Goal: Task Accomplishment & Management: Complete application form

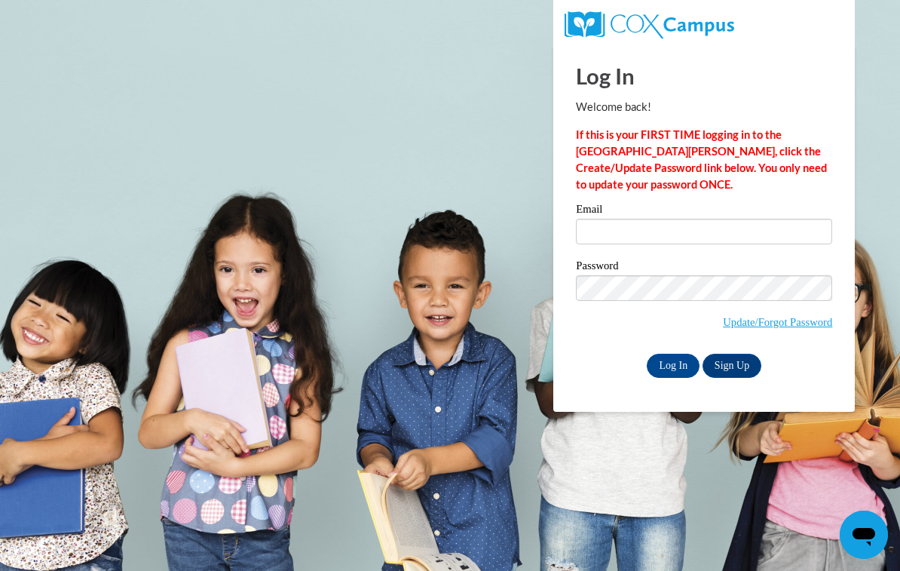
click at [734, 217] on label "Email" at bounding box center [704, 211] width 256 height 15
click at [734, 219] on input "Email" at bounding box center [704, 232] width 256 height 26
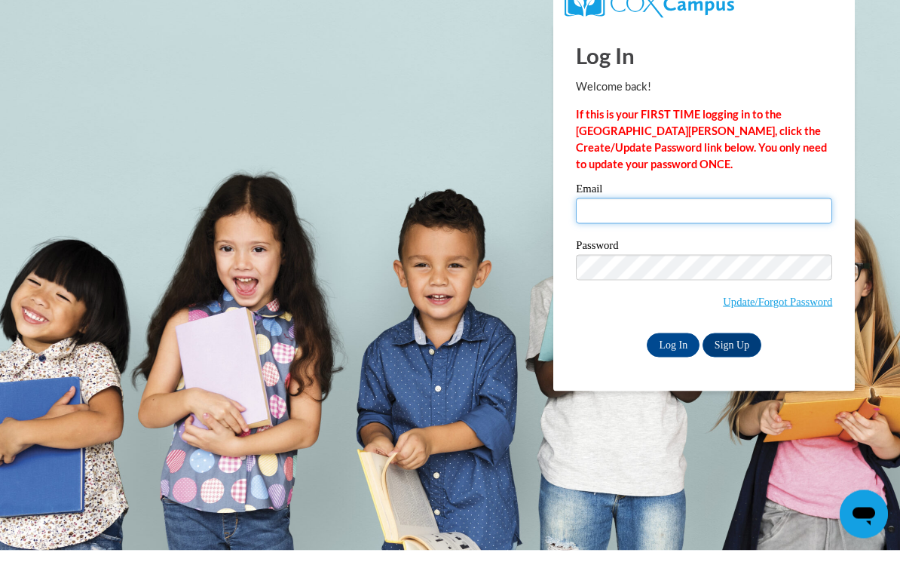
click at [705, 222] on input "Email" at bounding box center [704, 232] width 256 height 26
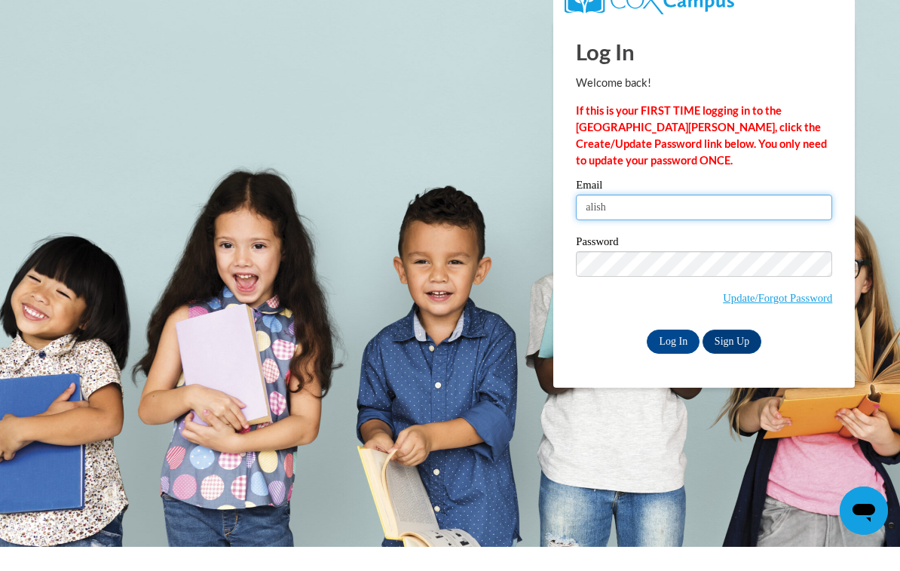
type input "alisha"
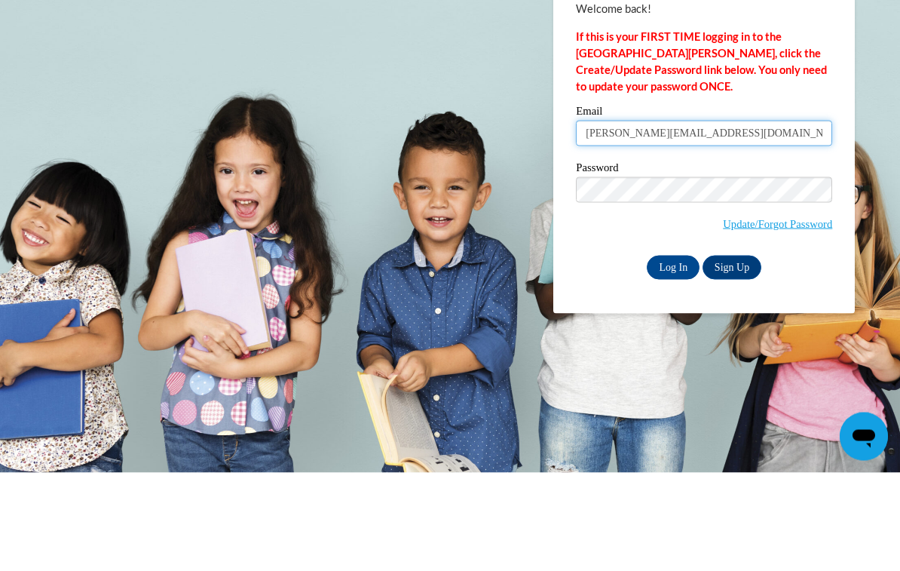
type input "Alisha.2468@hotmail.com"
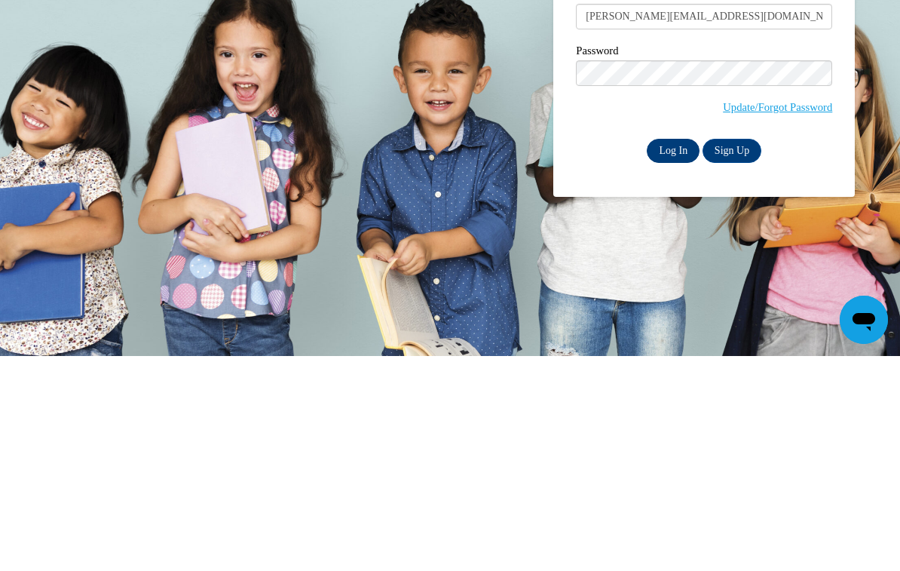
click at [670, 354] on input "Log In" at bounding box center [673, 366] width 53 height 24
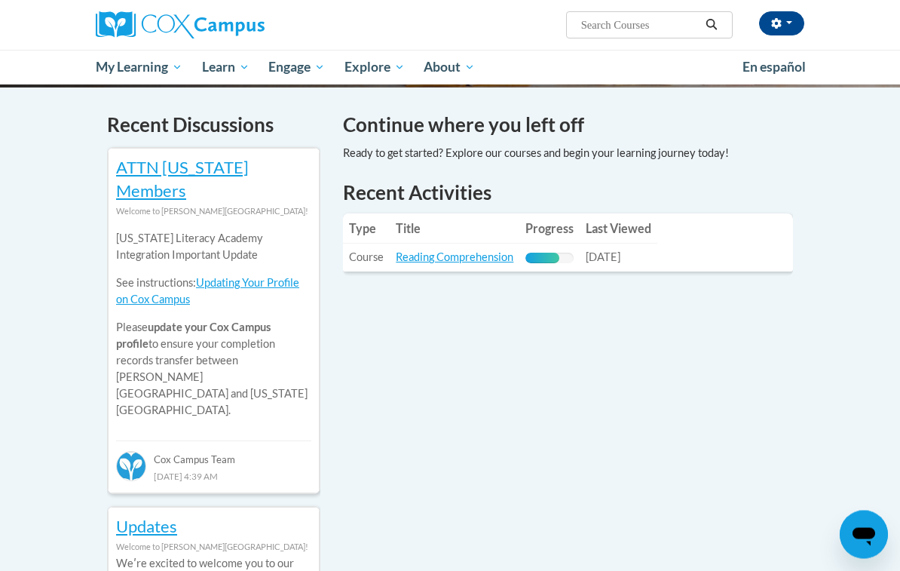
scroll to position [458, 0]
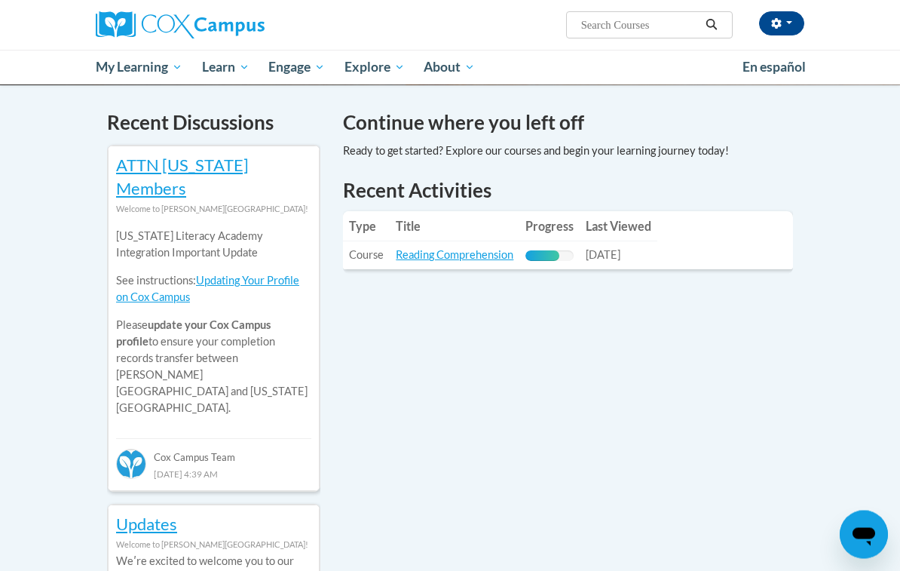
click at [620, 249] on span "[DATE]" at bounding box center [603, 255] width 35 height 13
click at [488, 256] on link "Reading Comprehension" at bounding box center [455, 255] width 118 height 13
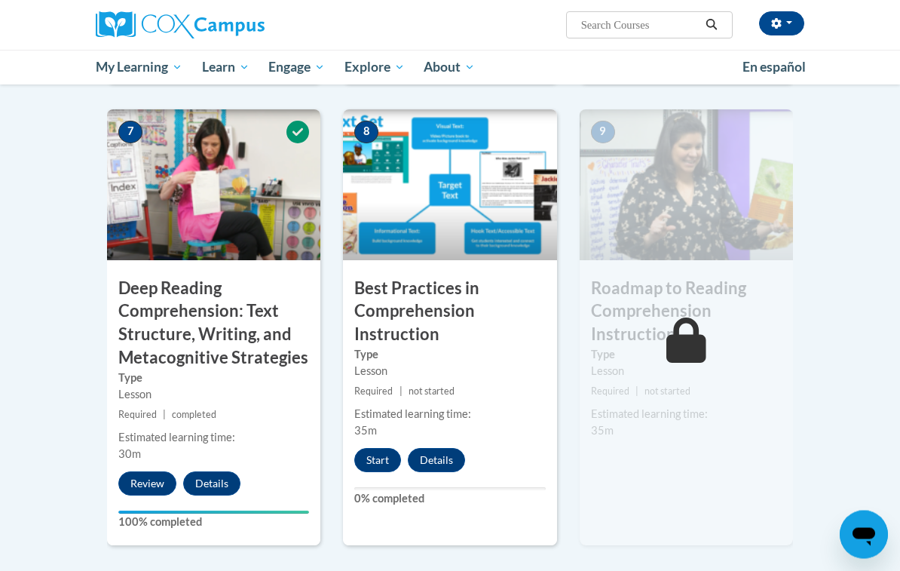
scroll to position [1187, 0]
click at [381, 448] on button "Start" at bounding box center [377, 460] width 47 height 24
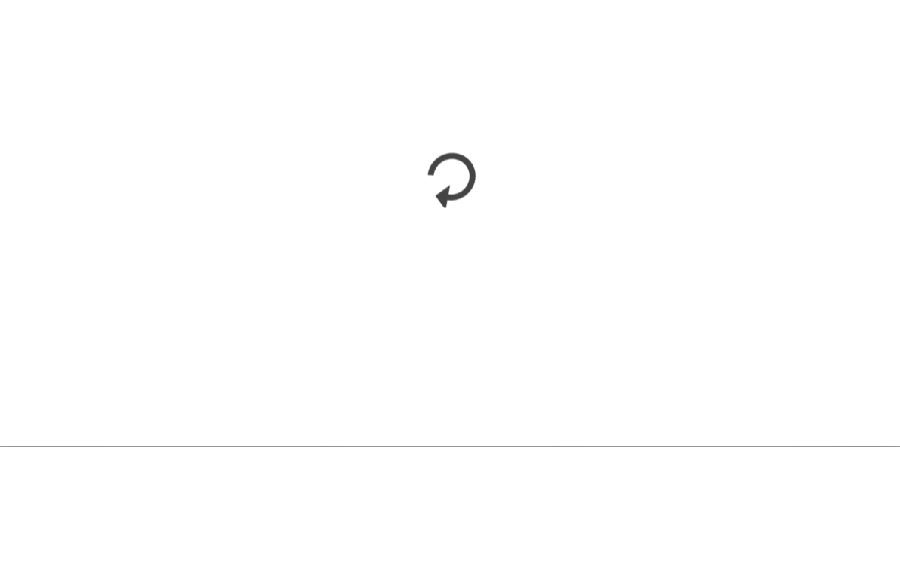
scroll to position [179, 0]
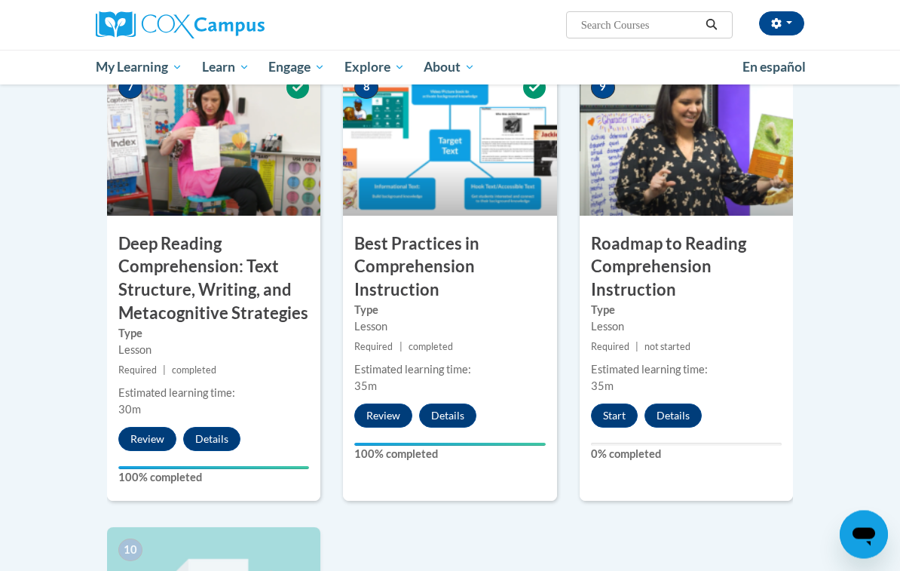
scroll to position [1231, 0]
click at [617, 403] on button "Start" at bounding box center [614, 415] width 47 height 24
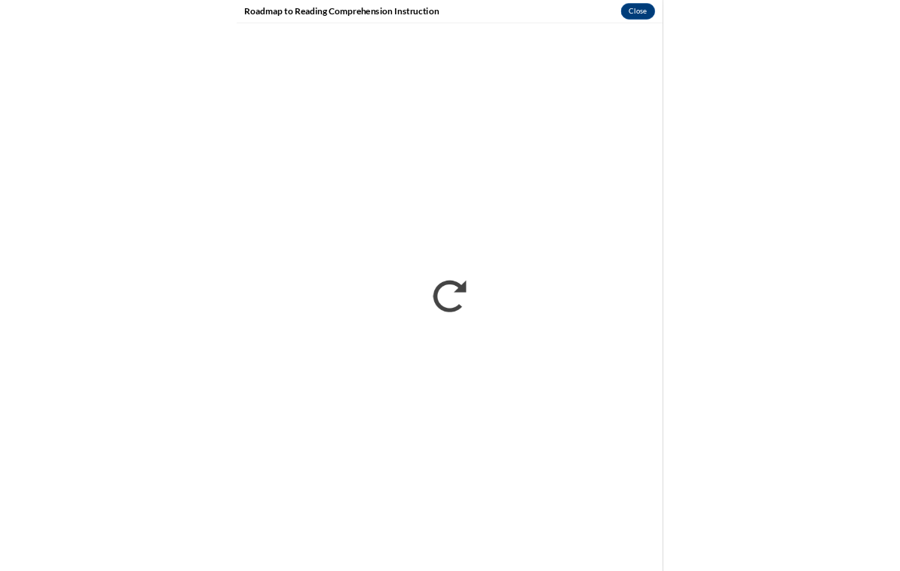
scroll to position [1232, 0]
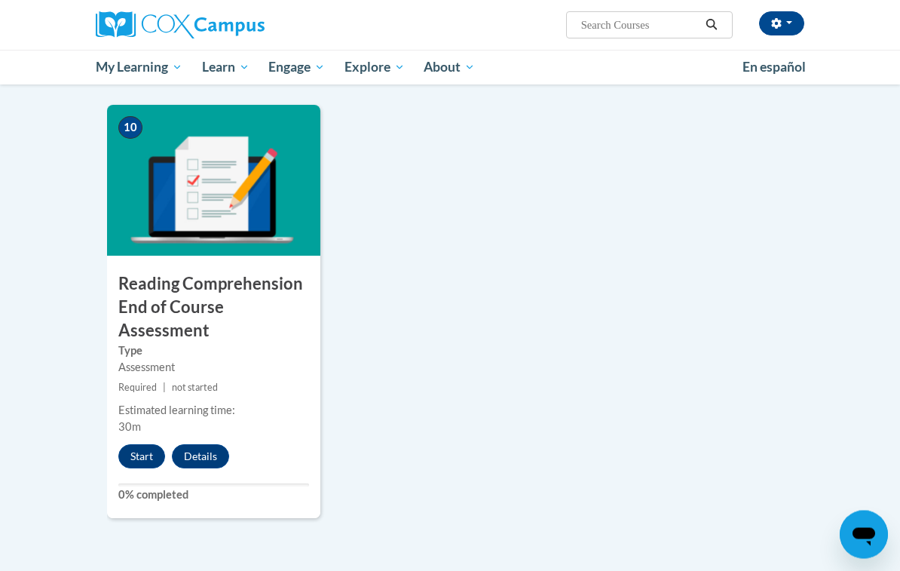
scroll to position [1653, 0]
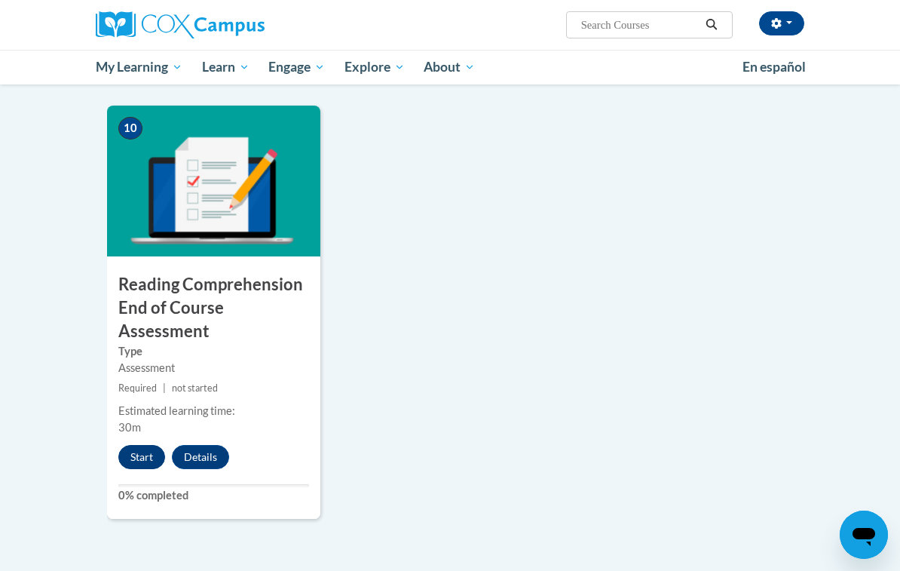
click at [126, 445] on button "Start" at bounding box center [141, 457] width 47 height 24
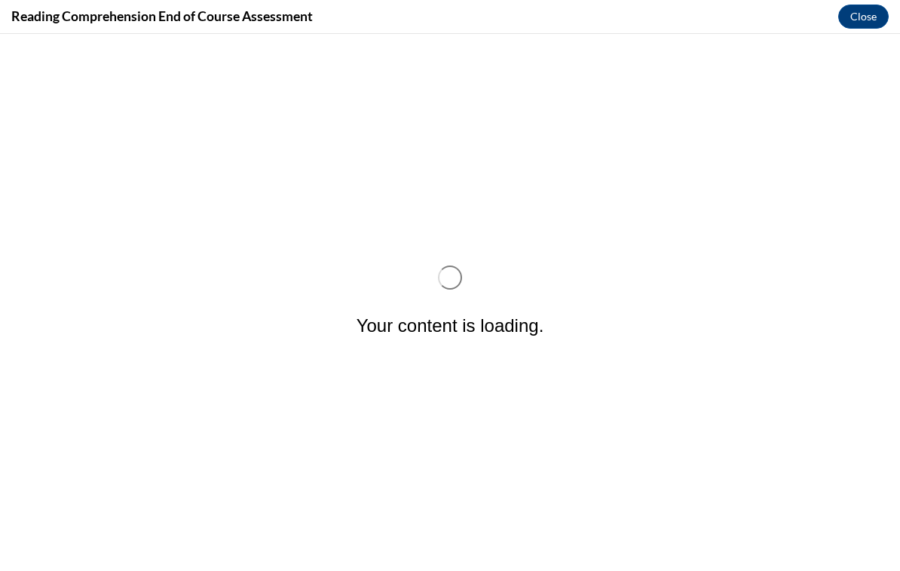
scroll to position [0, 0]
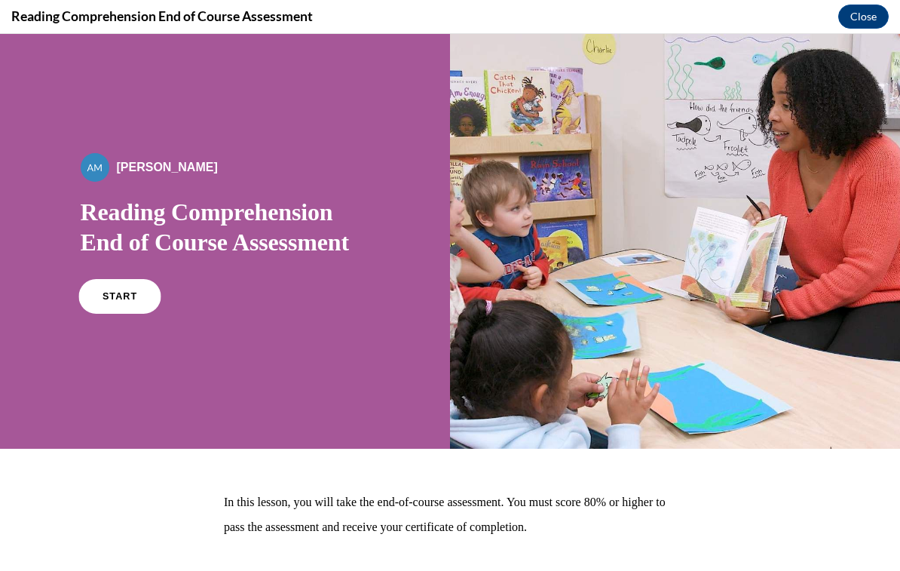
click at [128, 304] on link "START" at bounding box center [119, 296] width 82 height 35
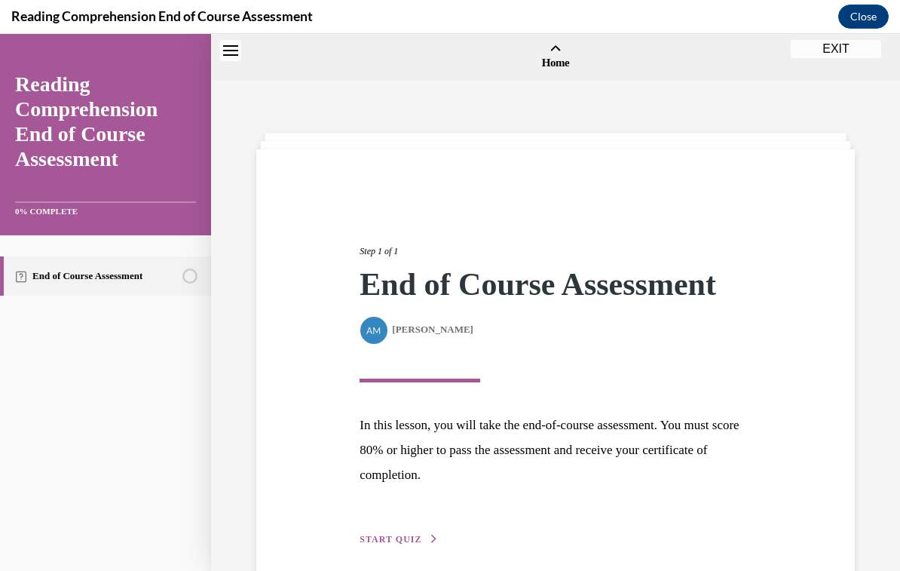
scroll to position [47, 0]
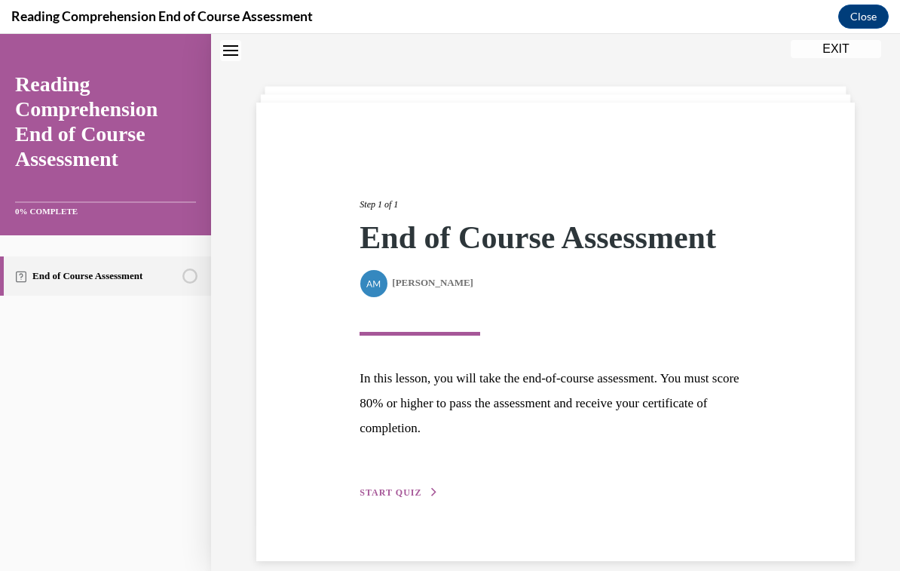
click at [406, 492] on span "START QUIZ" at bounding box center [391, 492] width 62 height 11
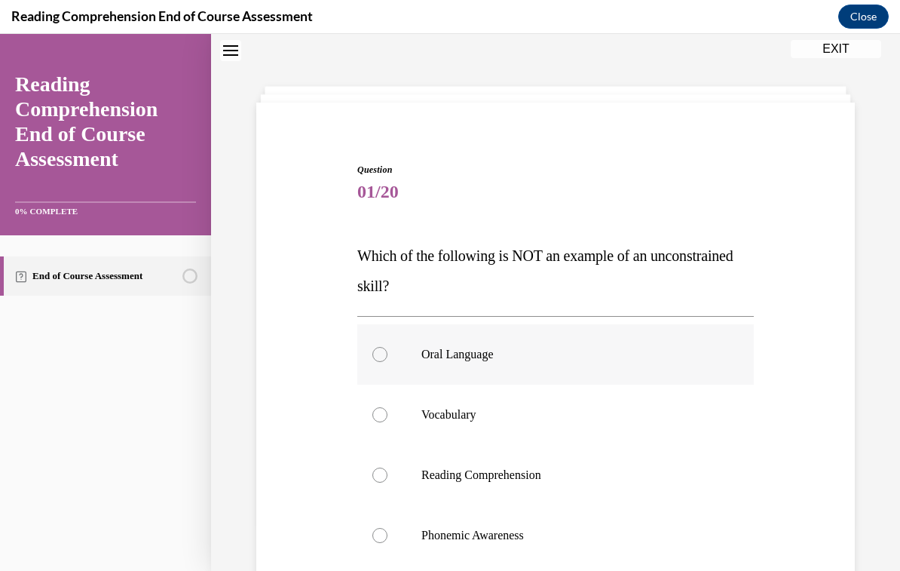
click at [370, 350] on label "Oral Language" at bounding box center [555, 354] width 397 height 60
click at [372, 350] on input "Oral Language" at bounding box center [379, 354] width 15 height 15
radio input "true"
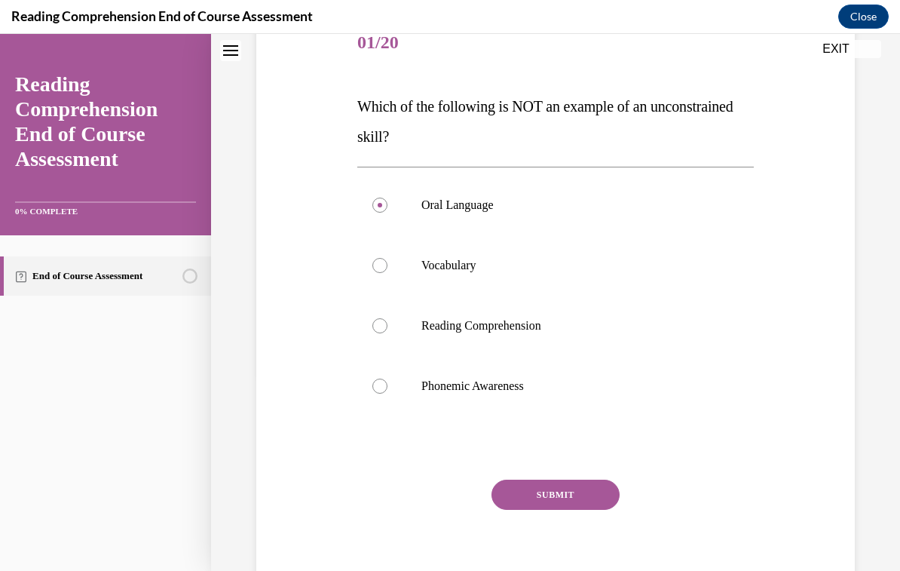
click at [529, 505] on button "SUBMIT" at bounding box center [556, 495] width 128 height 30
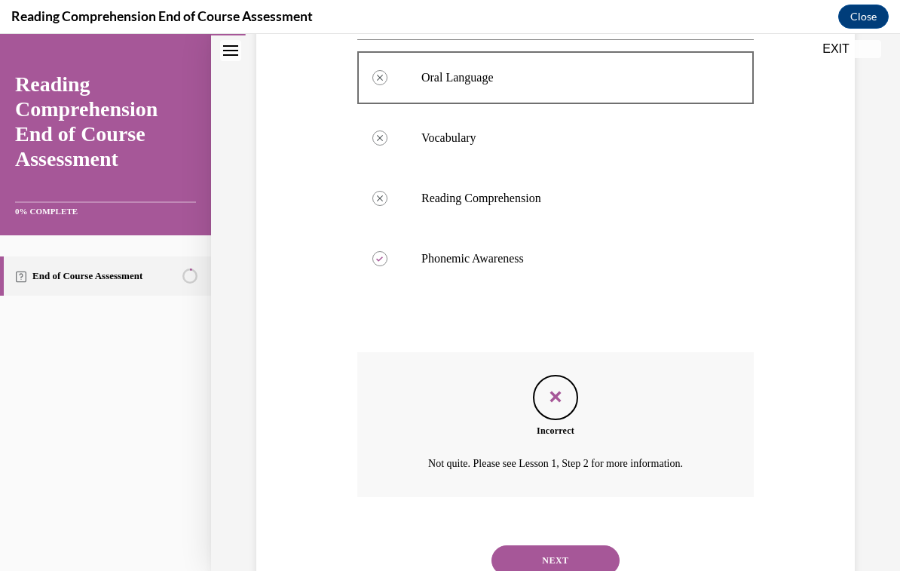
scroll to position [337, 0]
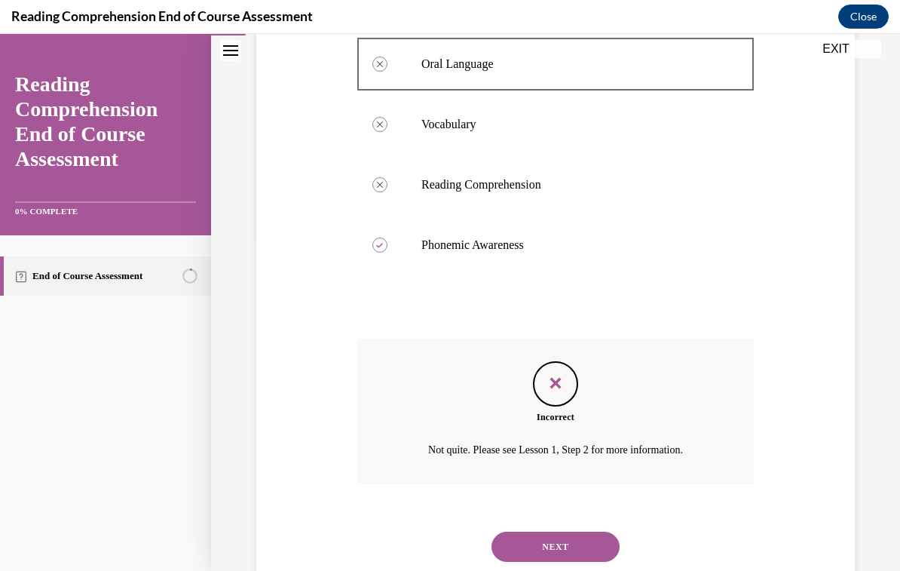
click at [554, 532] on button "NEXT" at bounding box center [556, 547] width 128 height 30
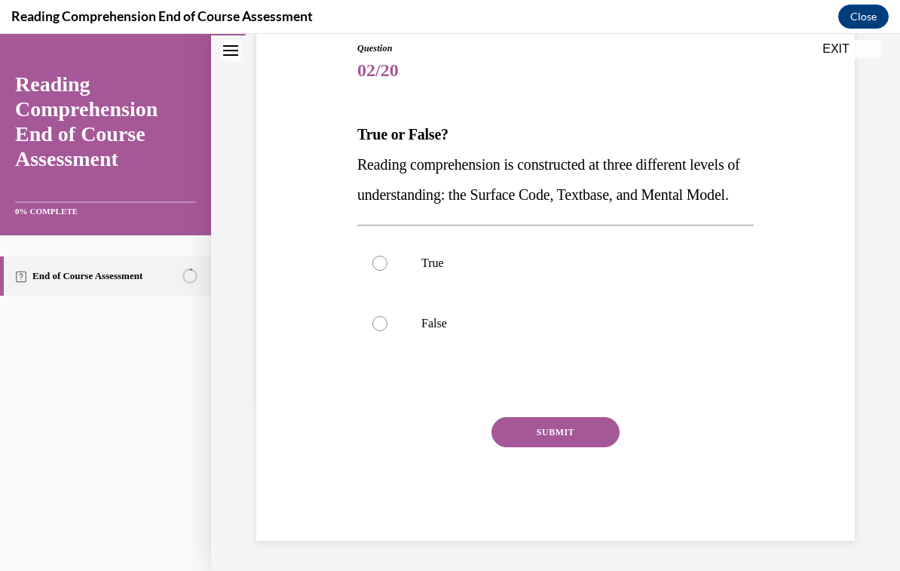
scroll to position [155, 0]
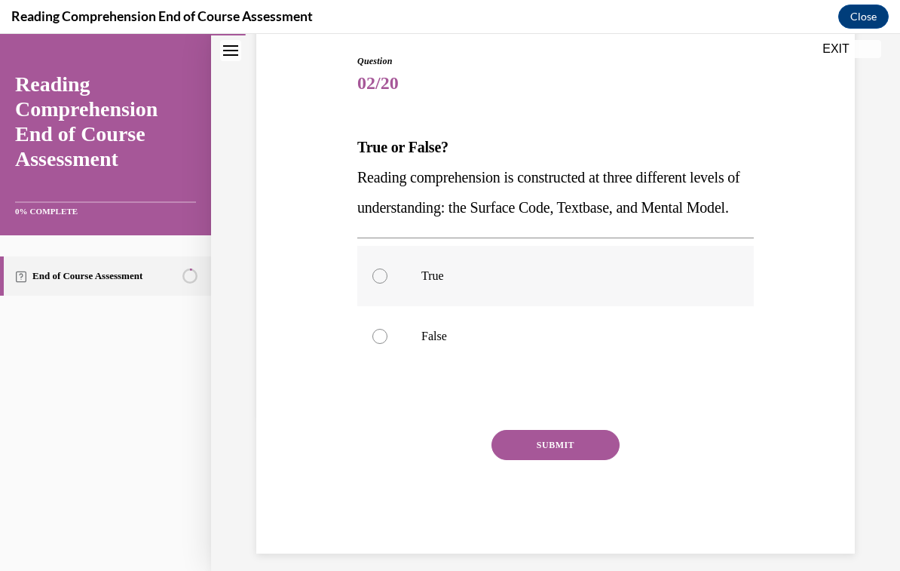
click at [378, 283] on div at bounding box center [379, 275] width 15 height 15
click at [378, 283] on input "True" at bounding box center [379, 275] width 15 height 15
radio input "true"
click at [535, 460] on button "SUBMIT" at bounding box center [556, 445] width 128 height 30
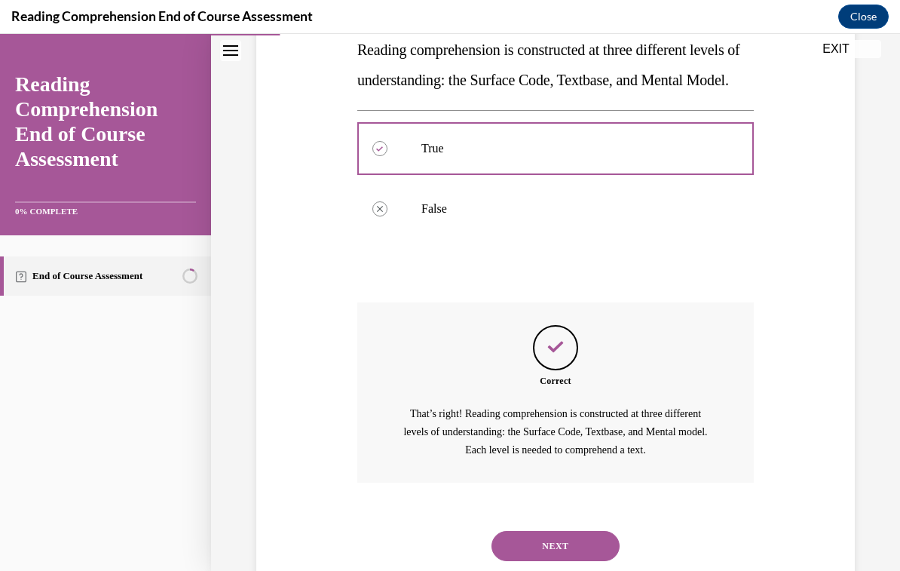
scroll to position [311, 0]
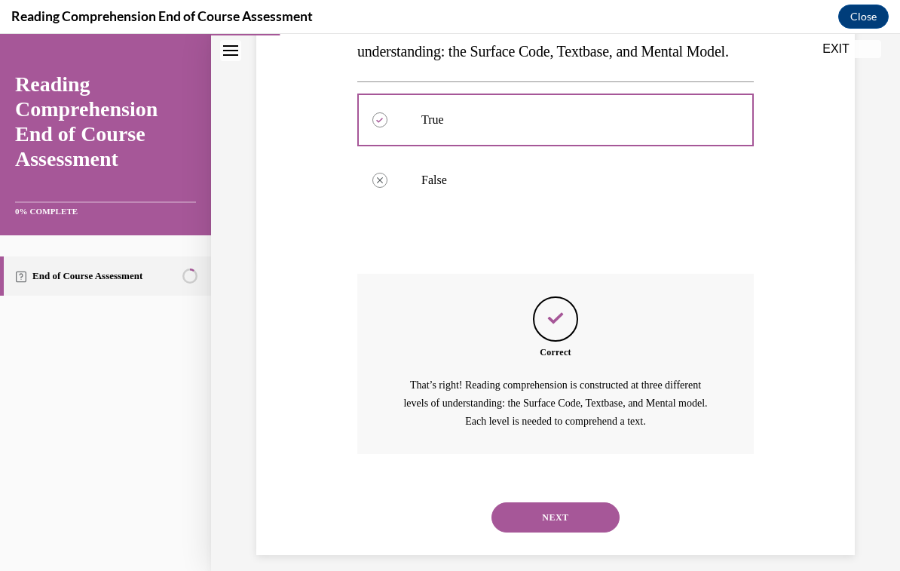
click at [528, 532] on button "NEXT" at bounding box center [556, 517] width 128 height 30
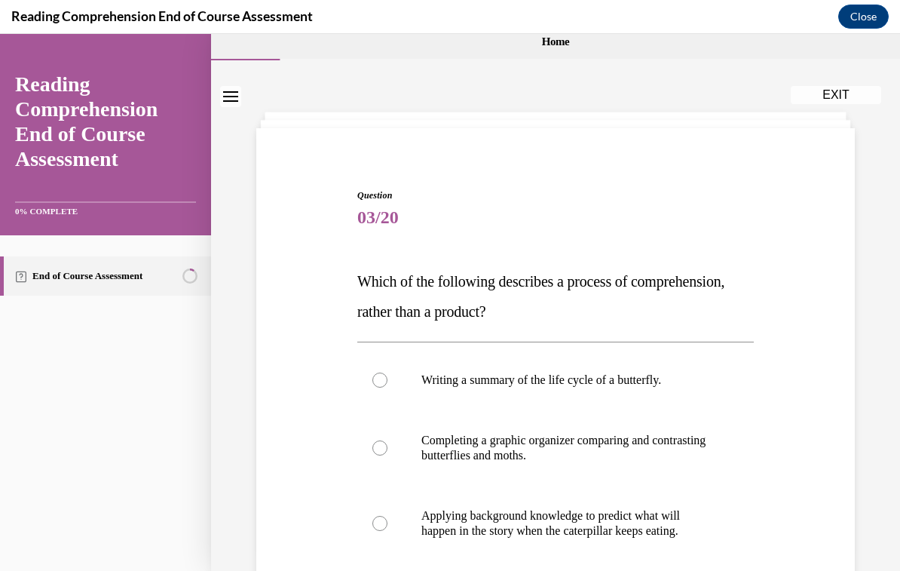
scroll to position [57, 0]
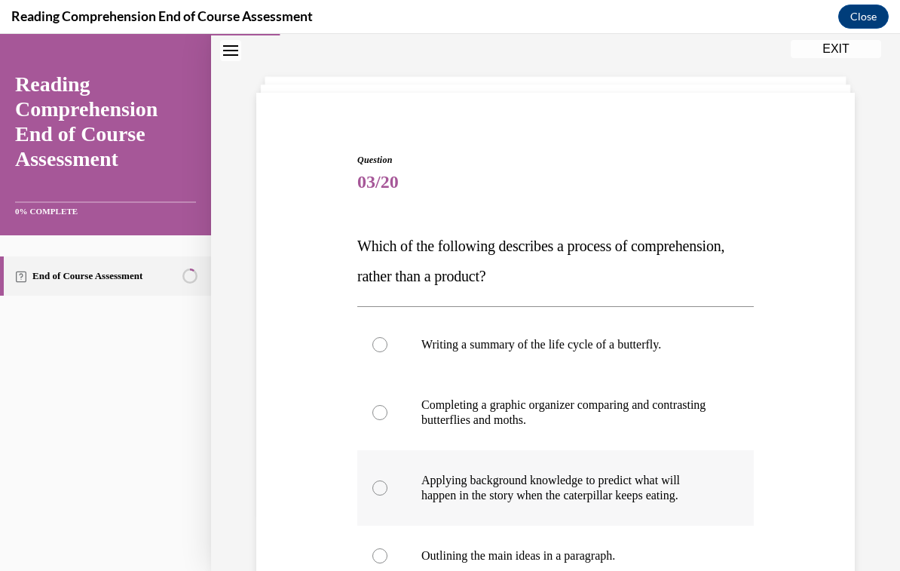
click at [379, 492] on div at bounding box center [379, 487] width 15 height 15
click at [379, 492] on input "Applying background knowledge to predict what will happen in the story when the…" at bounding box center [379, 487] width 15 height 15
radio input "true"
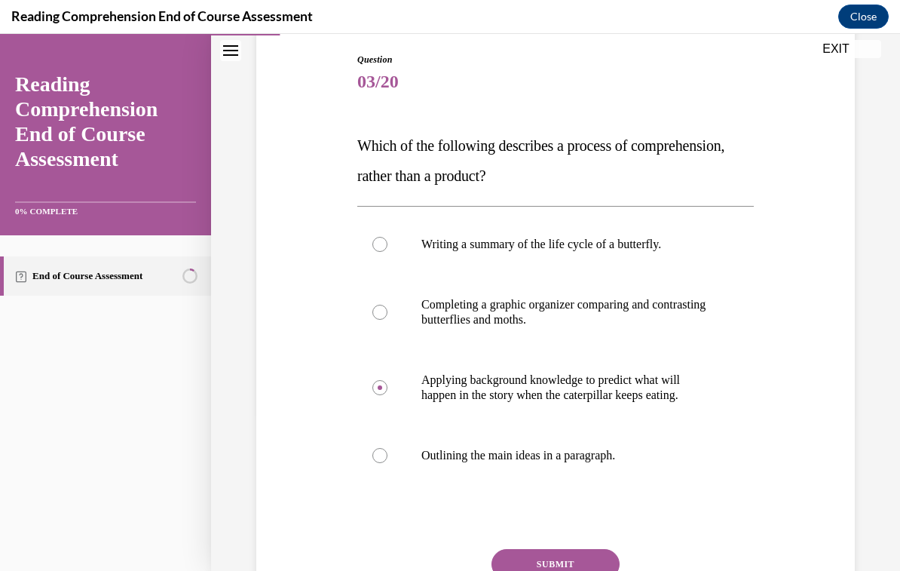
click at [509, 565] on button "SUBMIT" at bounding box center [556, 564] width 128 height 30
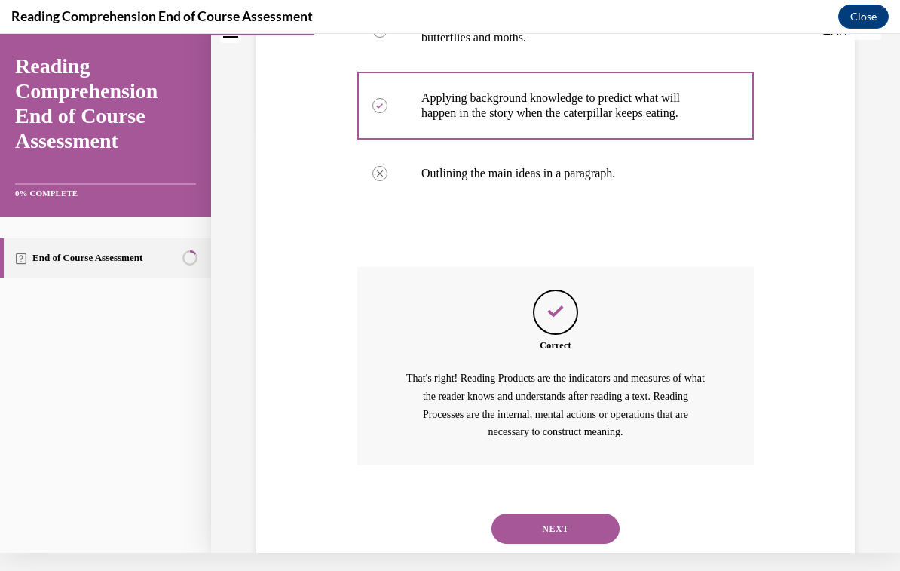
scroll to position [419, 0]
click at [531, 515] on button "NEXT" at bounding box center [556, 530] width 128 height 30
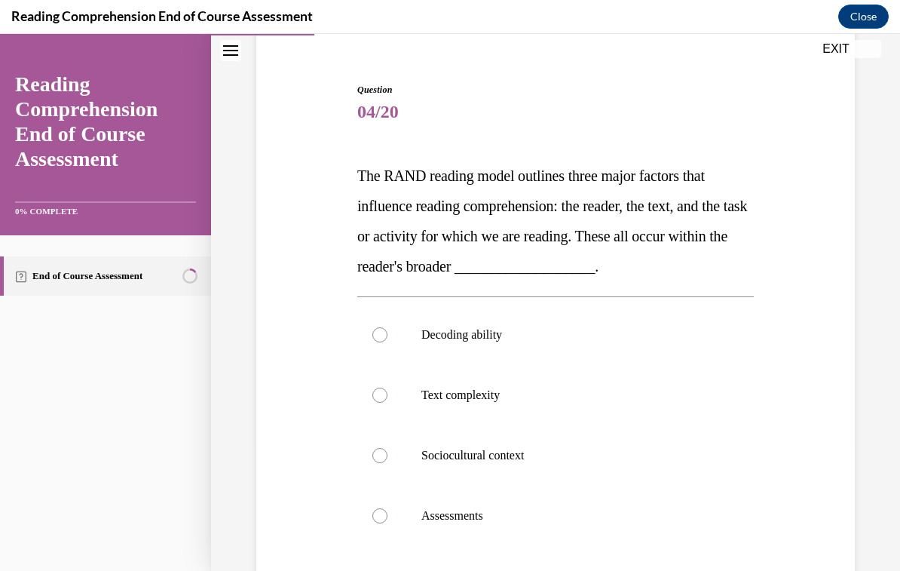
scroll to position [127, 0]
click at [375, 396] on div at bounding box center [379, 395] width 15 height 15
click at [375, 396] on input "Text complexity" at bounding box center [379, 395] width 15 height 15
radio input "true"
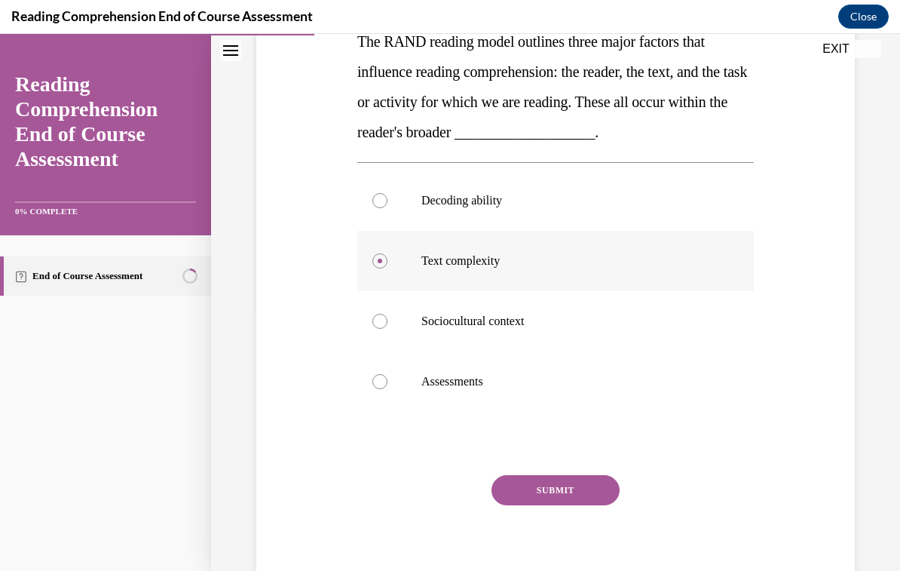
scroll to position [265, 0]
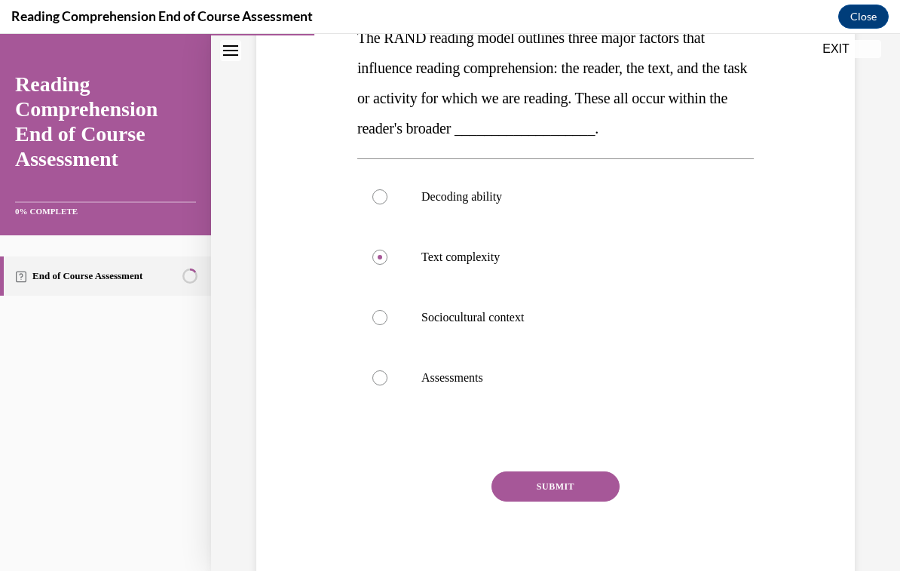
click at [536, 495] on button "SUBMIT" at bounding box center [556, 486] width 128 height 30
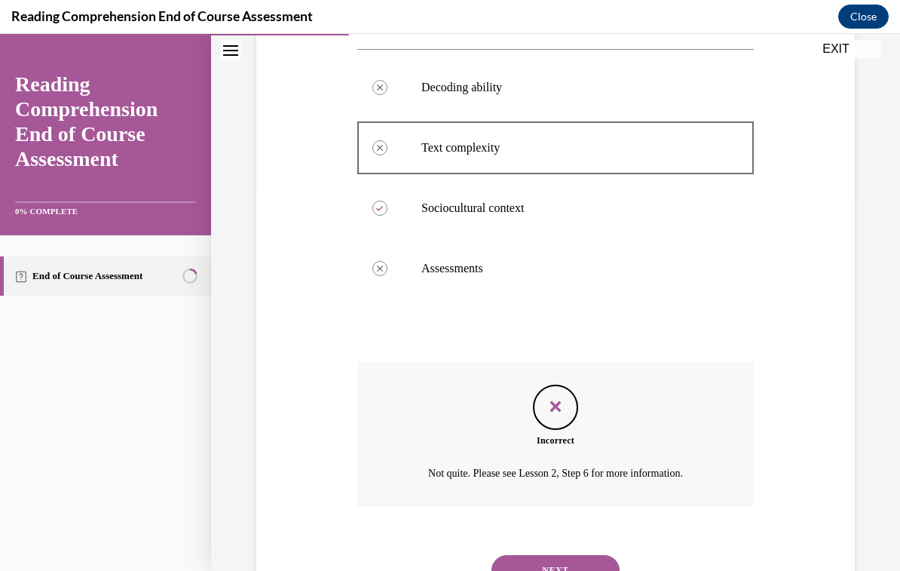
scroll to position [397, 0]
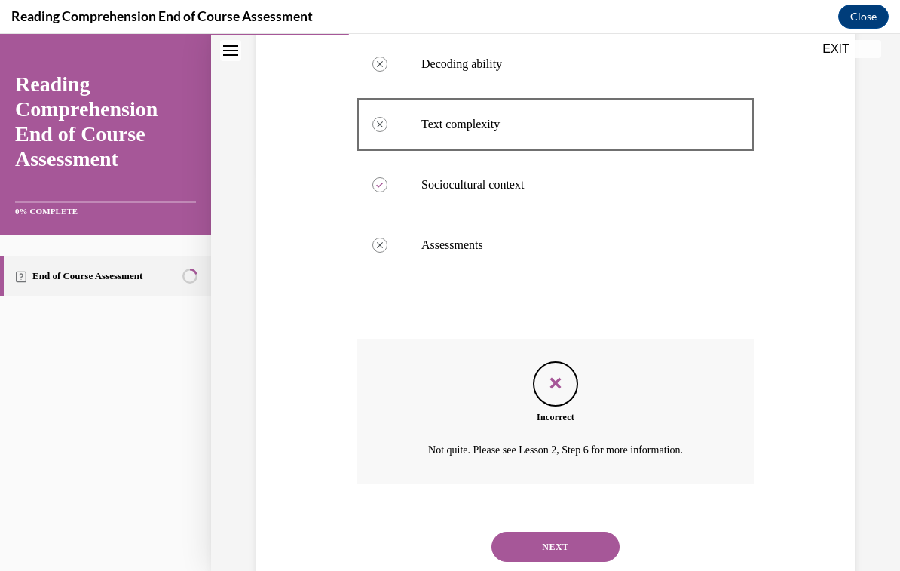
click at [529, 534] on button "NEXT" at bounding box center [556, 547] width 128 height 30
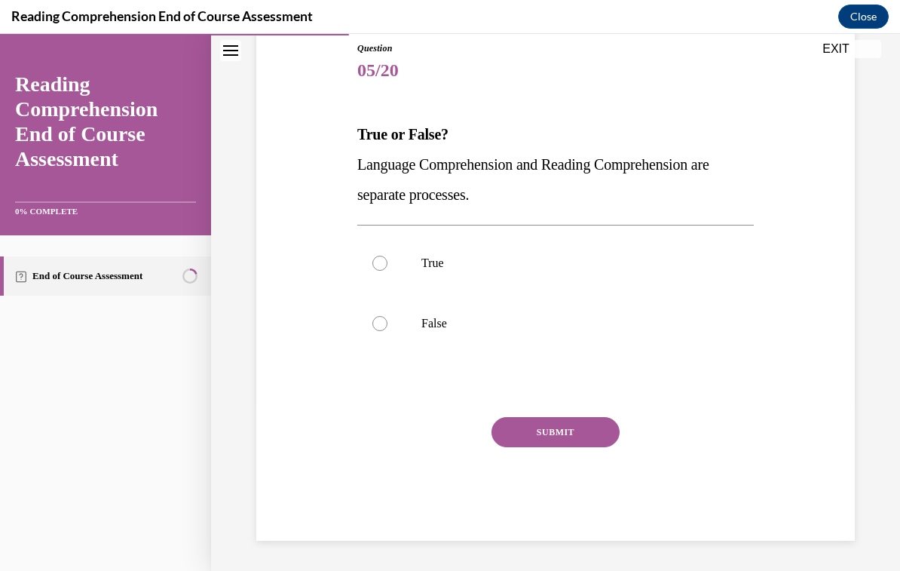
scroll to position [125, 0]
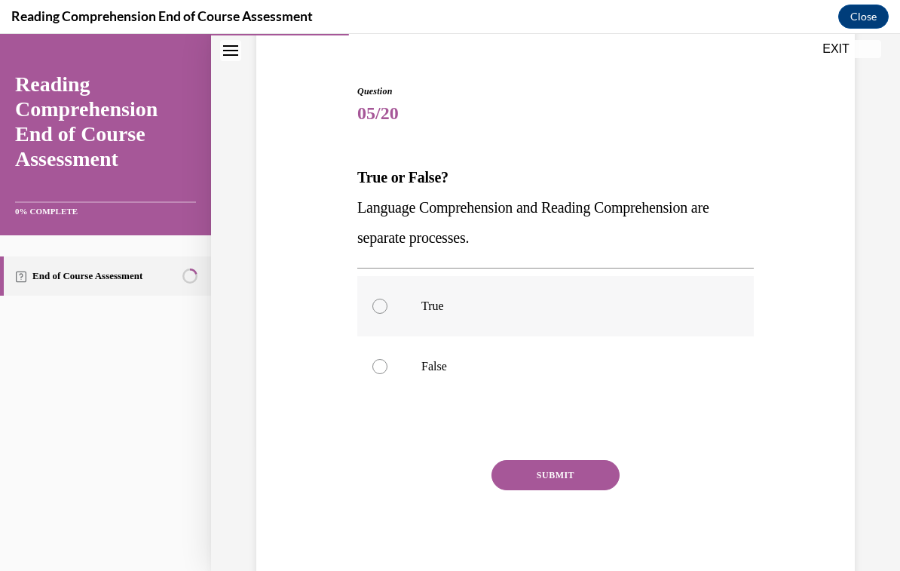
click at [381, 308] on div at bounding box center [379, 306] width 15 height 15
click at [381, 308] on input "True" at bounding box center [379, 306] width 15 height 15
radio input "true"
click at [532, 474] on button "SUBMIT" at bounding box center [556, 475] width 128 height 30
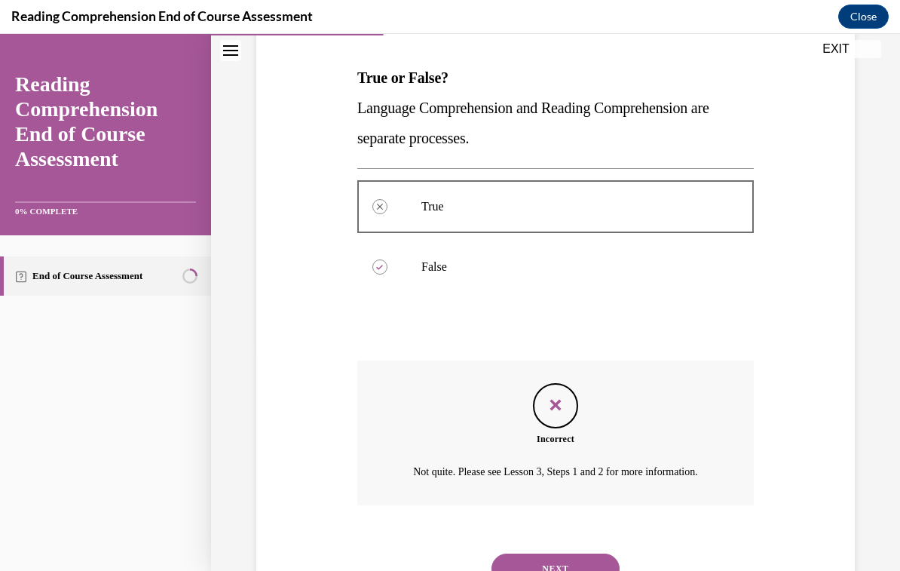
scroll to position [247, 0]
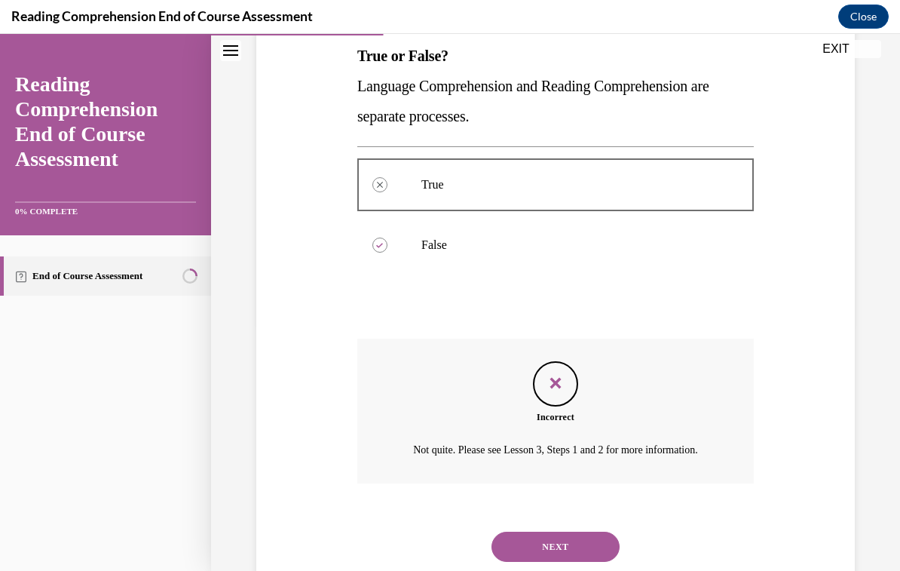
click at [538, 532] on button "NEXT" at bounding box center [556, 547] width 128 height 30
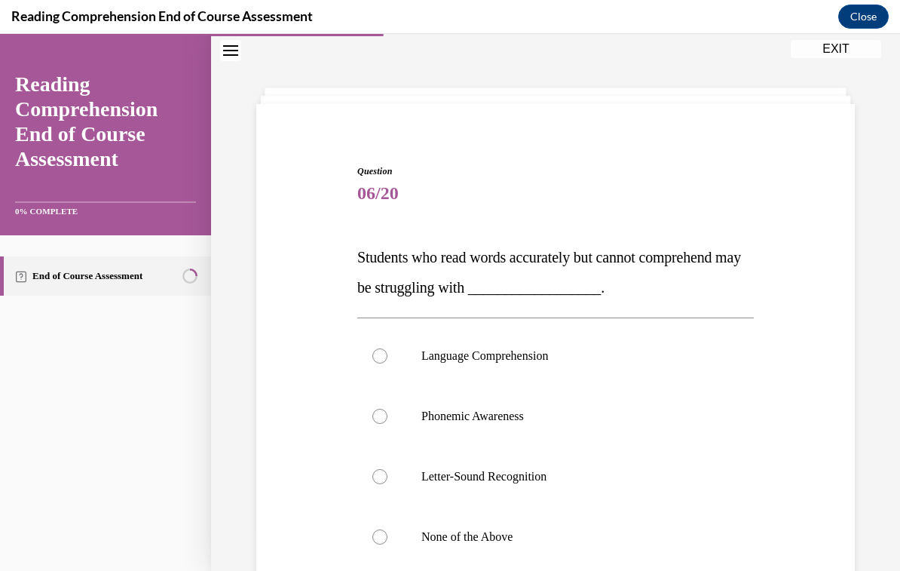
scroll to position [50, 0]
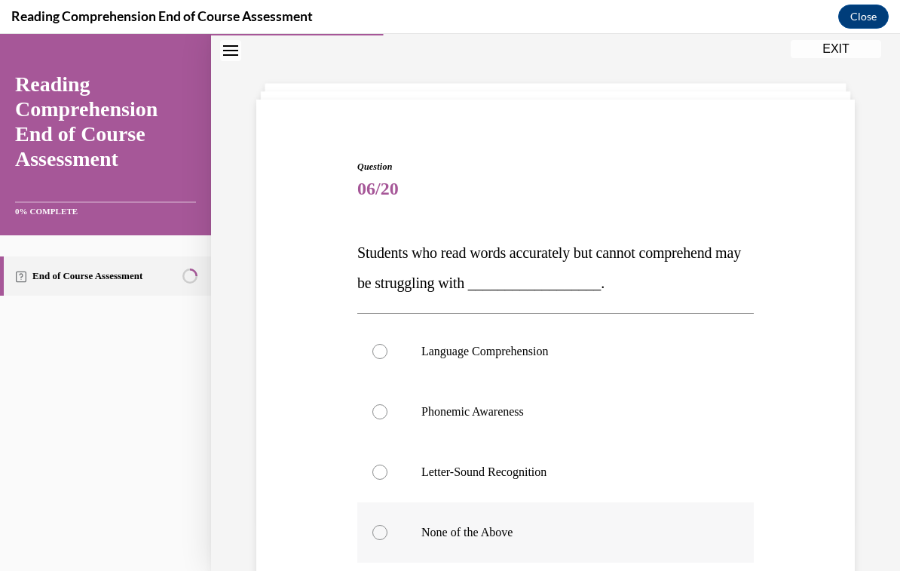
click at [375, 532] on div at bounding box center [379, 532] width 15 height 15
click at [375, 532] on input "None of the Above" at bounding box center [379, 532] width 15 height 15
radio input "true"
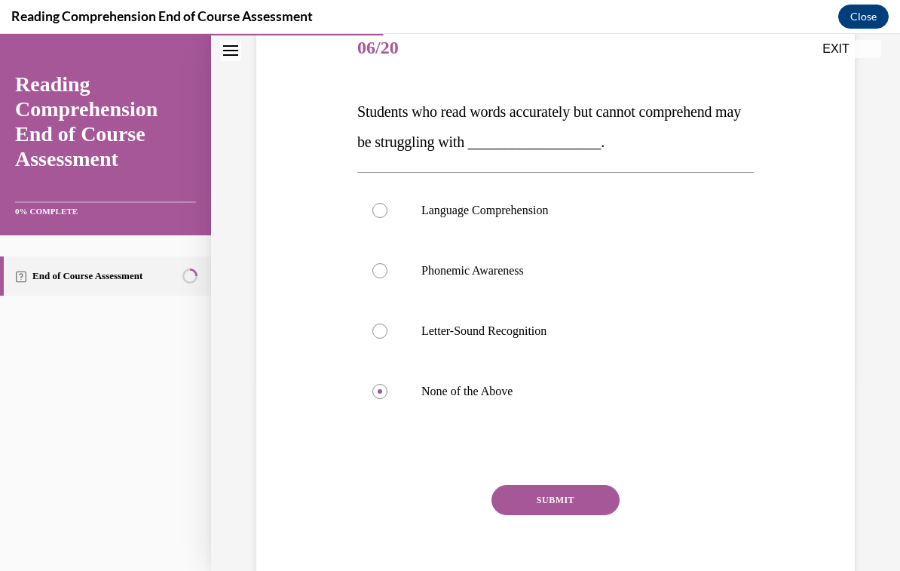
click at [521, 501] on button "SUBMIT" at bounding box center [556, 500] width 128 height 30
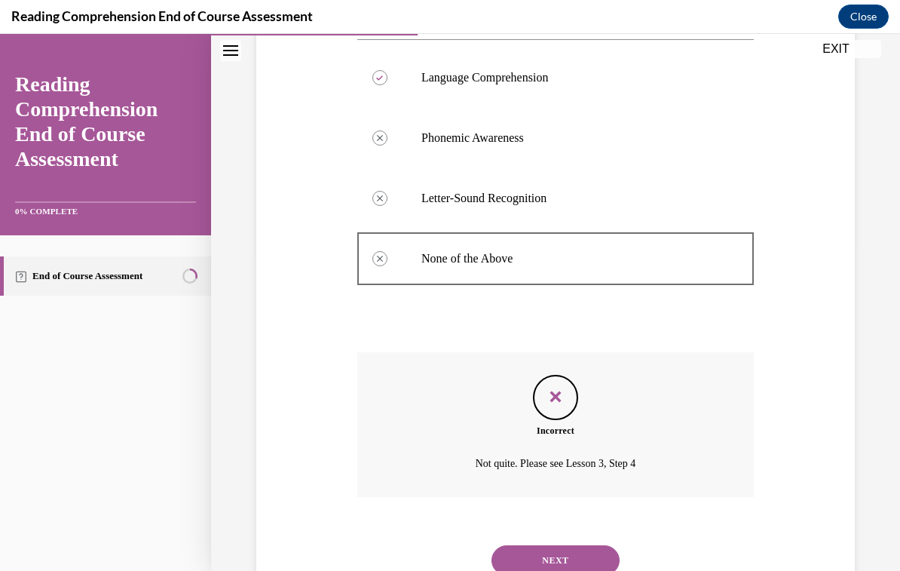
scroll to position [337, 0]
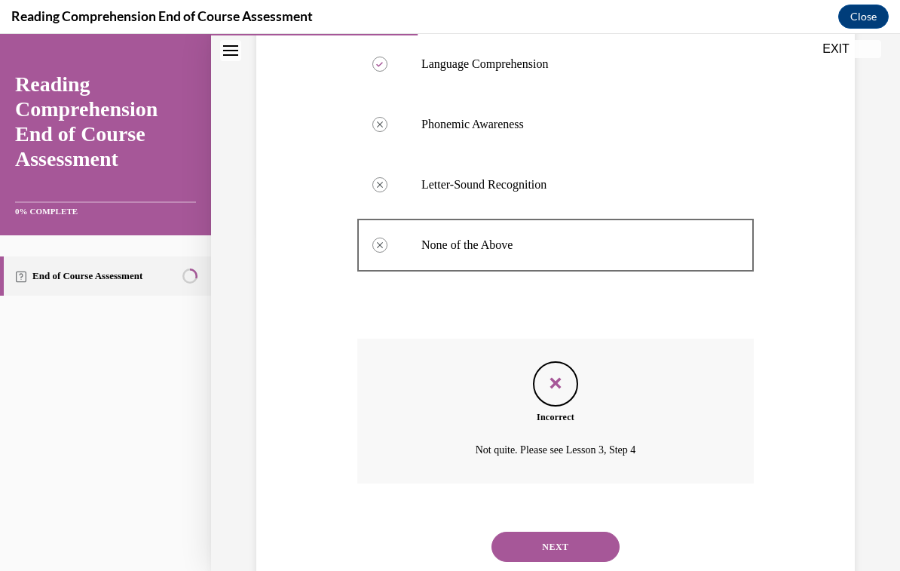
click at [535, 532] on button "NEXT" at bounding box center [556, 547] width 128 height 30
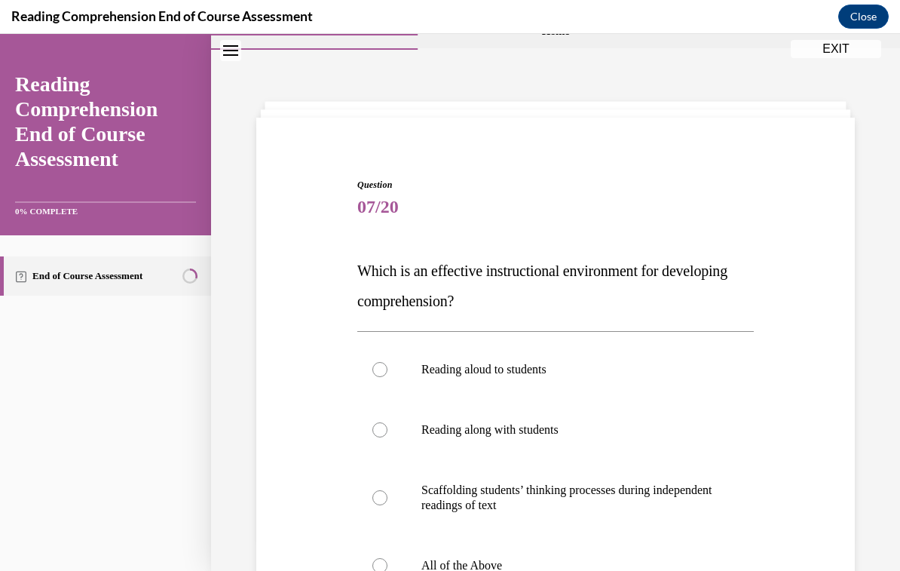
scroll to position [63, 0]
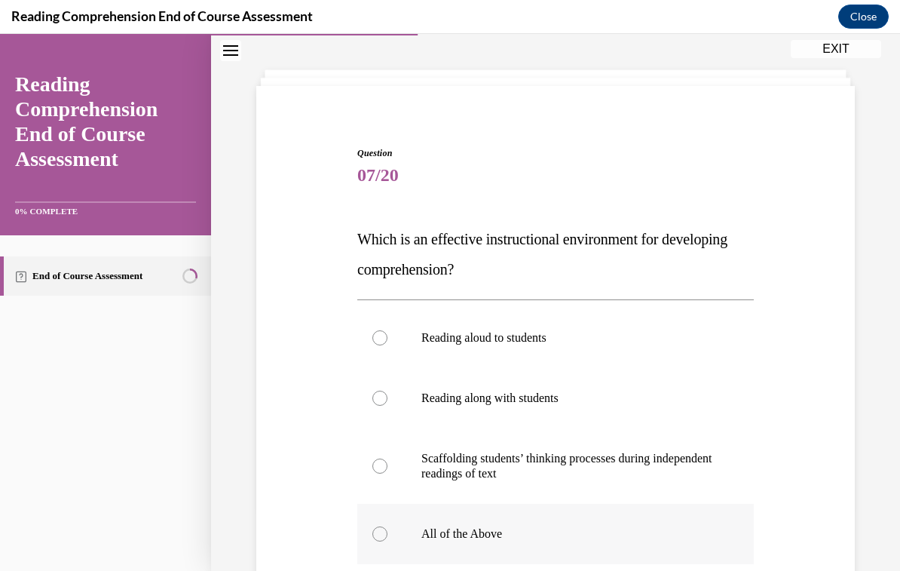
click at [378, 539] on div at bounding box center [379, 533] width 15 height 15
click at [378, 539] on input "All of the Above" at bounding box center [379, 533] width 15 height 15
radio input "true"
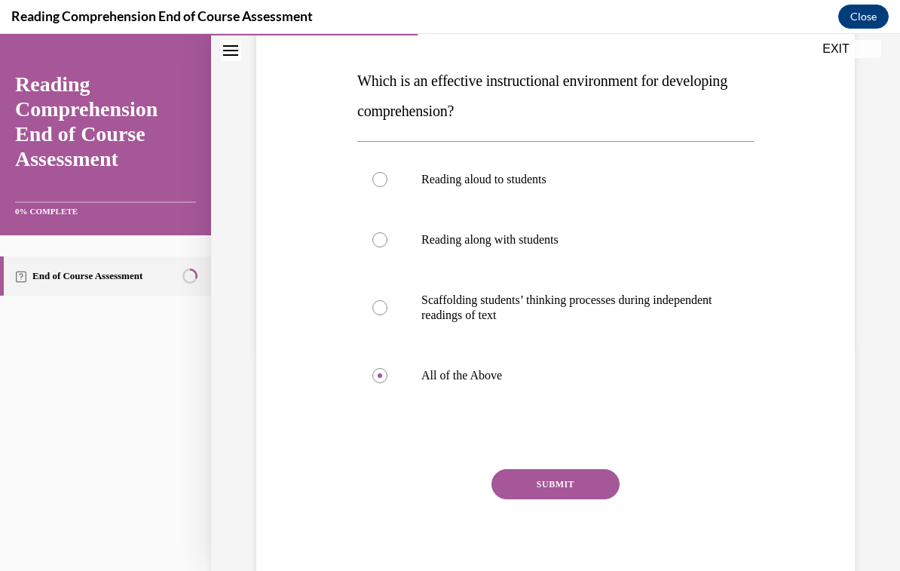
click at [513, 492] on button "SUBMIT" at bounding box center [556, 484] width 128 height 30
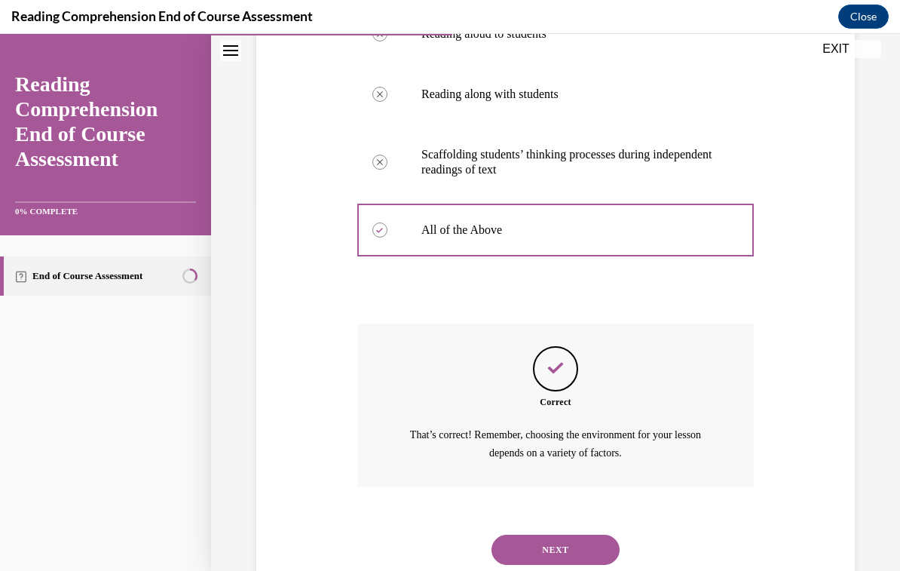
scroll to position [369, 0]
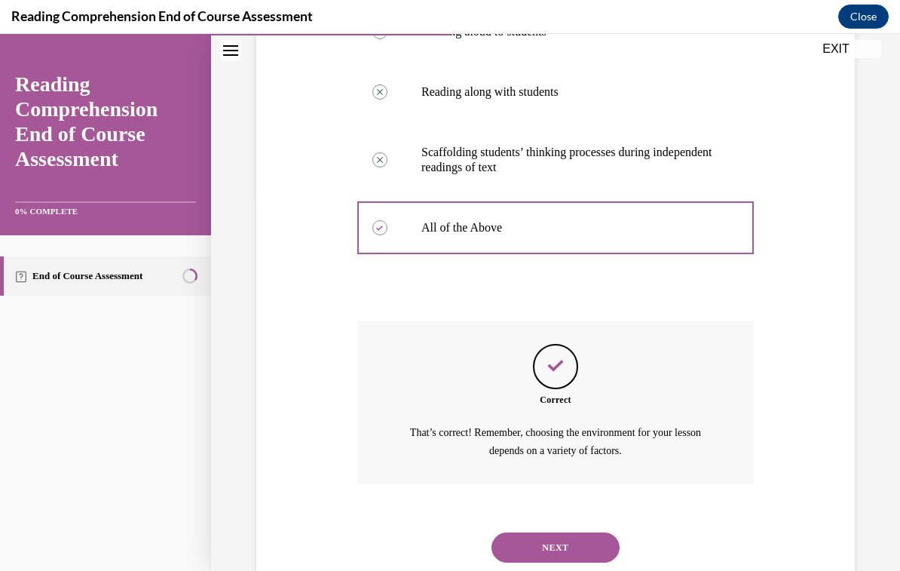
click at [529, 532] on button "NEXT" at bounding box center [556, 547] width 128 height 30
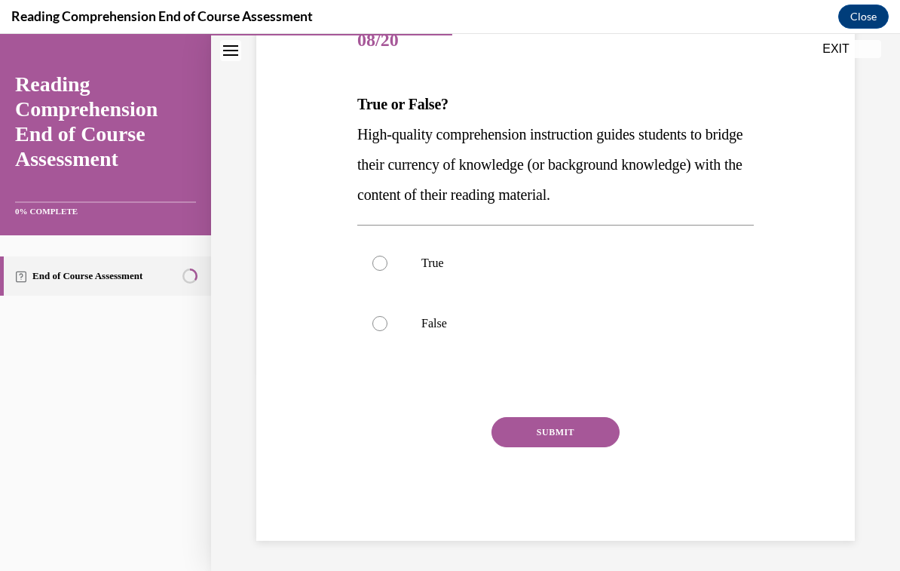
scroll to position [155, 0]
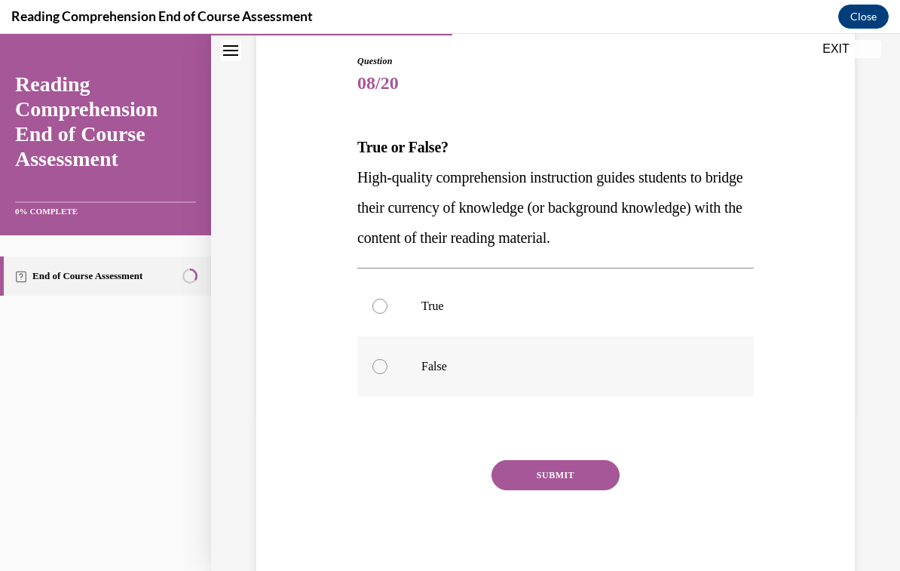
click at [383, 360] on div at bounding box center [379, 366] width 15 height 15
click at [383, 360] on input "False" at bounding box center [379, 366] width 15 height 15
radio input "true"
click at [542, 465] on button "SUBMIT" at bounding box center [556, 475] width 128 height 30
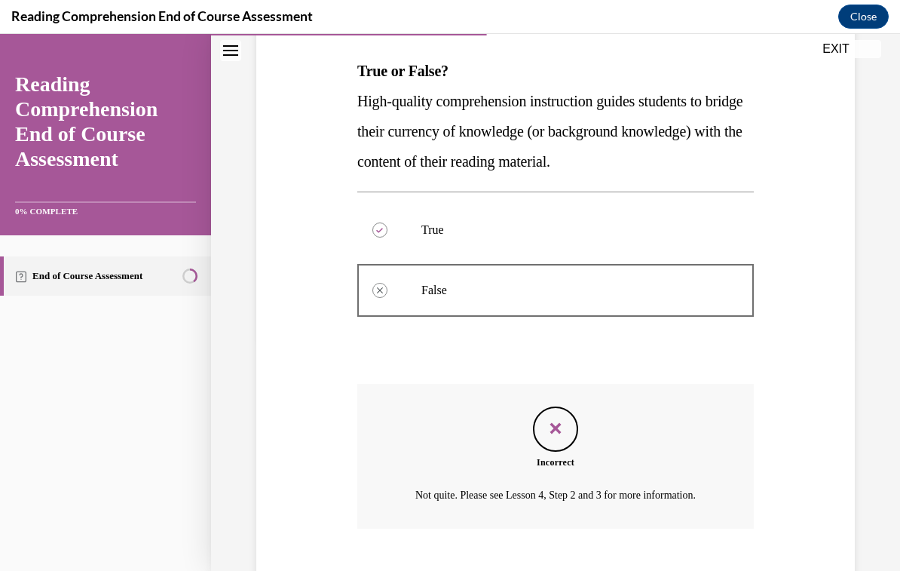
scroll to position [277, 0]
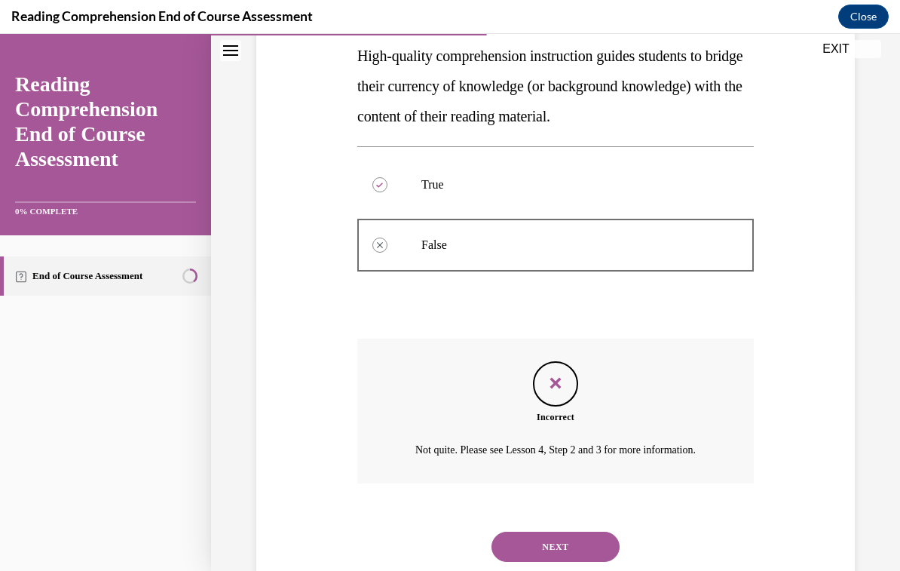
click at [530, 534] on button "NEXT" at bounding box center [556, 547] width 128 height 30
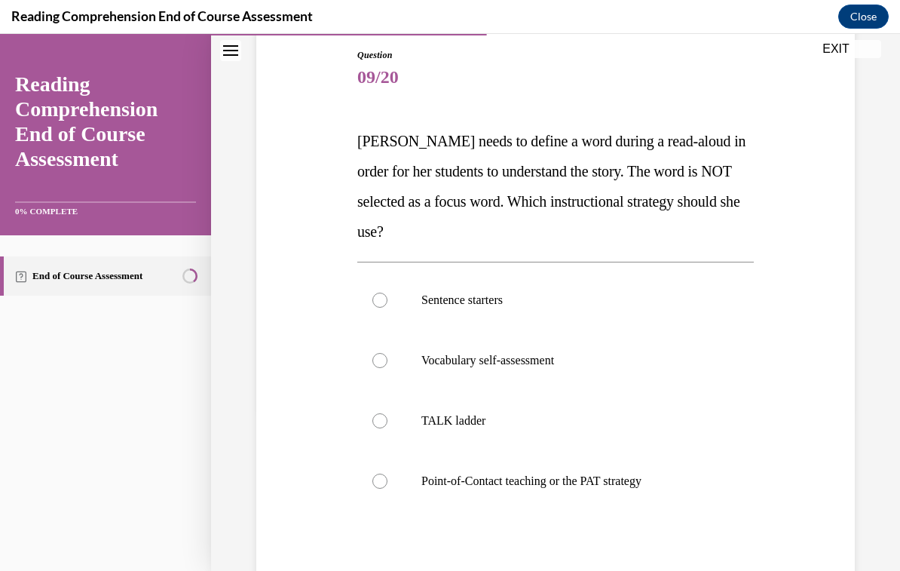
scroll to position [164, 0]
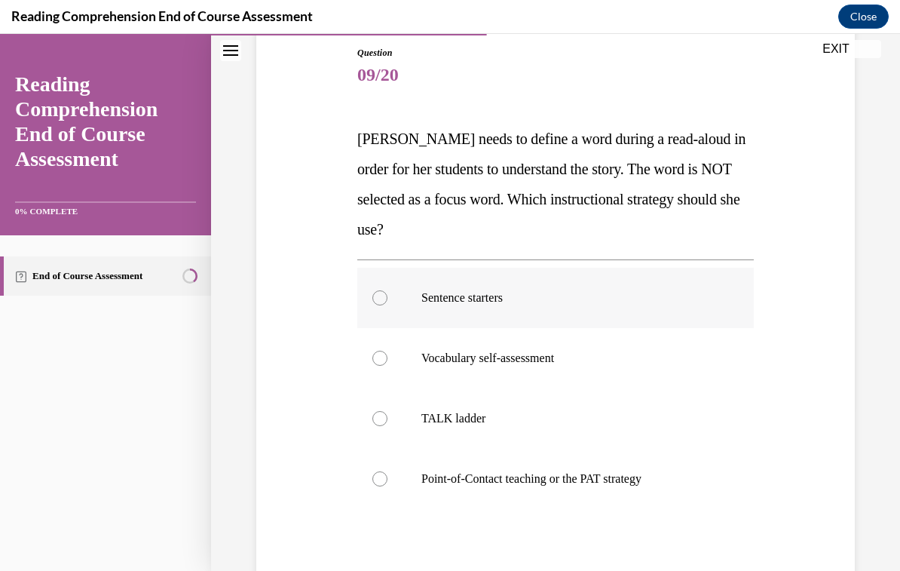
click at [380, 289] on label "Sentence starters" at bounding box center [555, 298] width 397 height 60
click at [380, 290] on input "Sentence starters" at bounding box center [379, 297] width 15 height 15
radio input "true"
click at [533, 568] on div "Question 09/20 Mrs. Ivie needs to define a word during a read-aloud in order fo…" at bounding box center [555, 371] width 397 height 650
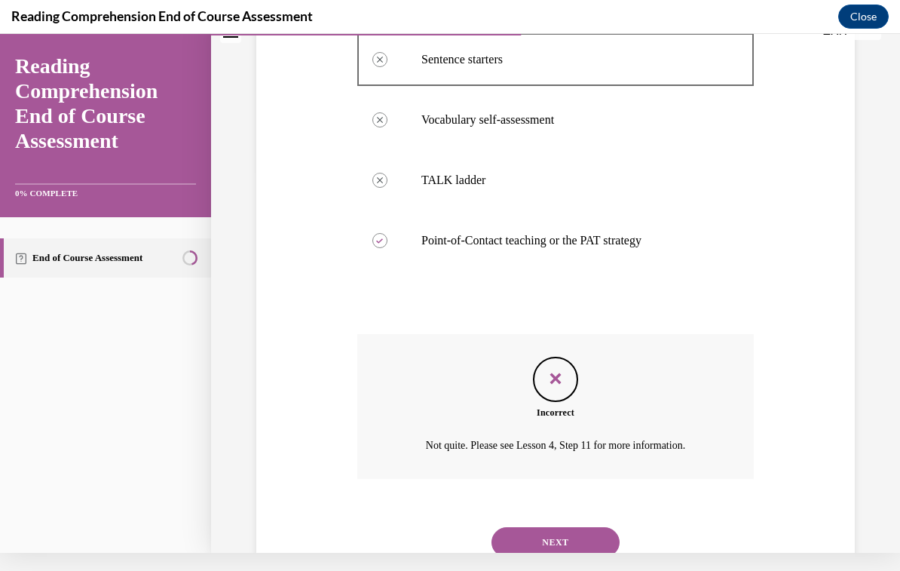
scroll to position [397, 0]
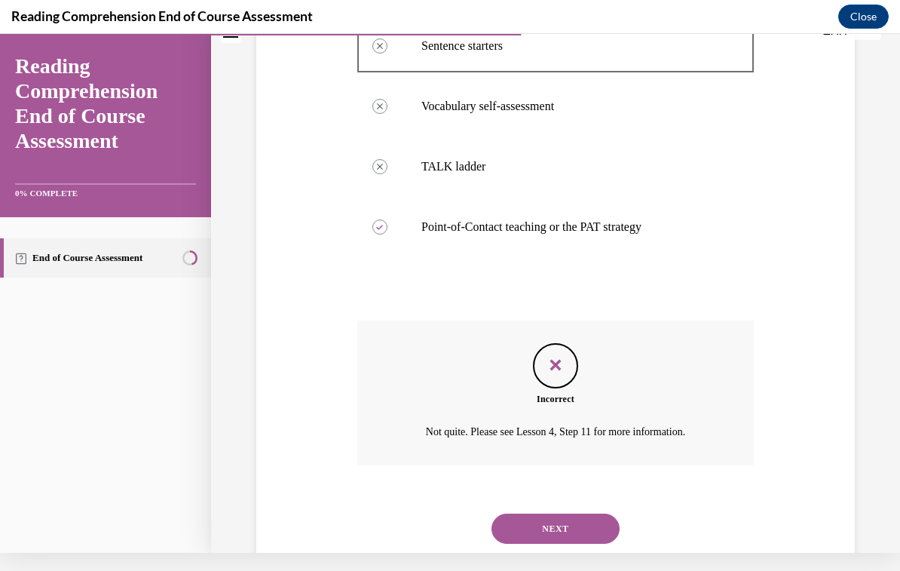
click at [522, 514] on button "NEXT" at bounding box center [556, 528] width 128 height 30
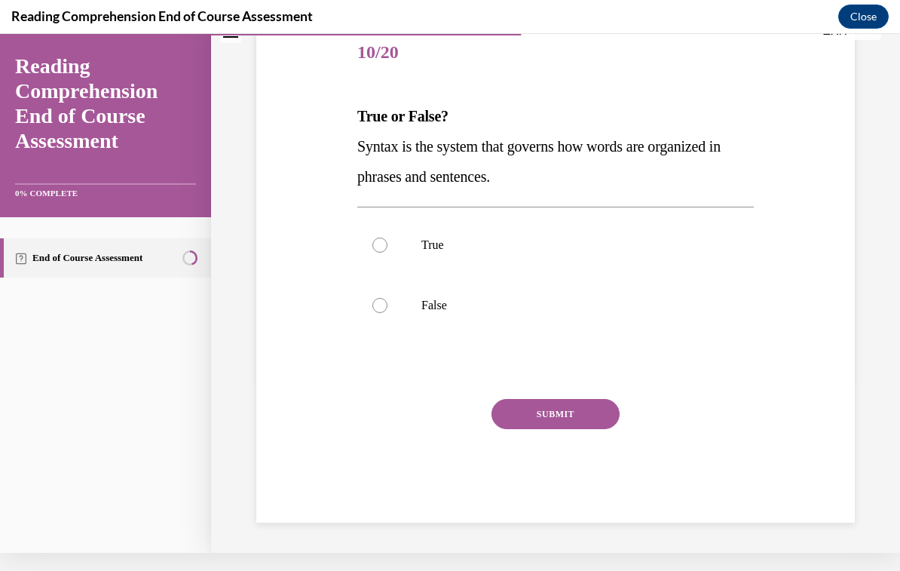
scroll to position [125, 0]
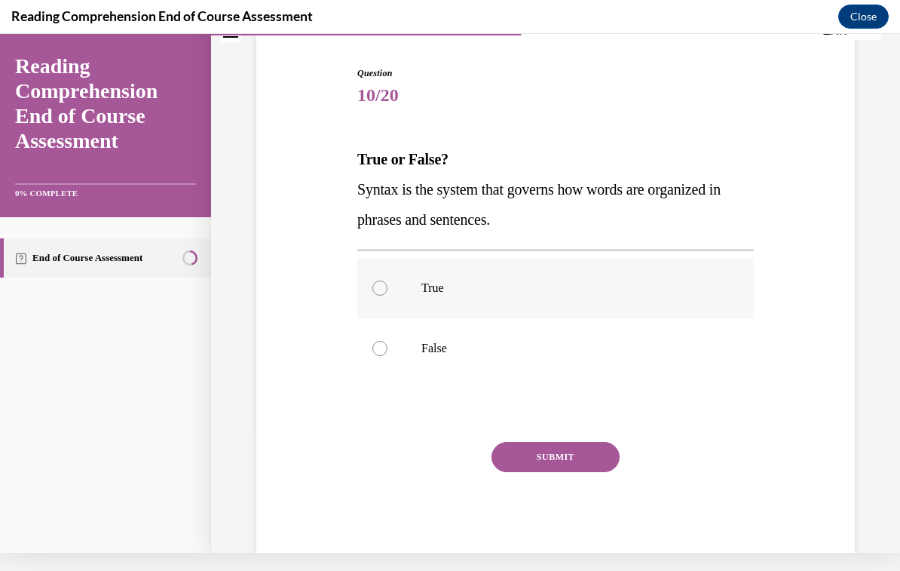
click at [372, 284] on label "True" at bounding box center [555, 288] width 397 height 60
click at [372, 284] on input "True" at bounding box center [379, 287] width 15 height 15
radio input "true"
click at [550, 460] on button "SUBMIT" at bounding box center [556, 457] width 128 height 30
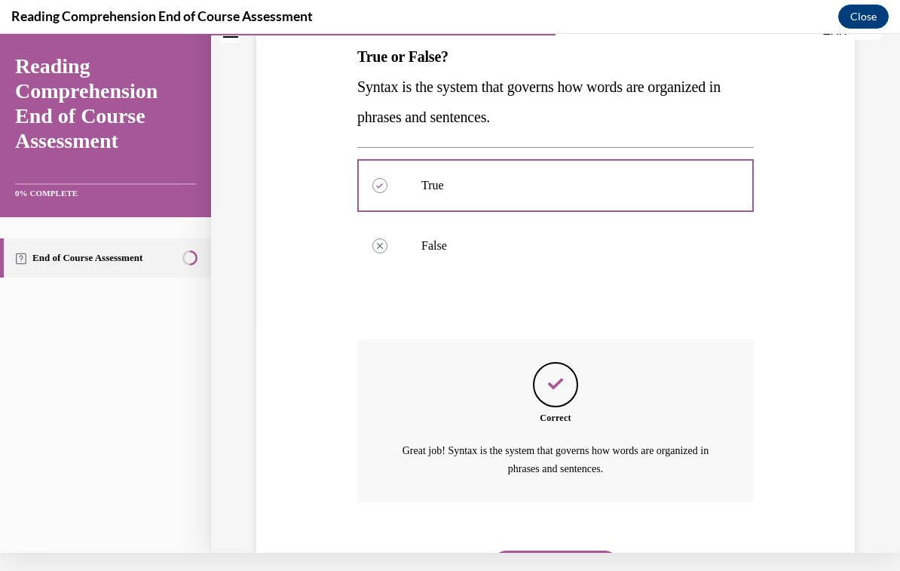
scroll to position [264, 0]
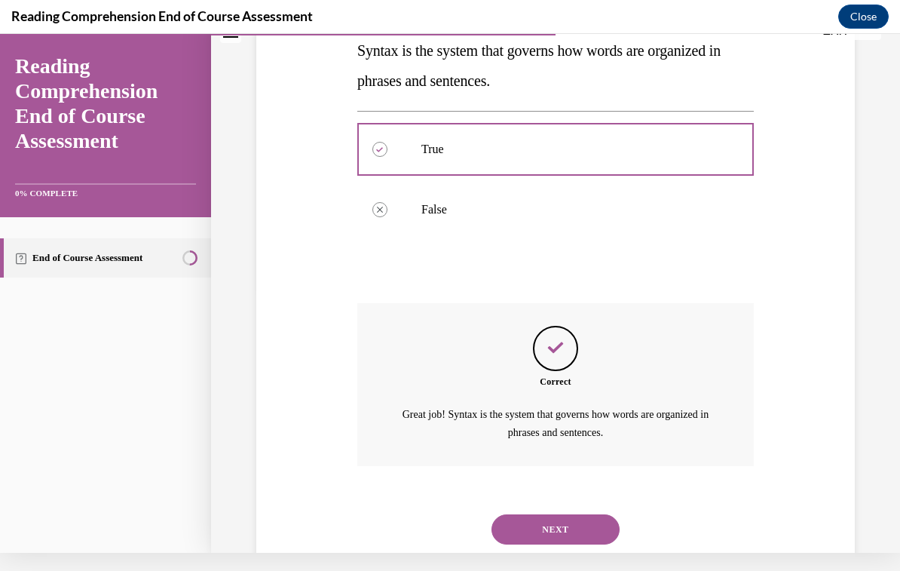
click at [507, 514] on button "NEXT" at bounding box center [556, 529] width 128 height 30
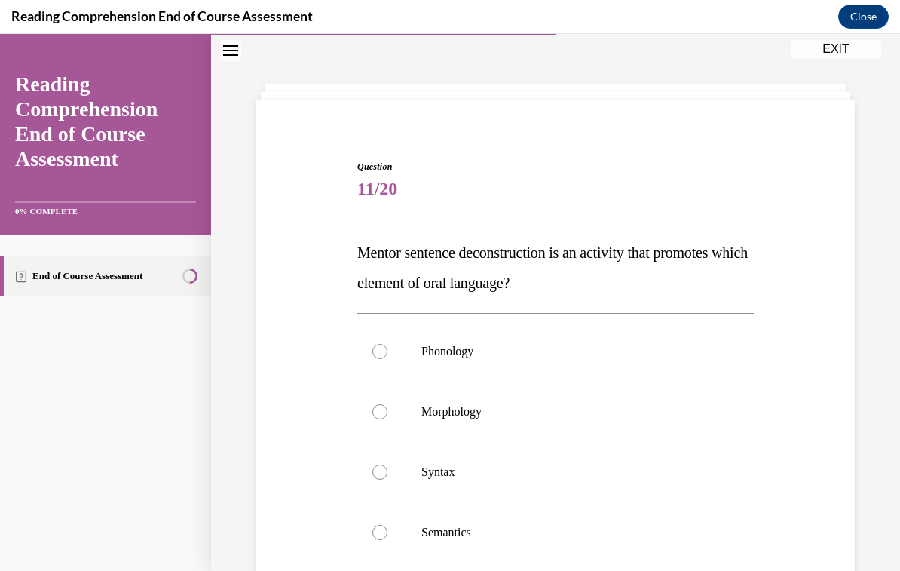
scroll to position [67, 0]
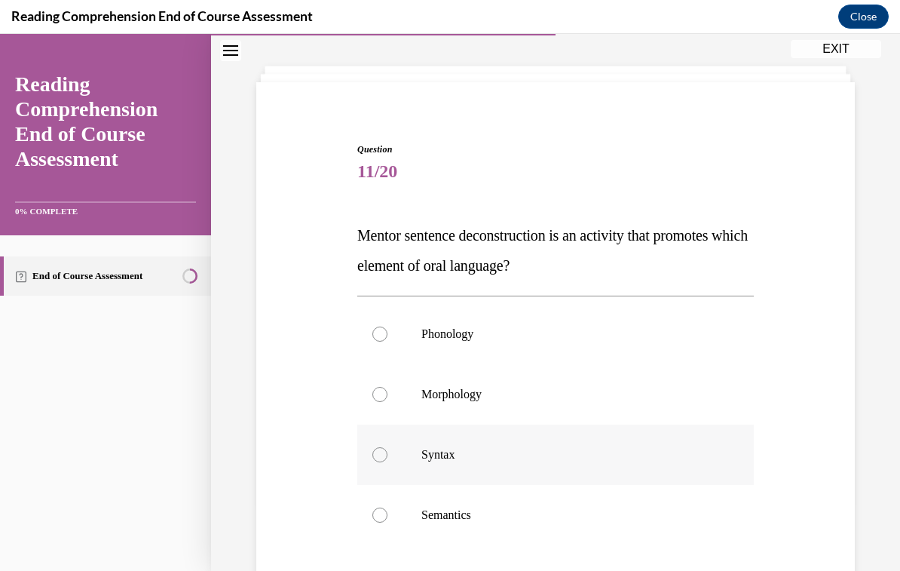
click at [377, 466] on label "Syntax" at bounding box center [555, 454] width 397 height 60
click at [377, 462] on input "Syntax" at bounding box center [379, 454] width 15 height 15
radio input "true"
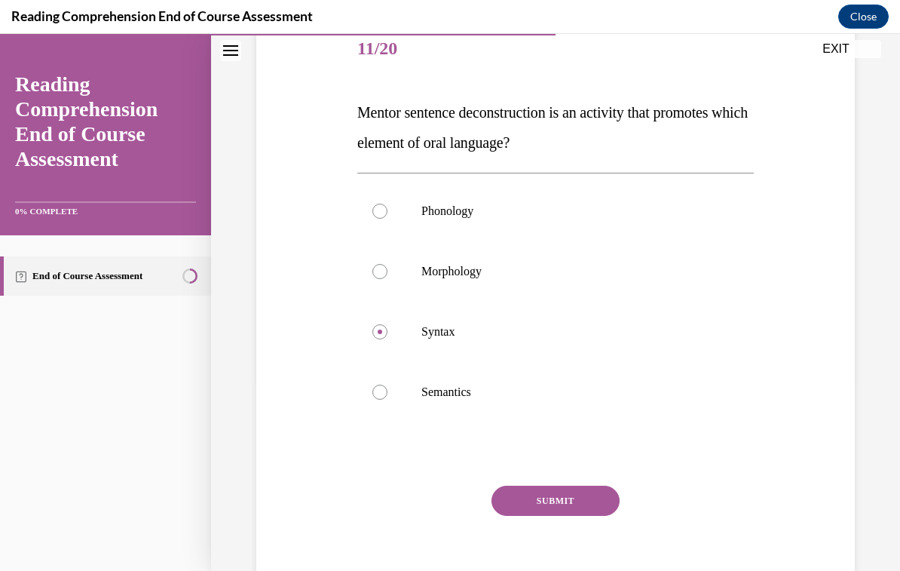
click at [525, 505] on button "SUBMIT" at bounding box center [556, 501] width 128 height 30
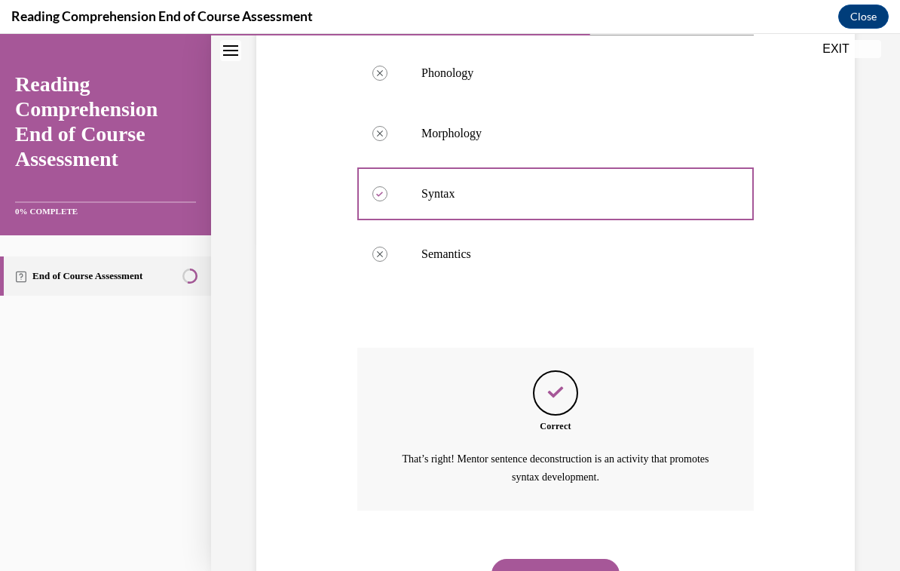
scroll to position [354, 0]
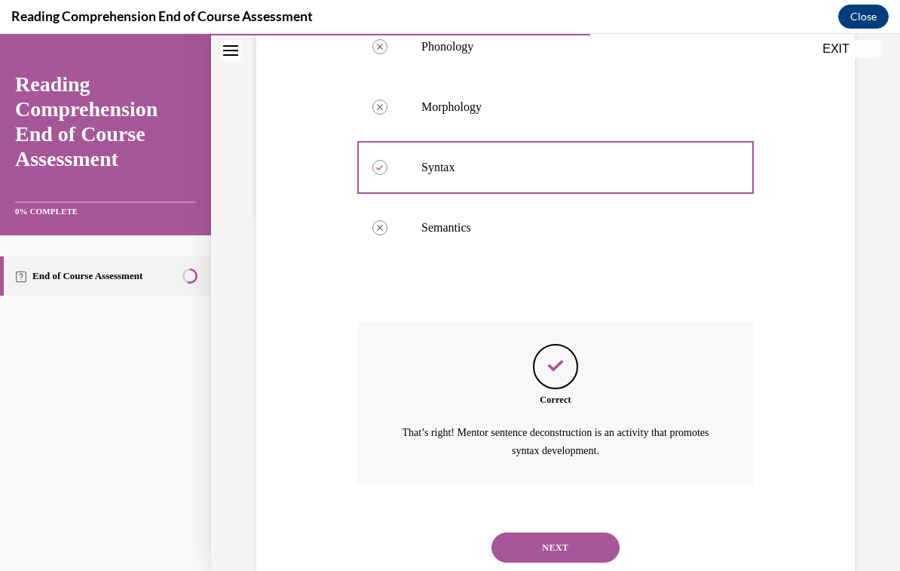
click at [530, 538] on button "NEXT" at bounding box center [556, 547] width 128 height 30
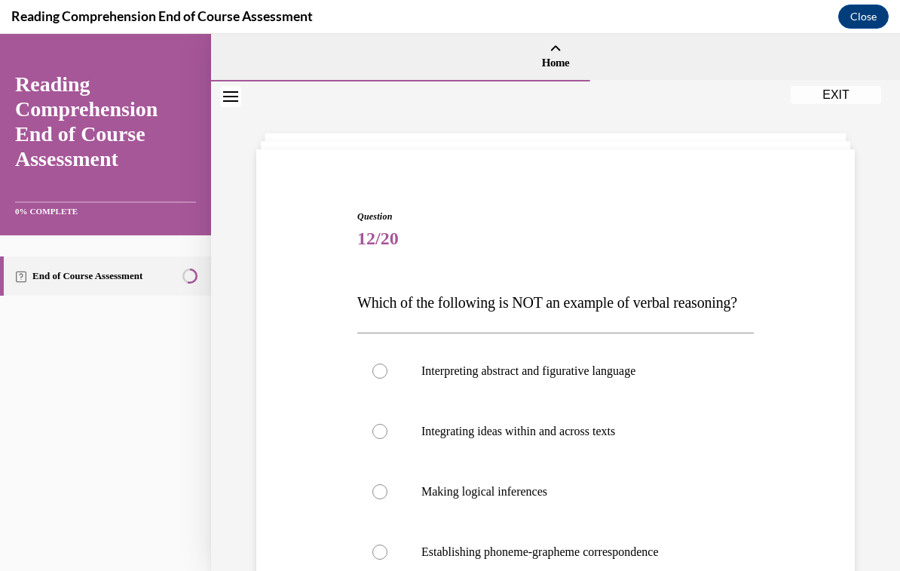
scroll to position [63, 0]
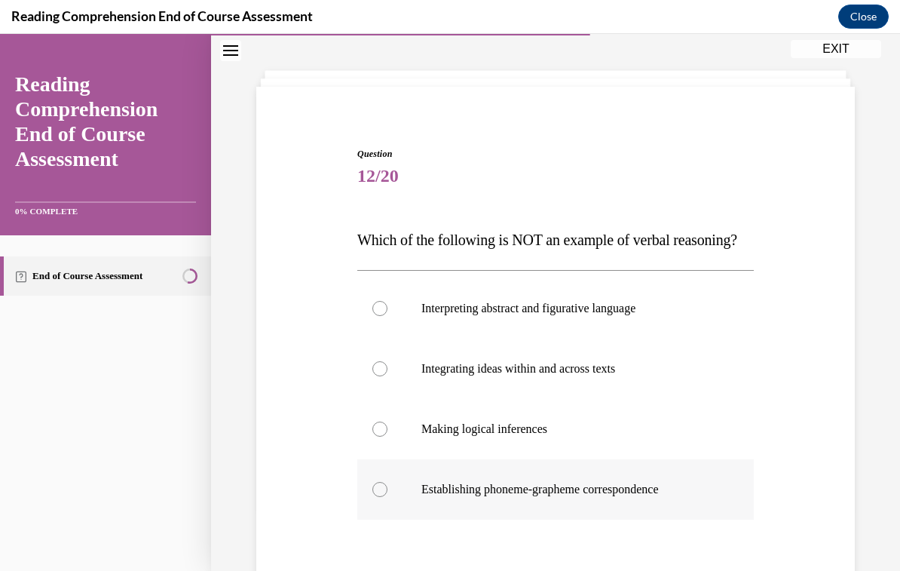
click at [382, 497] on div at bounding box center [379, 489] width 15 height 15
click at [382, 497] on input "Establishing phoneme-grapheme correspondence" at bounding box center [379, 489] width 15 height 15
radio input "true"
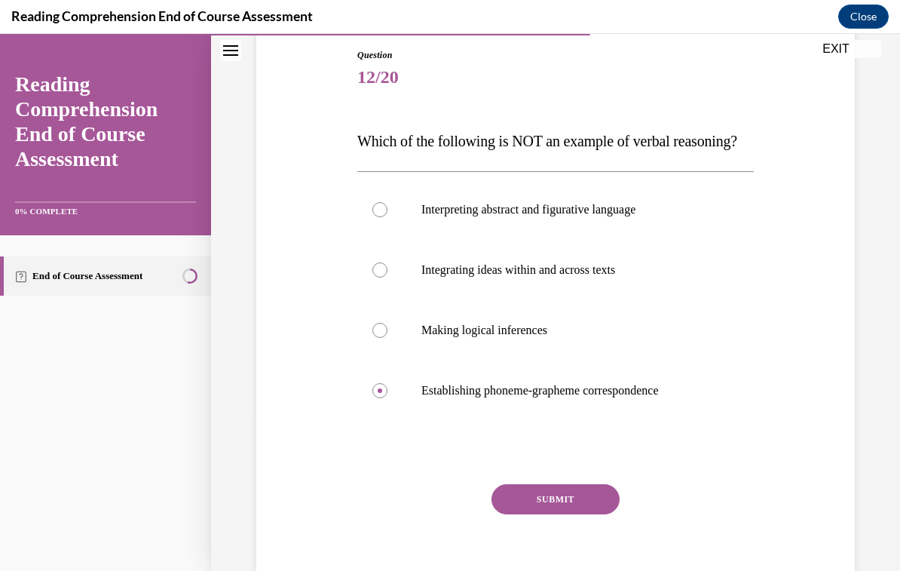
click at [508, 514] on button "SUBMIT" at bounding box center [556, 499] width 128 height 30
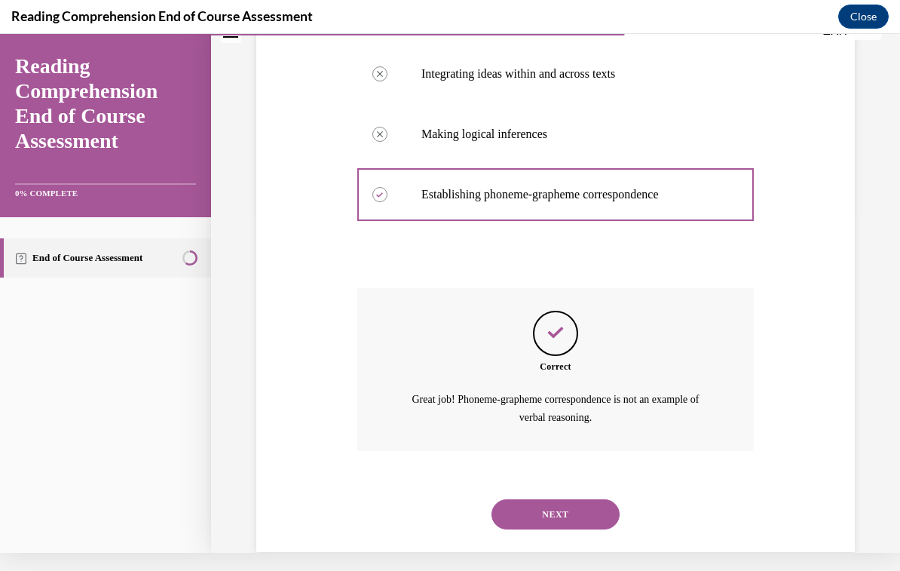
scroll to position [354, 0]
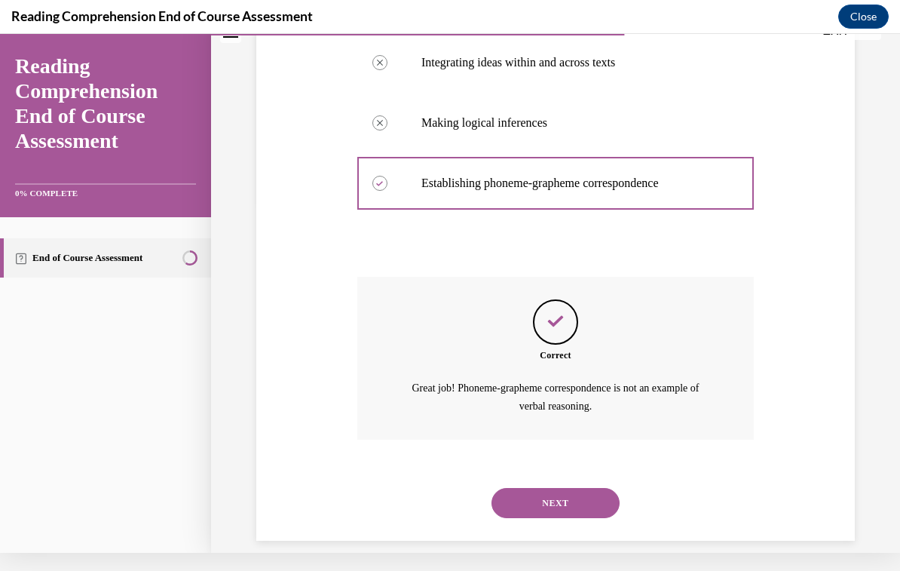
click at [541, 518] on button "NEXT" at bounding box center [556, 503] width 128 height 30
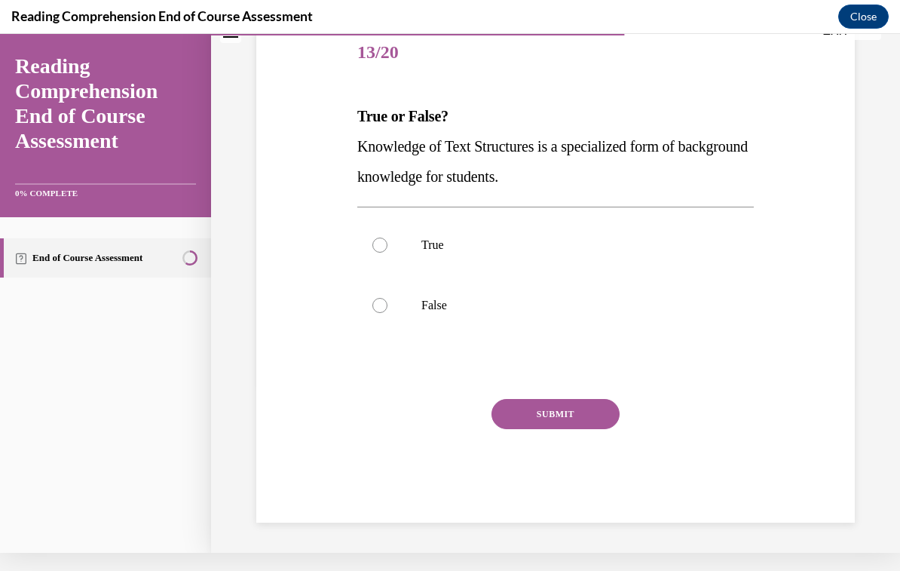
scroll to position [125, 0]
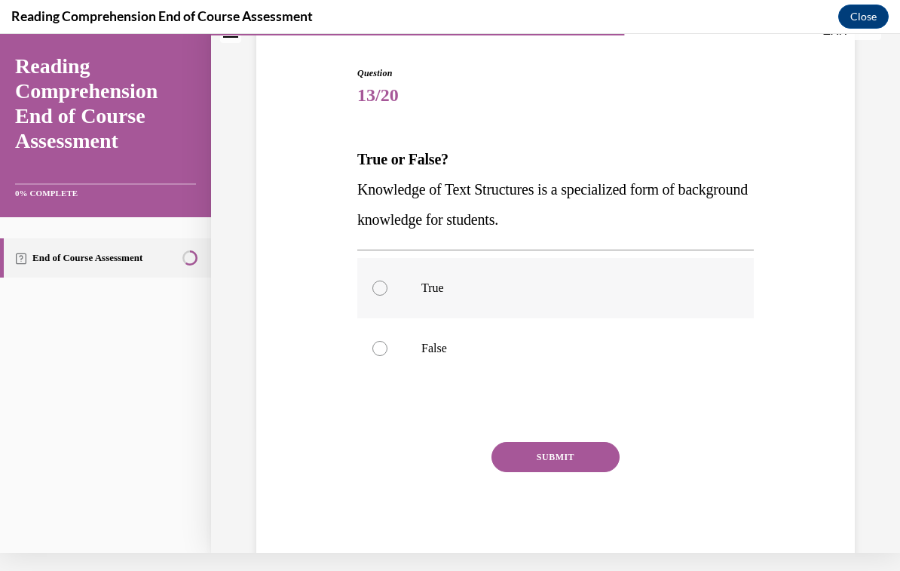
click at [373, 296] on label "True" at bounding box center [555, 288] width 397 height 60
click at [373, 296] on input "True" at bounding box center [379, 287] width 15 height 15
radio input "true"
click at [523, 460] on button "SUBMIT" at bounding box center [556, 457] width 128 height 30
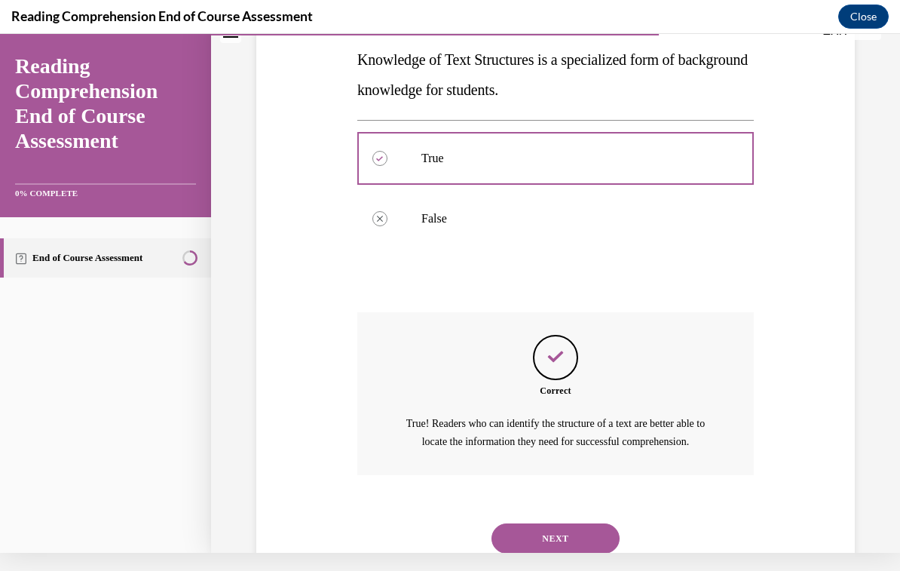
scroll to position [281, 0]
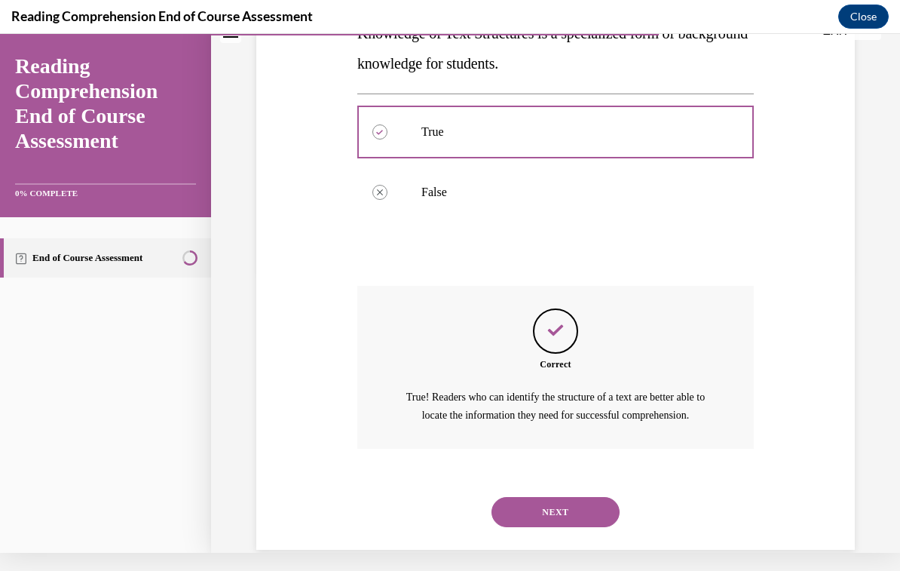
click at [529, 511] on button "NEXT" at bounding box center [556, 512] width 128 height 30
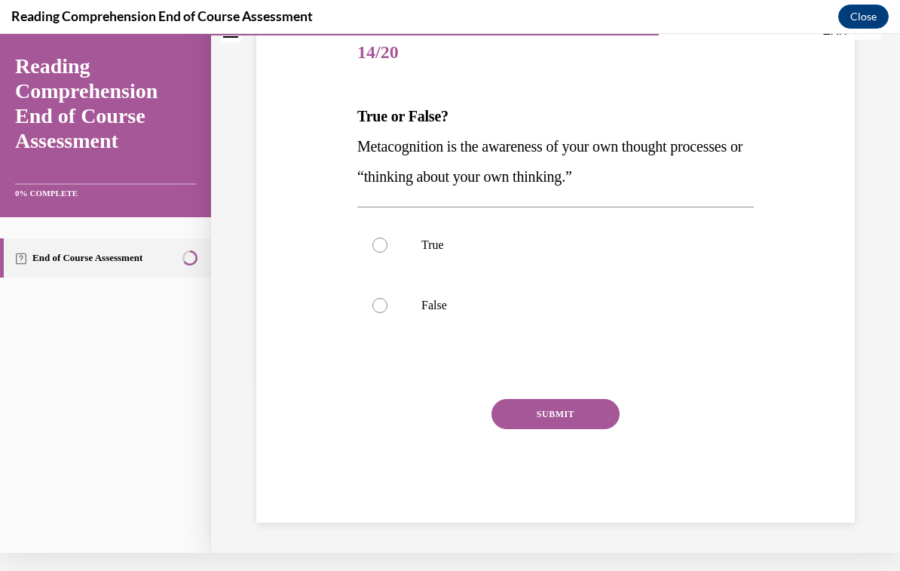
scroll to position [125, 0]
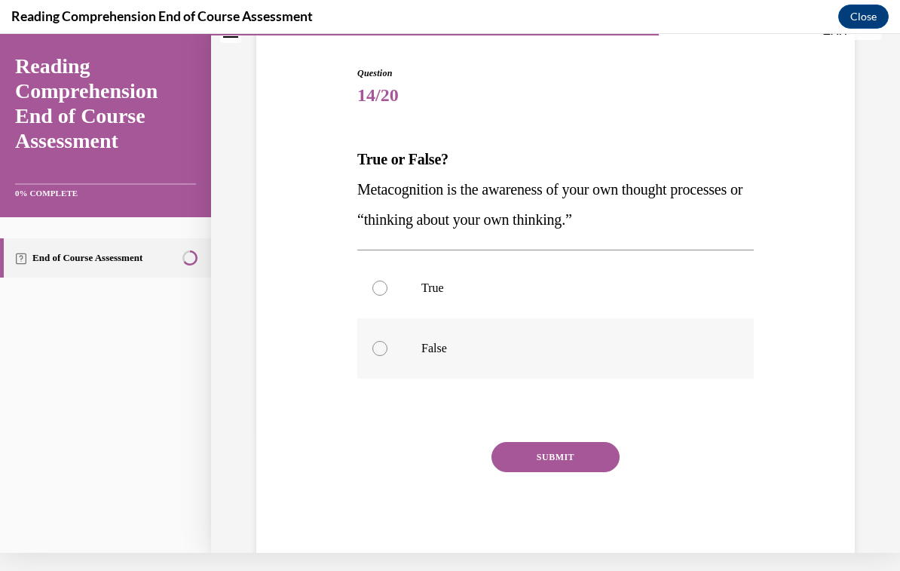
click at [377, 354] on div at bounding box center [379, 348] width 15 height 15
click at [377, 354] on input "False" at bounding box center [379, 348] width 15 height 15
radio input "true"
click at [542, 467] on button "SUBMIT" at bounding box center [556, 457] width 128 height 30
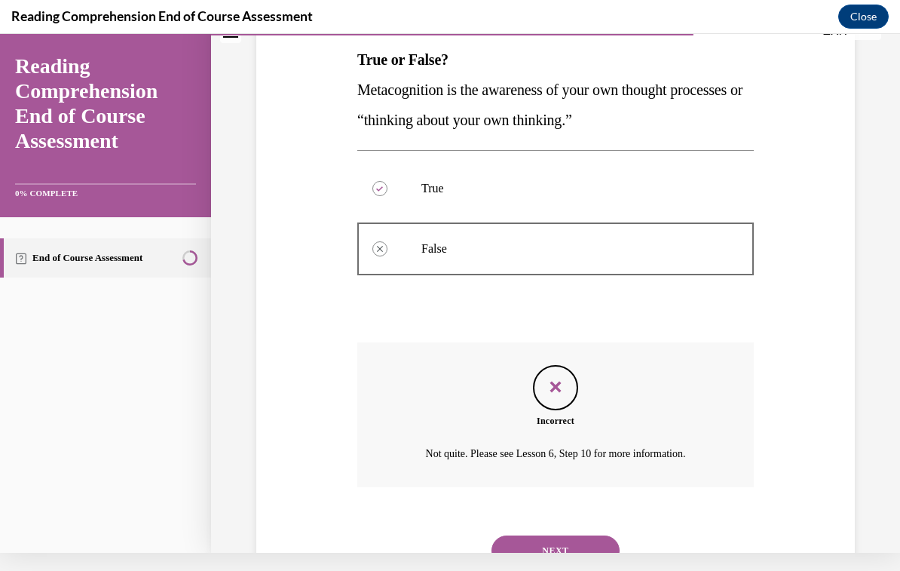
scroll to position [247, 0]
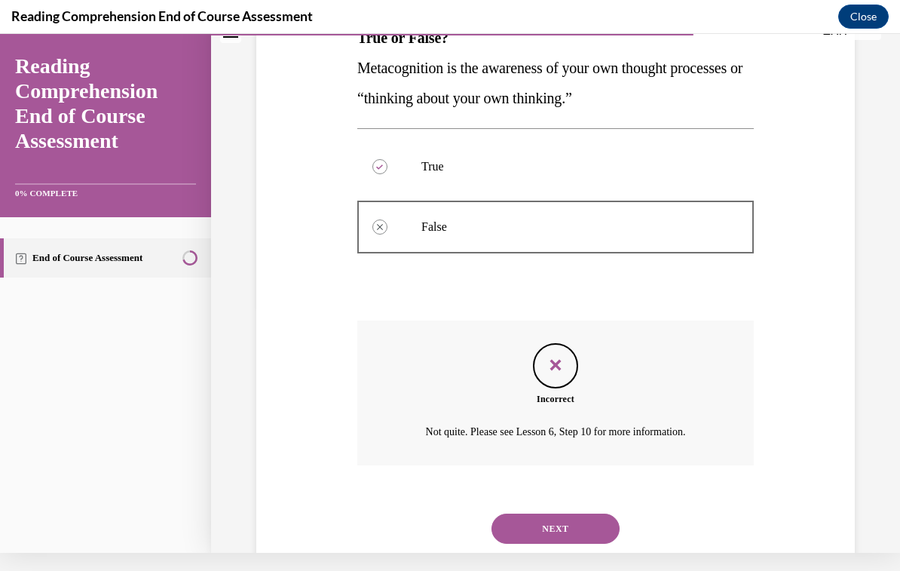
click at [517, 522] on button "NEXT" at bounding box center [556, 528] width 128 height 30
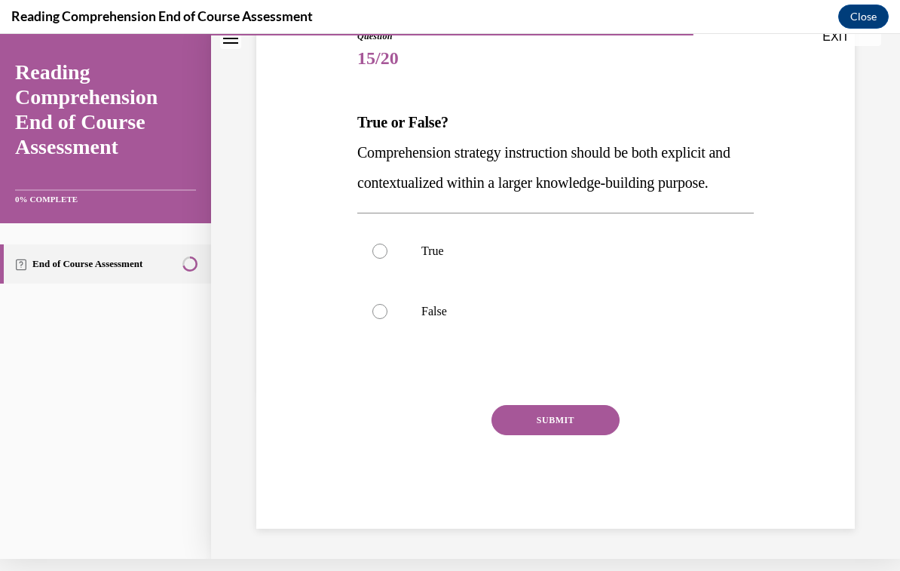
scroll to position [155, 0]
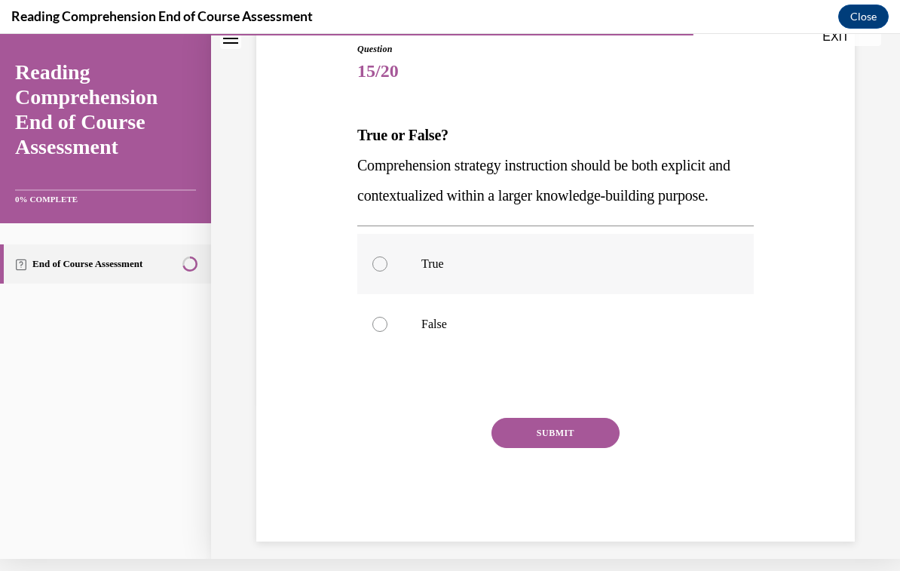
click at [381, 271] on div at bounding box center [379, 263] width 15 height 15
click at [381, 271] on input "True" at bounding box center [379, 263] width 15 height 15
radio input "true"
click at [518, 448] on button "SUBMIT" at bounding box center [556, 433] width 128 height 30
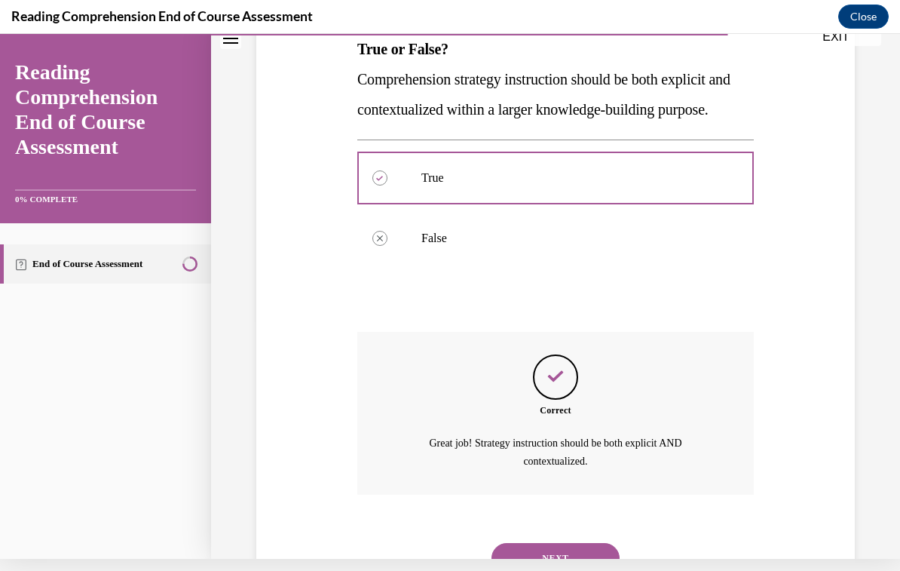
scroll to position [294, 0]
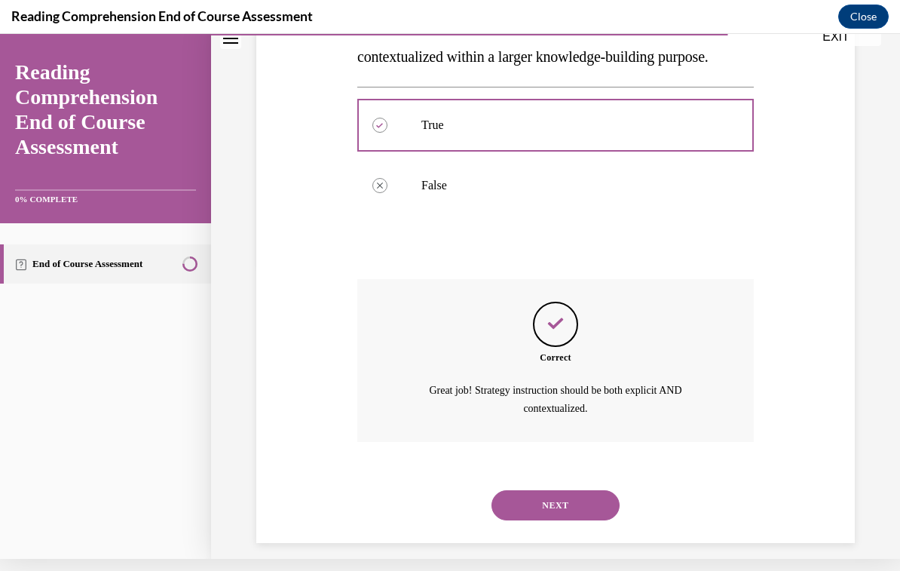
click at [525, 520] on button "NEXT" at bounding box center [556, 505] width 128 height 30
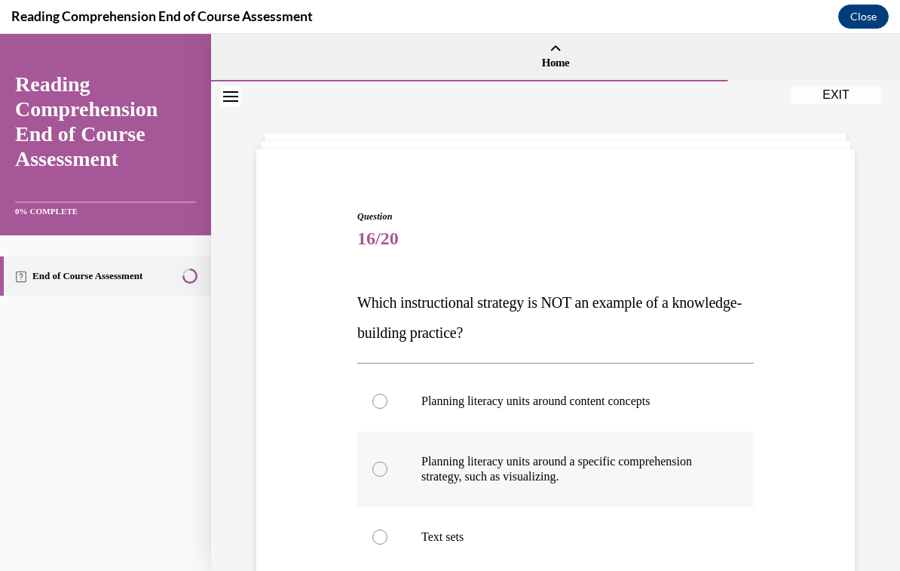
click at [375, 475] on div at bounding box center [379, 468] width 15 height 15
click at [375, 475] on input "Planning literacy units around a specific comprehension strategy, such as visua…" at bounding box center [379, 468] width 15 height 15
radio input "true"
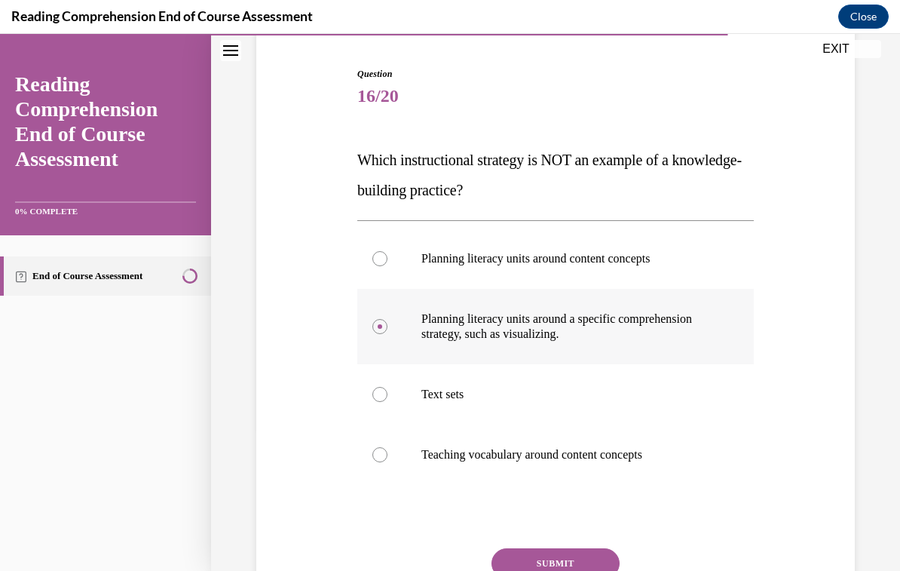
scroll to position [143, 0]
click at [516, 561] on button "SUBMIT" at bounding box center [556, 562] width 128 height 30
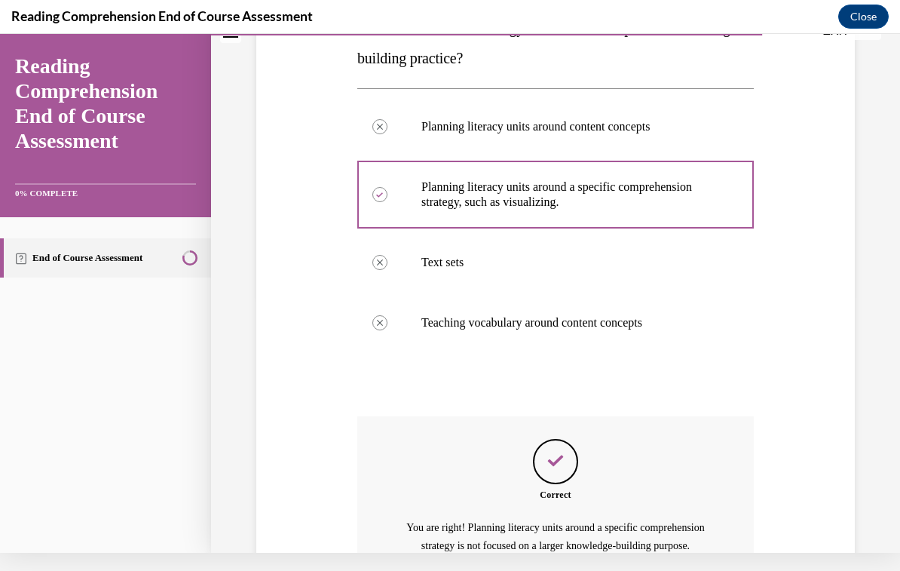
scroll to position [258, 0]
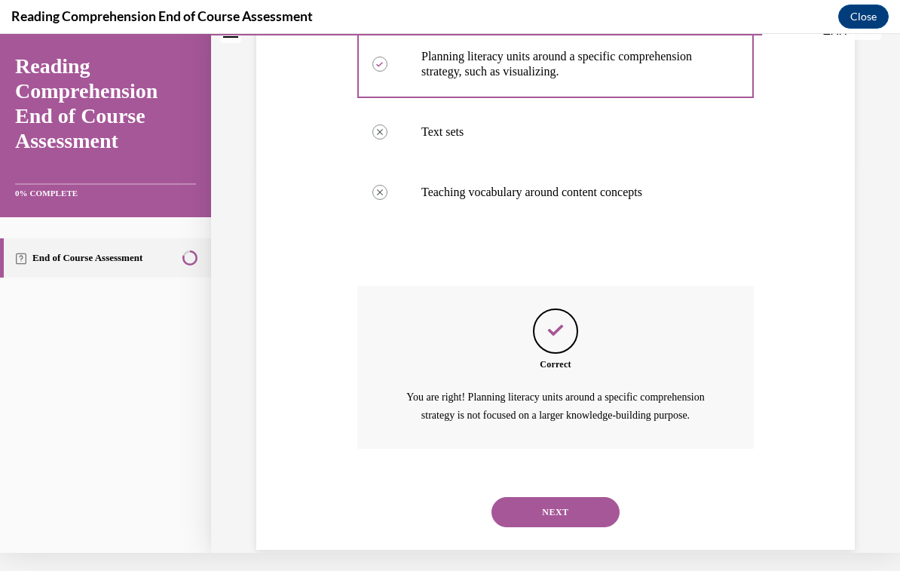
click at [526, 511] on button "NEXT" at bounding box center [556, 512] width 128 height 30
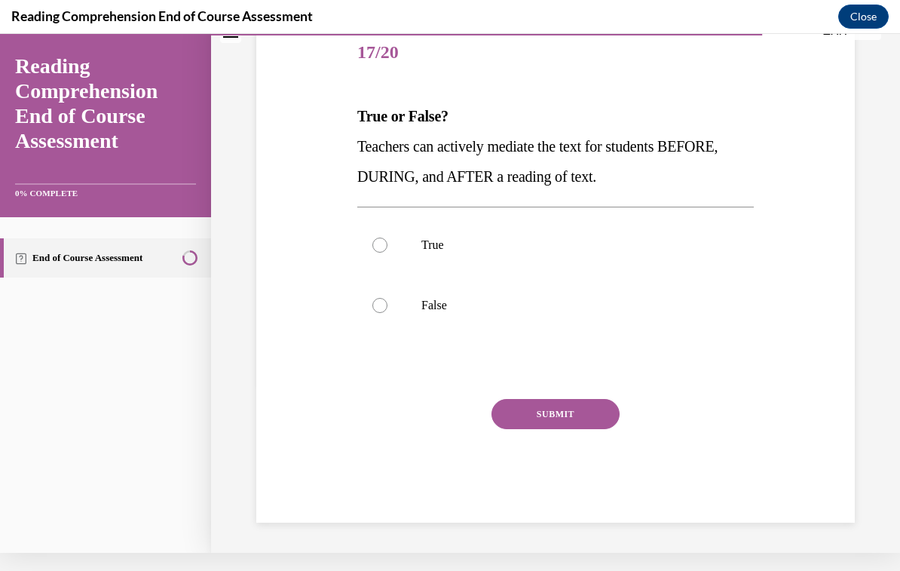
scroll to position [125, 0]
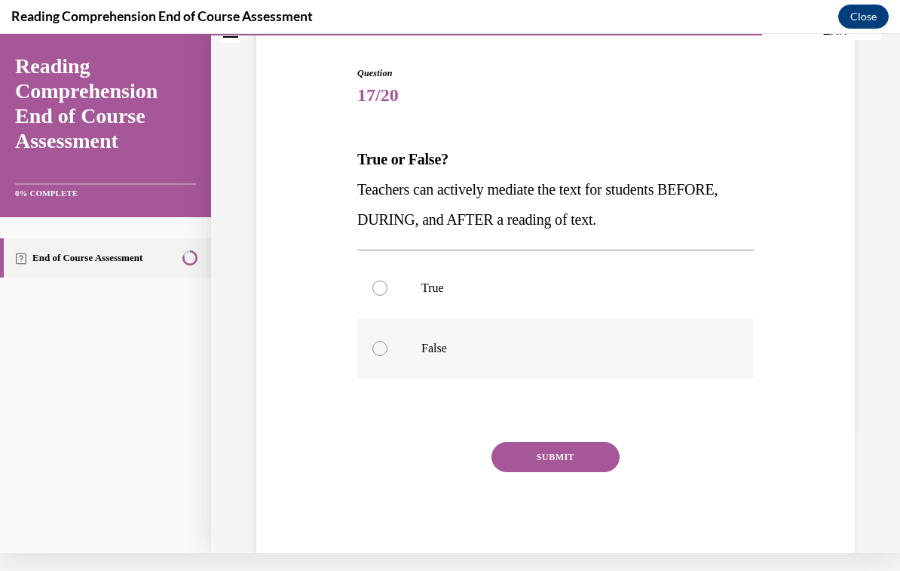
click at [379, 353] on div at bounding box center [379, 348] width 15 height 15
click at [379, 353] on input "False" at bounding box center [379, 348] width 15 height 15
radio input "true"
click at [521, 464] on button "SUBMIT" at bounding box center [556, 457] width 128 height 30
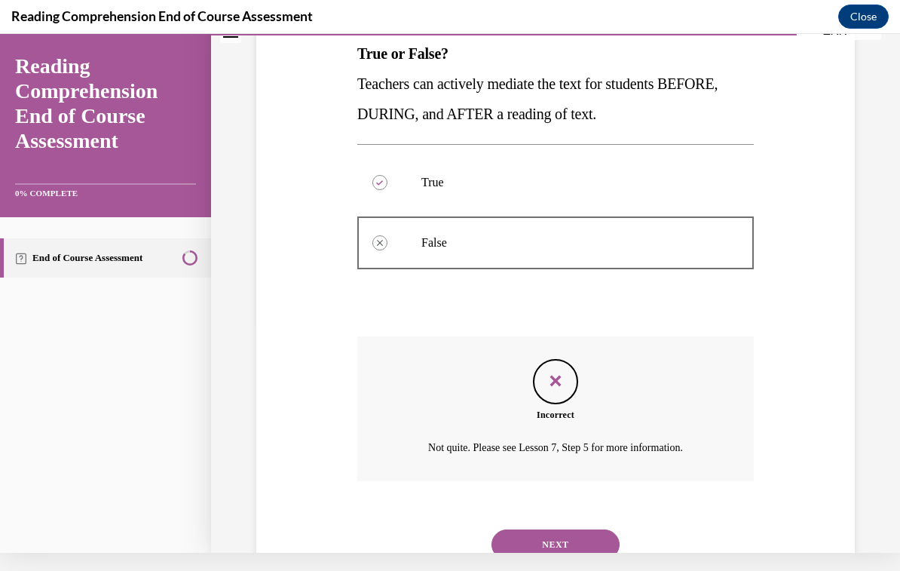
scroll to position [247, 0]
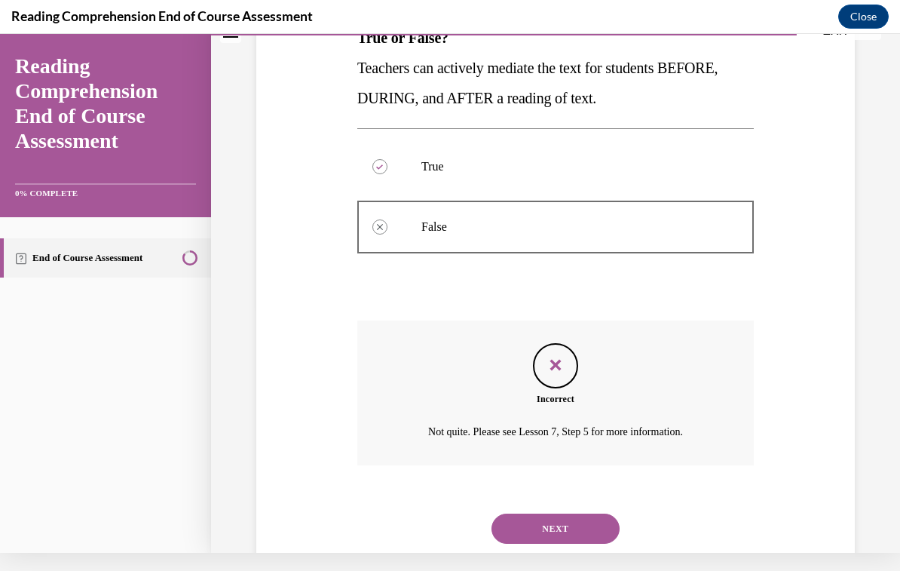
click at [527, 513] on button "NEXT" at bounding box center [556, 528] width 128 height 30
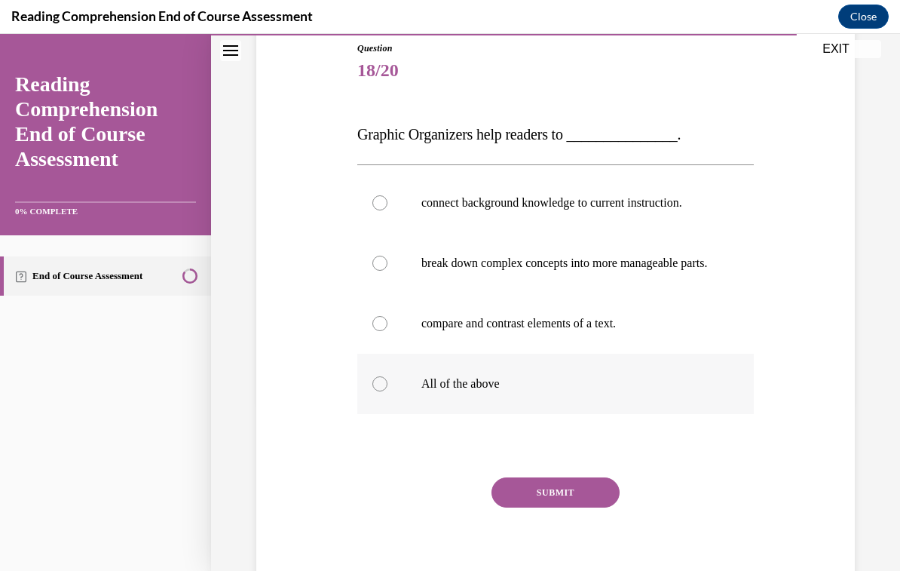
click at [375, 391] on div at bounding box center [379, 383] width 15 height 15
click at [375, 391] on input "All of the above" at bounding box center [379, 383] width 15 height 15
radio input "true"
click at [548, 507] on button "SUBMIT" at bounding box center [556, 492] width 128 height 30
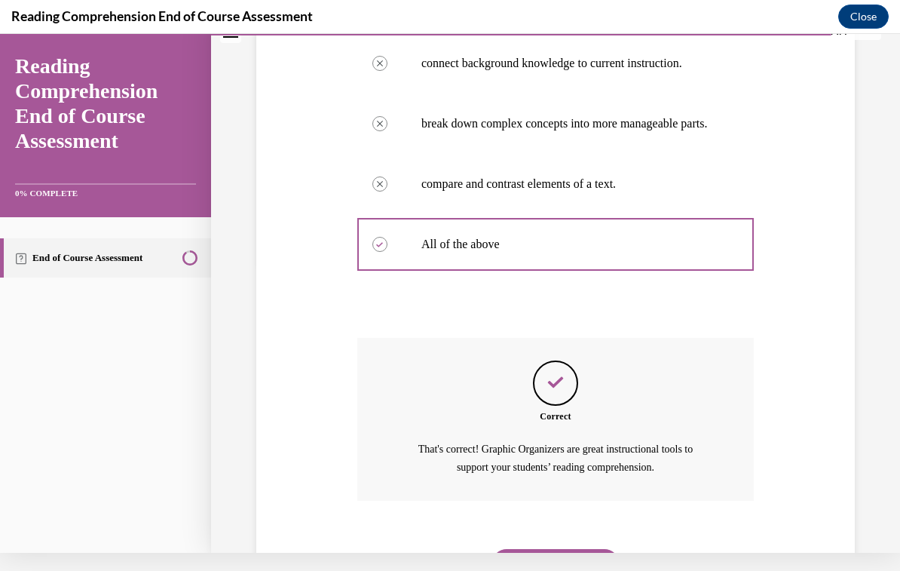
scroll to position [339, 0]
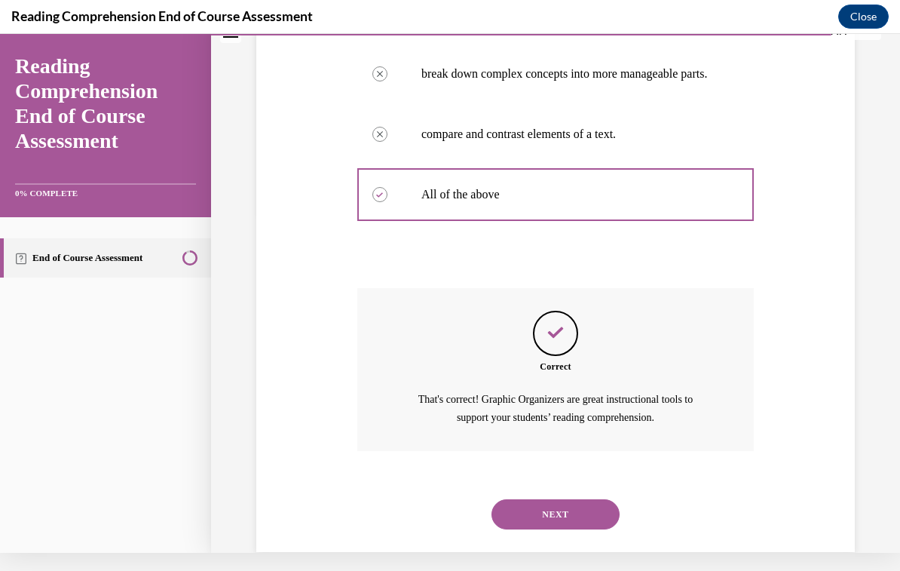
click at [521, 519] on button "NEXT" at bounding box center [556, 514] width 128 height 30
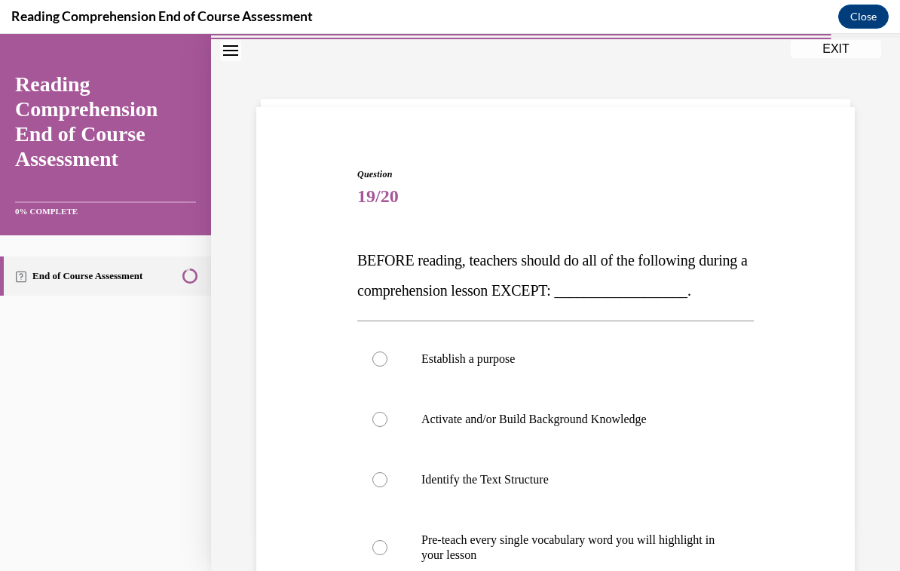
scroll to position [63, 0]
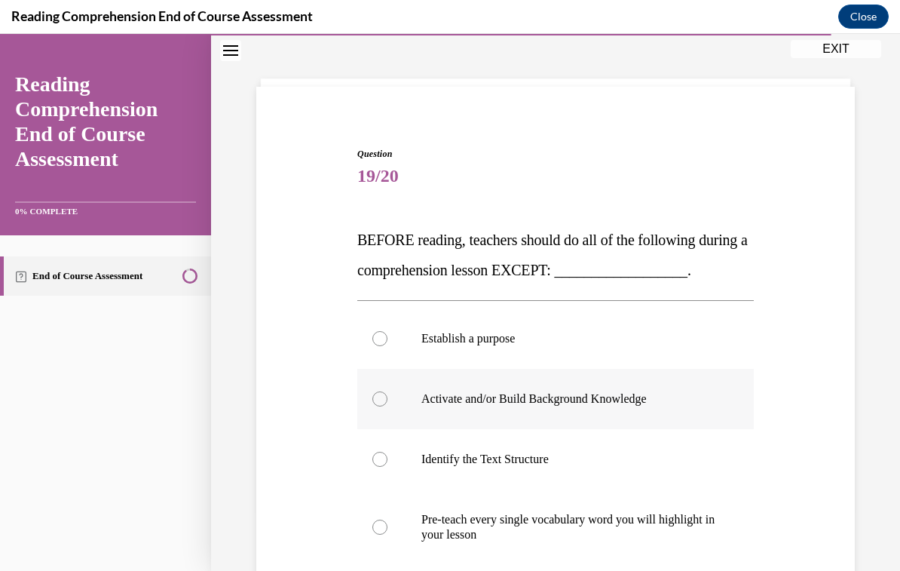
click at [378, 429] on label "Activate and/or Build Background Knowledge" at bounding box center [555, 399] width 397 height 60
click at [378, 406] on input "Activate and/or Build Background Knowledge" at bounding box center [379, 398] width 15 height 15
radio input "true"
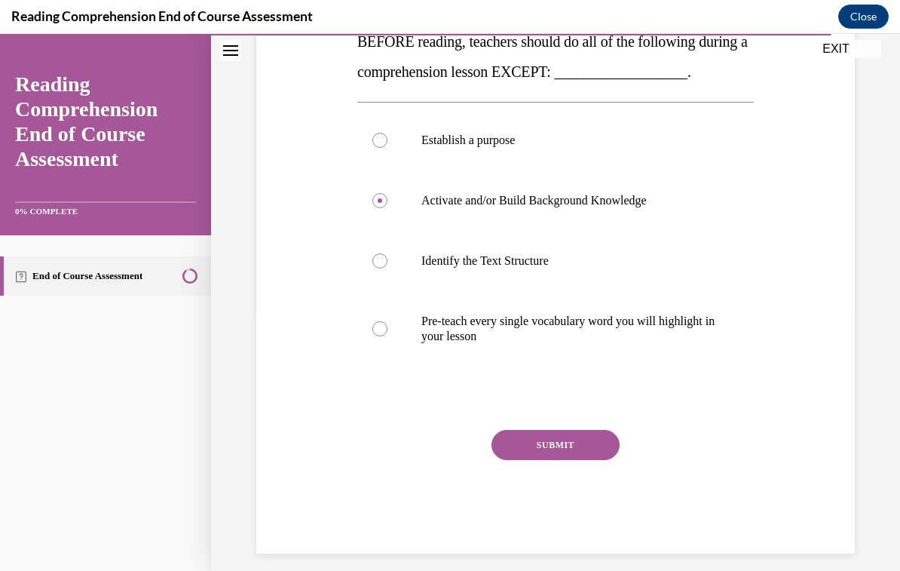
click at [525, 460] on button "SUBMIT" at bounding box center [556, 445] width 128 height 30
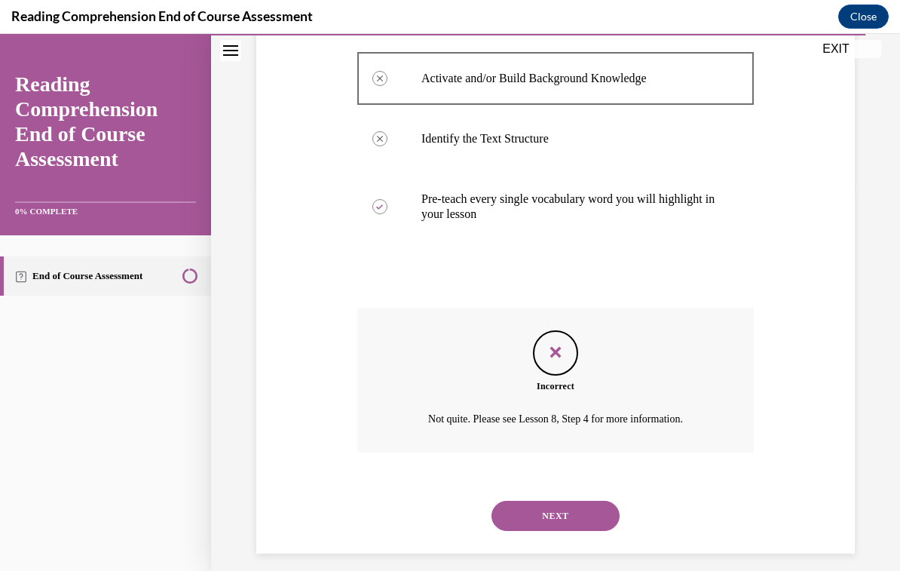
scroll to position [382, 0]
click at [521, 532] on button "NEXT" at bounding box center [556, 516] width 128 height 30
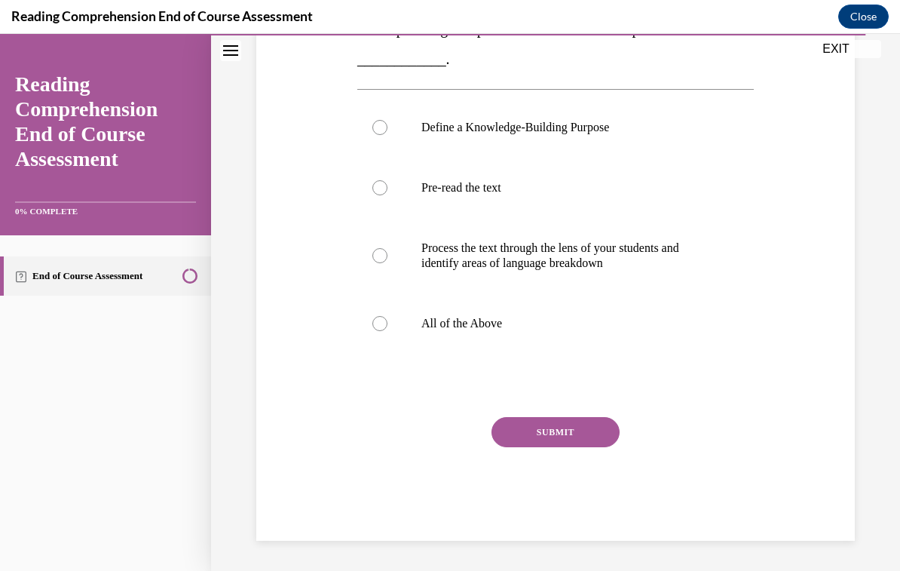
scroll to position [0, 0]
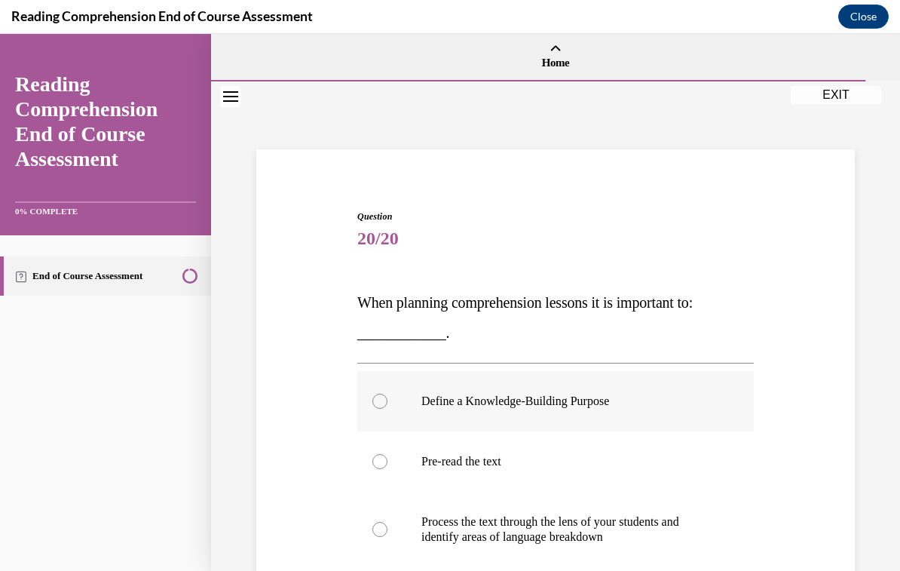
click at [388, 402] on label "Define a Knowledge-Building Purpose" at bounding box center [555, 401] width 397 height 60
click at [388, 402] on input "Define a Knowledge-Building Purpose" at bounding box center [379, 401] width 15 height 15
radio input "true"
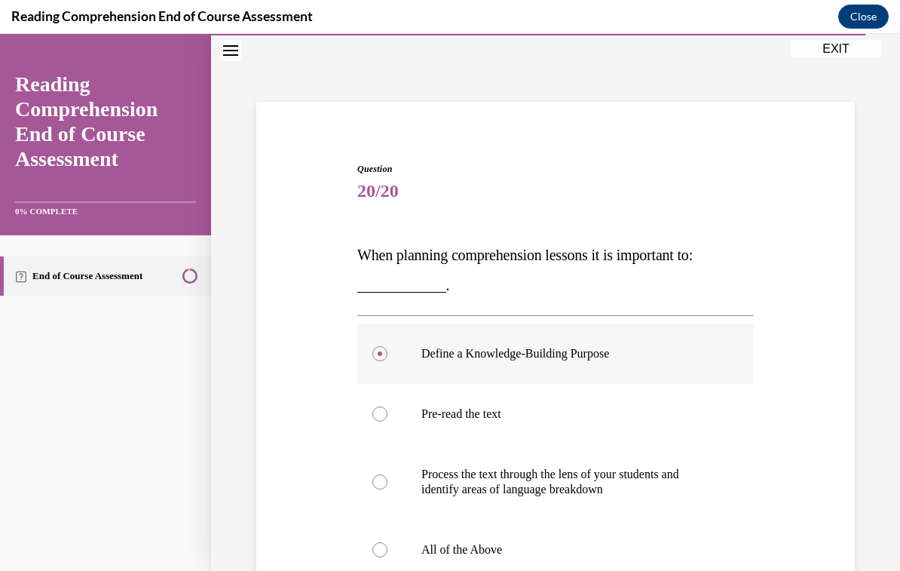
scroll to position [67, 0]
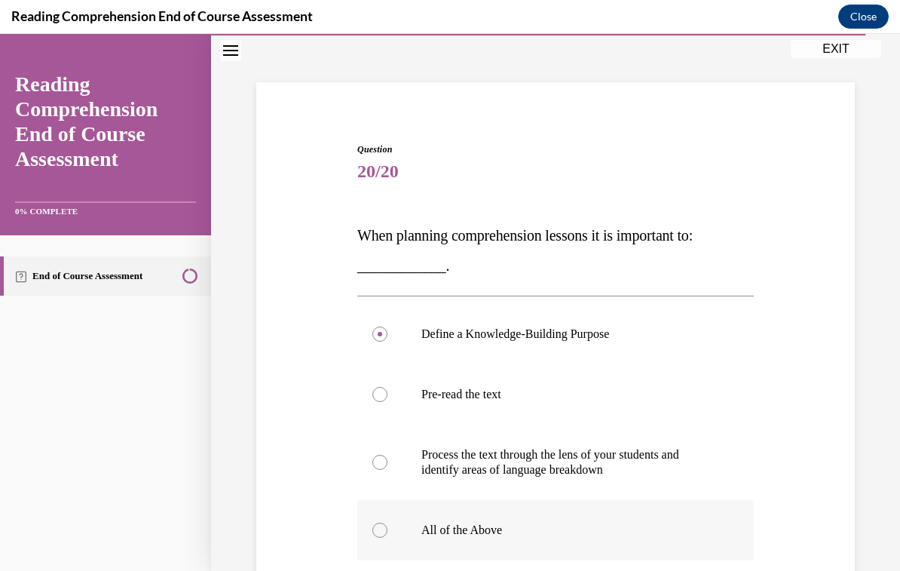
click at [366, 530] on label "All of the Above" at bounding box center [555, 530] width 397 height 60
click at [372, 530] on input "All of the Above" at bounding box center [379, 529] width 15 height 15
radio input "true"
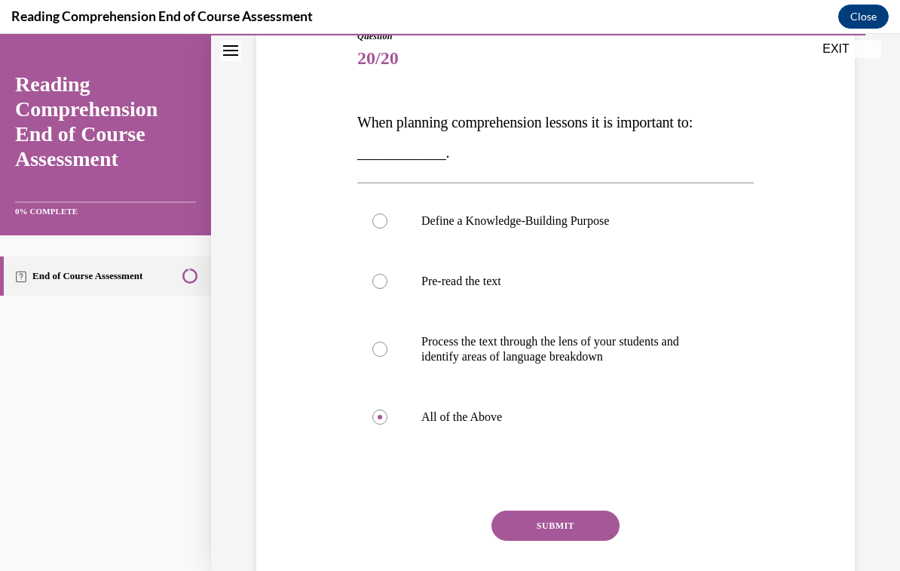
click at [515, 539] on button "SUBMIT" at bounding box center [556, 525] width 128 height 30
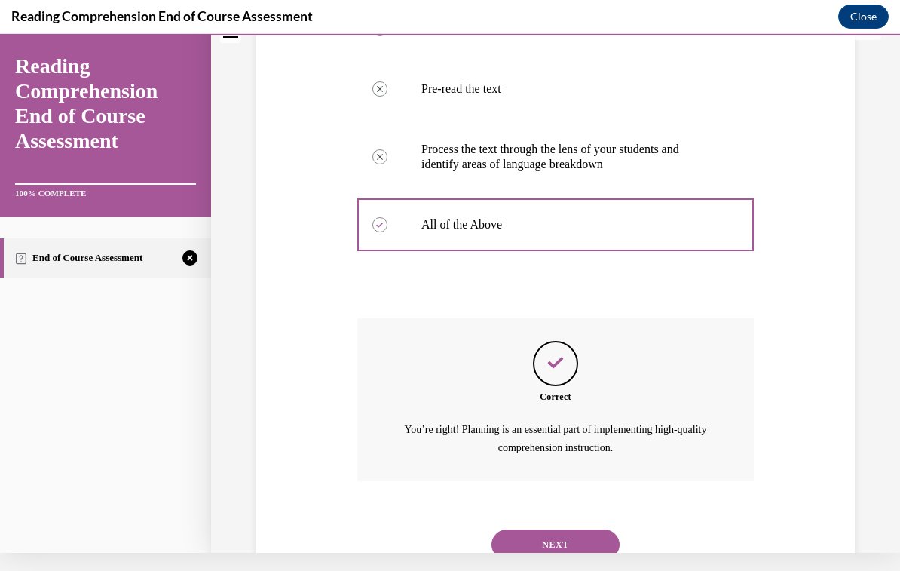
scroll to position [369, 0]
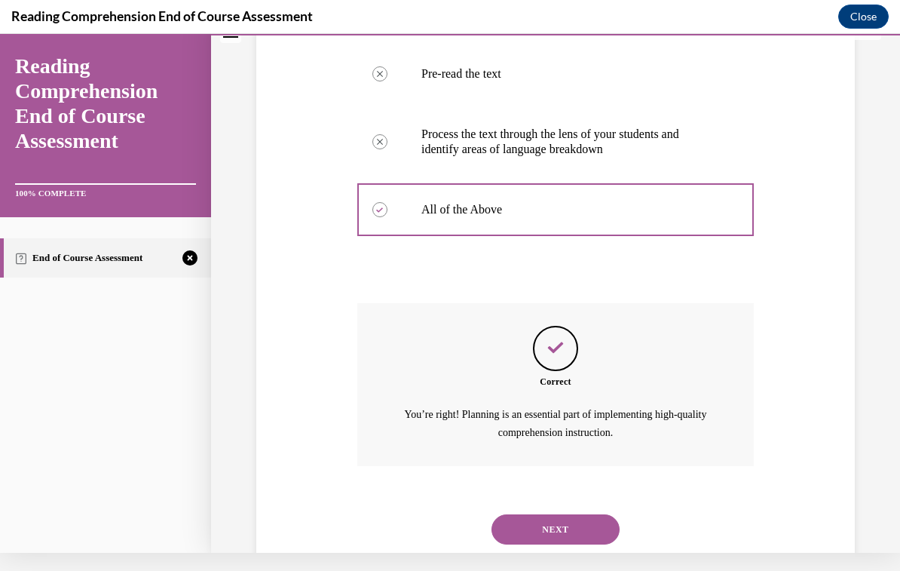
click at [519, 522] on button "NEXT" at bounding box center [556, 529] width 128 height 30
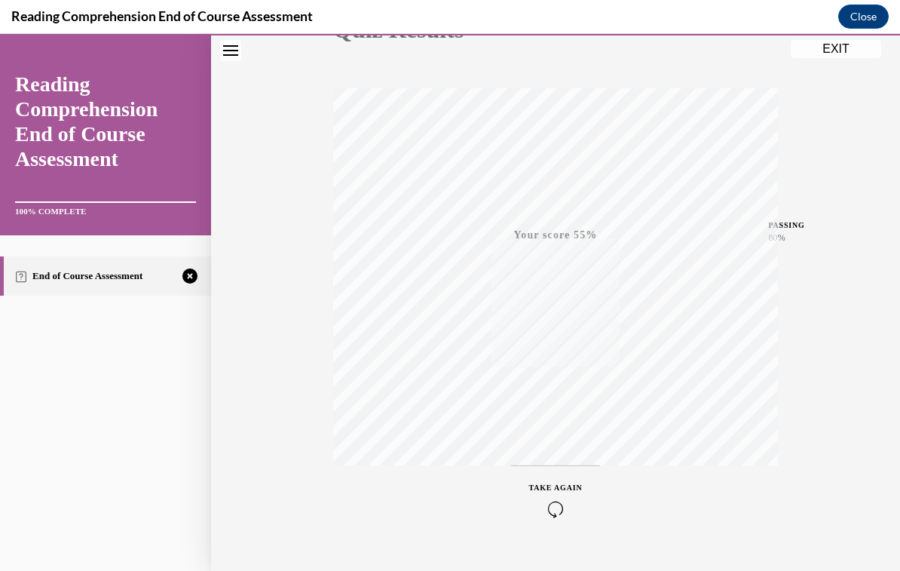
scroll to position [211, 0]
click at [575, 498] on icon "button" at bounding box center [556, 503] width 54 height 17
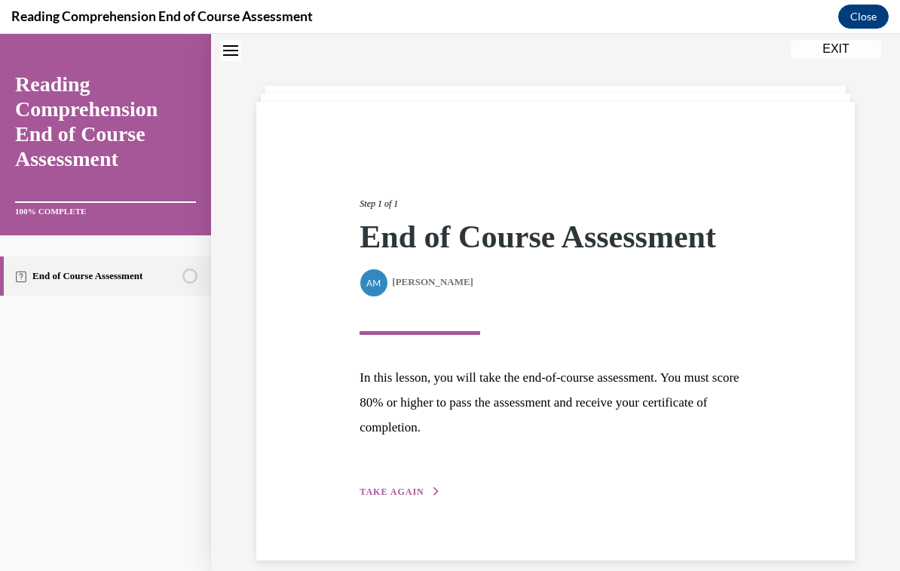
click at [416, 498] on button "TAKE AGAIN" at bounding box center [400, 492] width 81 height 14
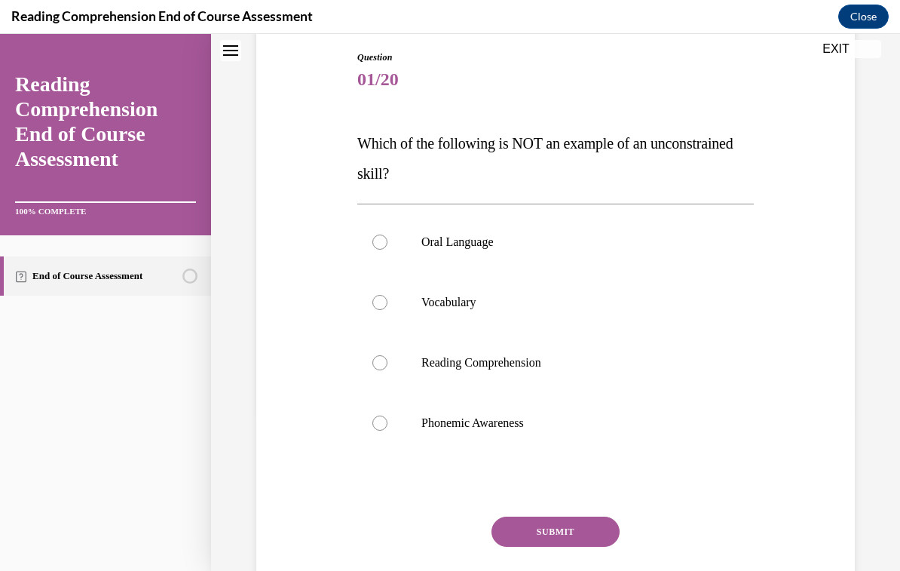
scroll to position [160, 0]
click at [520, 426] on p "Phonemic Awareness" at bounding box center [568, 422] width 295 height 15
click at [388, 426] on input "Phonemic Awareness" at bounding box center [379, 422] width 15 height 15
radio input "true"
click at [582, 539] on button "SUBMIT" at bounding box center [556, 531] width 128 height 30
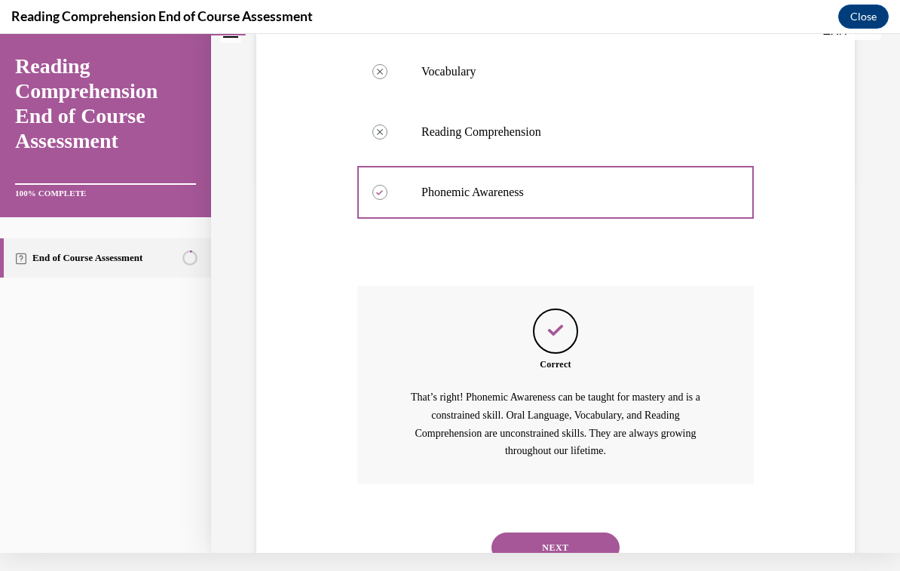
scroll to position [389, 0]
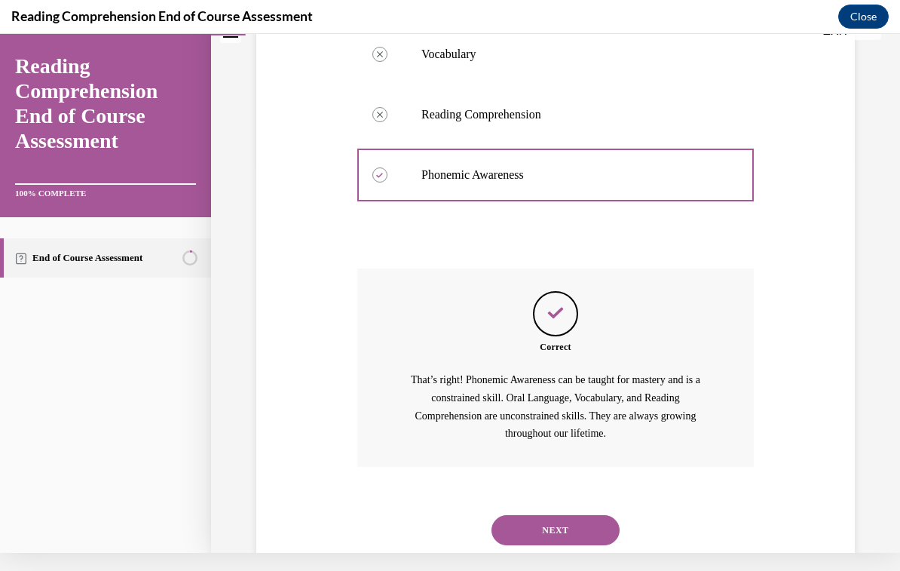
click at [561, 515] on button "NEXT" at bounding box center [556, 530] width 128 height 30
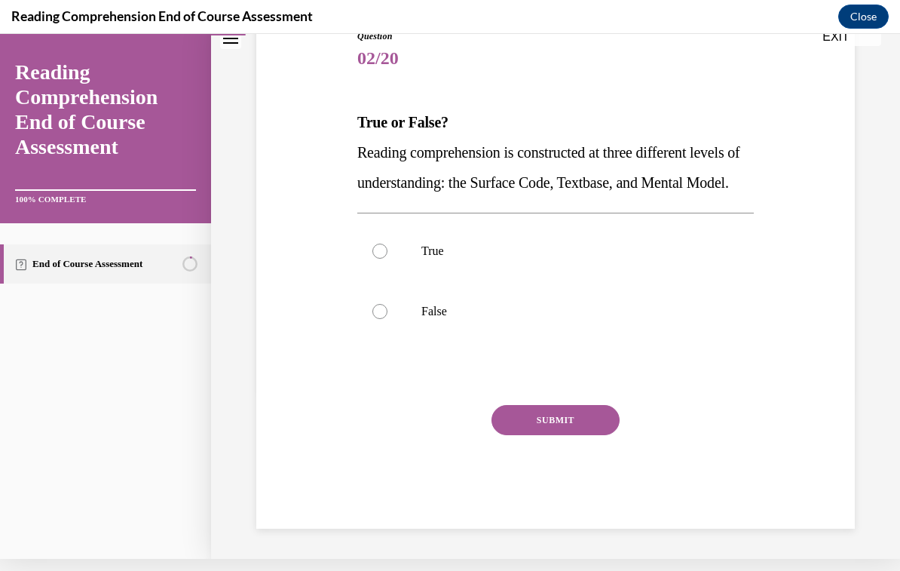
scroll to position [155, 0]
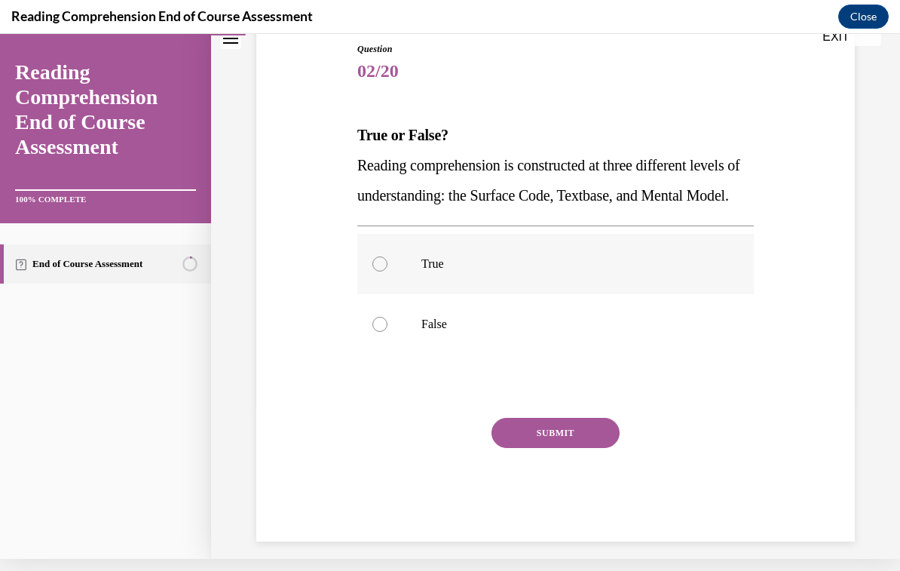
click at [387, 271] on div at bounding box center [379, 263] width 15 height 15
click at [387, 271] on input "True" at bounding box center [379, 263] width 15 height 15
radio input "true"
click at [584, 448] on button "SUBMIT" at bounding box center [556, 433] width 128 height 30
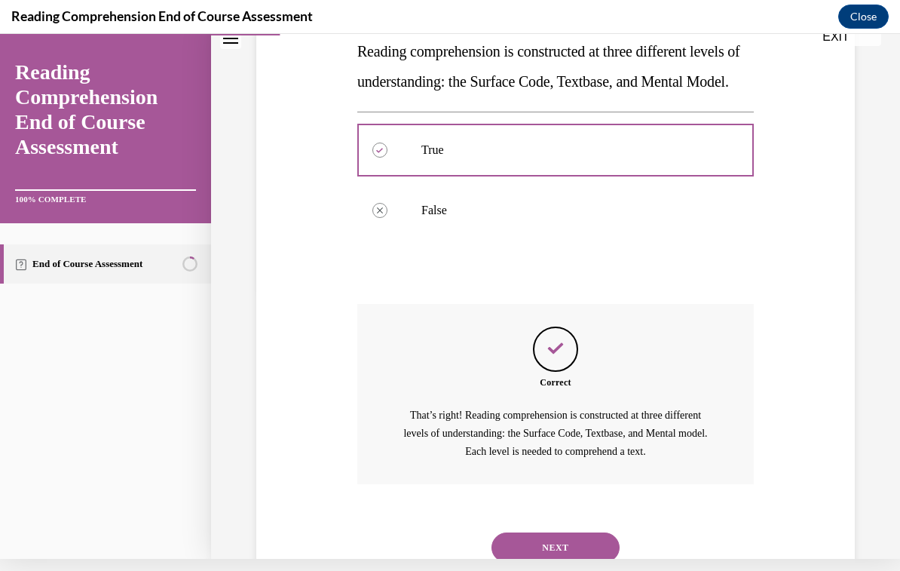
scroll to position [311, 0]
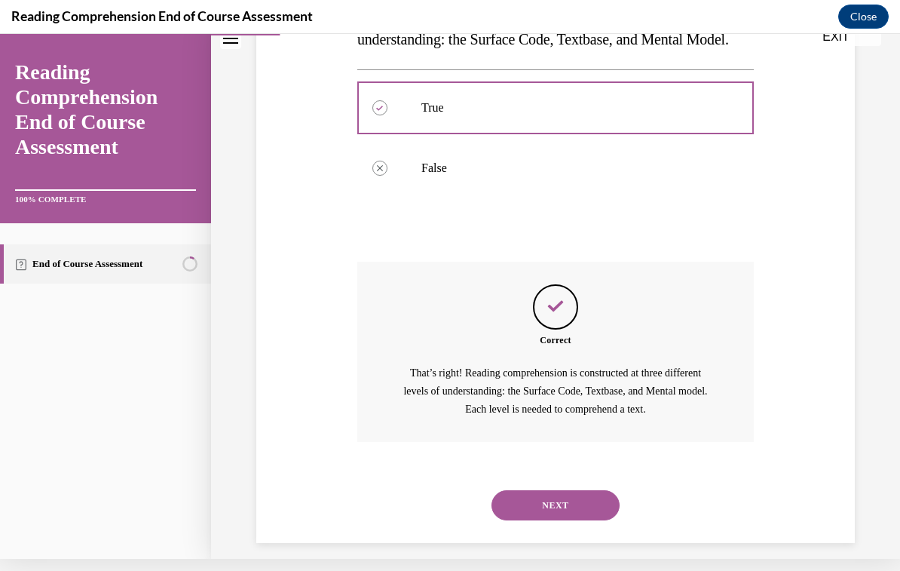
click at [548, 520] on button "NEXT" at bounding box center [556, 505] width 128 height 30
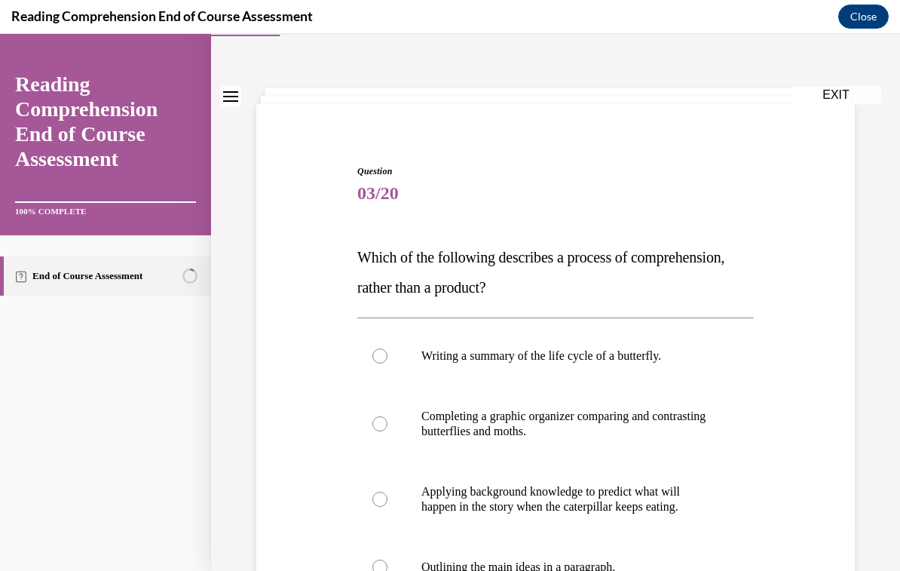
scroll to position [54, 0]
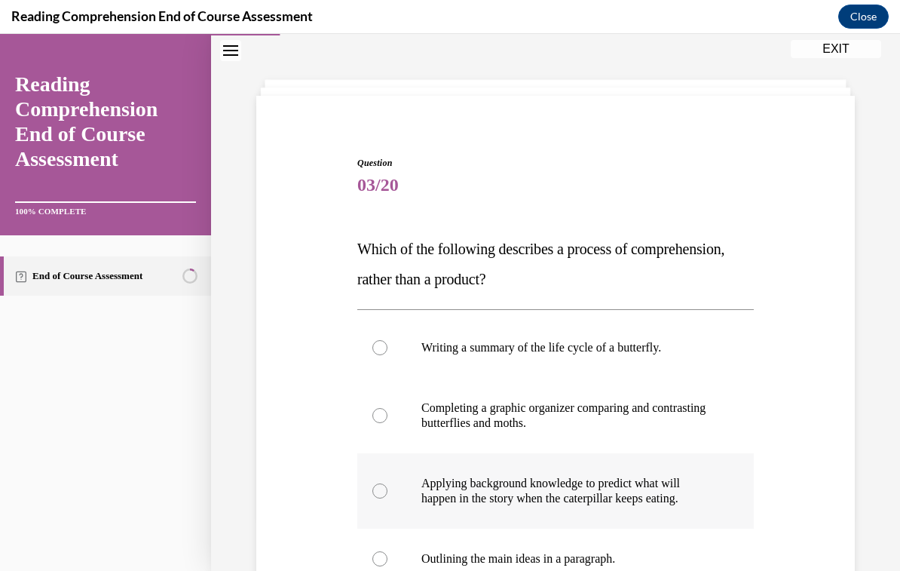
click at [655, 487] on p "Applying background knowledge to predict what will happen in the story when the…" at bounding box center [568, 491] width 295 height 30
click at [388, 487] on input "Applying background knowledge to predict what will happen in the story when the…" at bounding box center [379, 490] width 15 height 15
radio input "true"
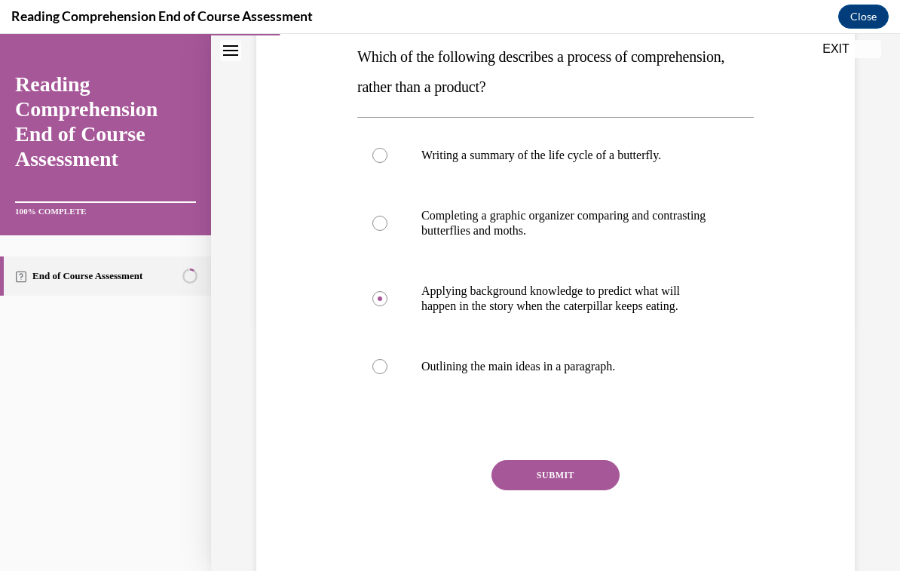
click at [590, 478] on button "SUBMIT" at bounding box center [556, 475] width 128 height 30
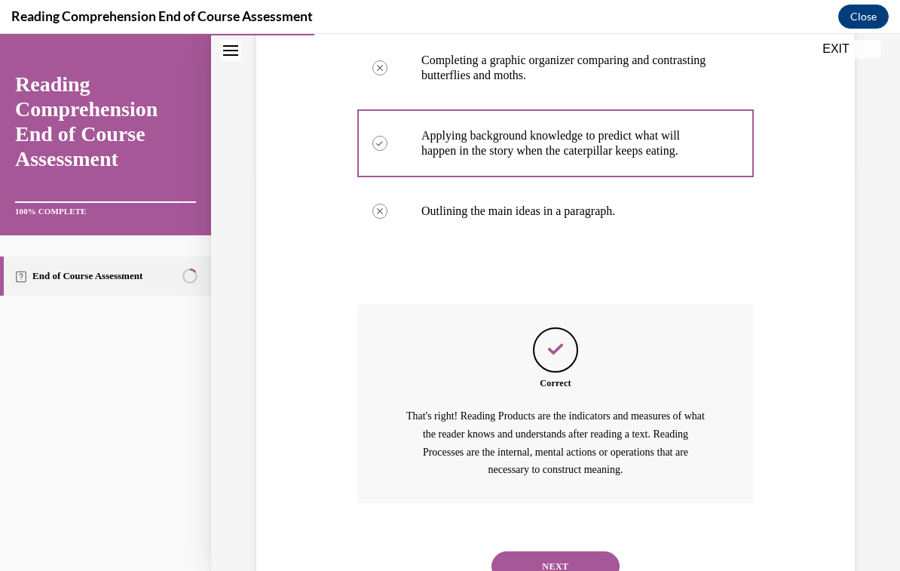
scroll to position [419, 0]
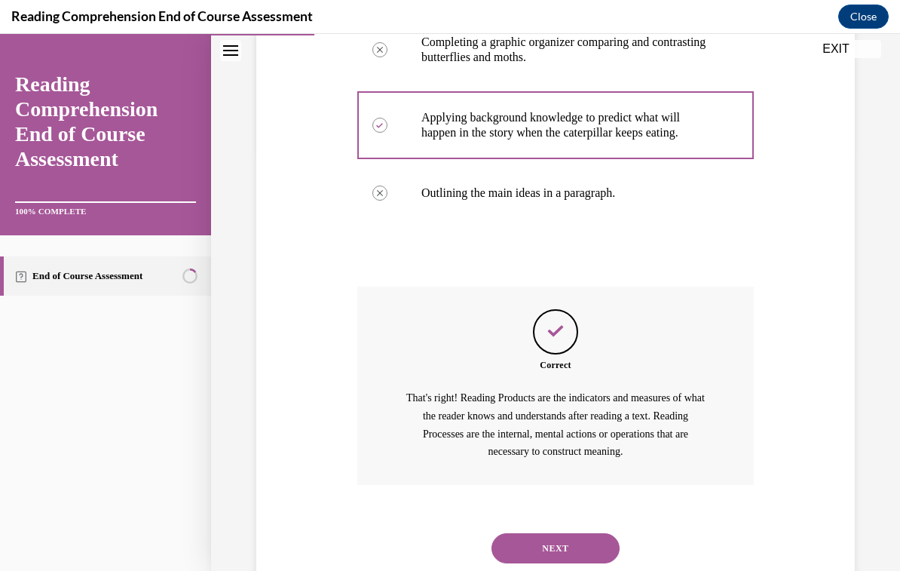
click at [596, 533] on button "NEXT" at bounding box center [556, 548] width 128 height 30
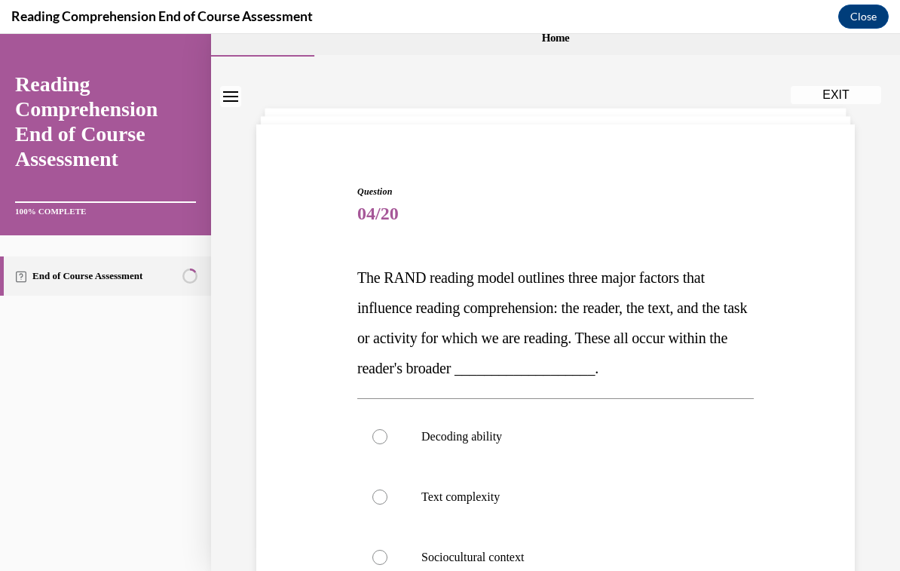
scroll to position [60, 0]
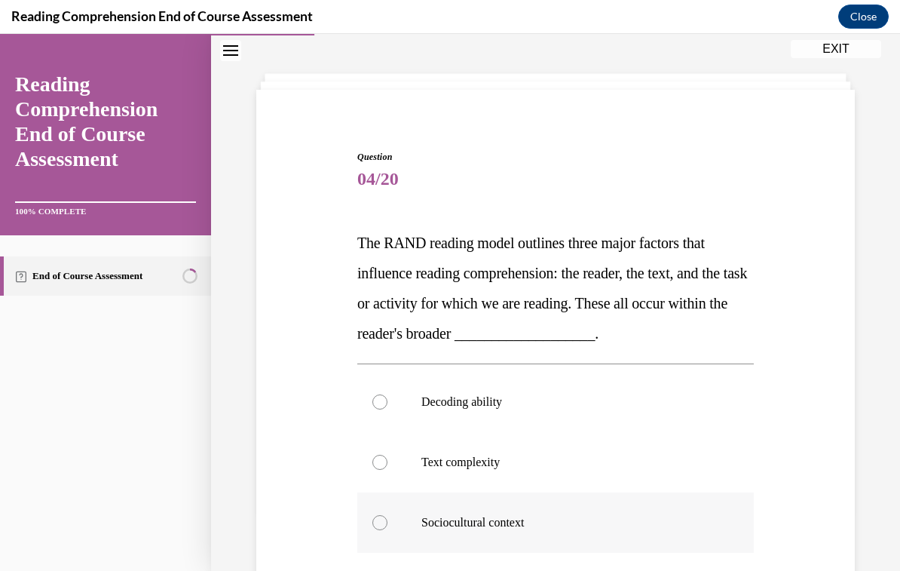
click at [525, 521] on p "Sociocultural context" at bounding box center [568, 522] width 295 height 15
click at [388, 521] on input "Sociocultural context" at bounding box center [379, 522] width 15 height 15
radio input "true"
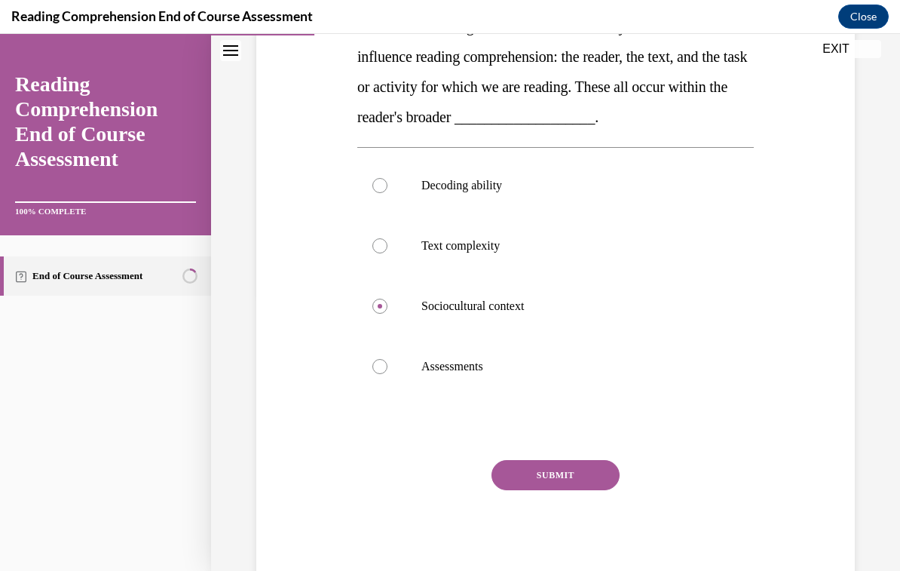
click at [585, 482] on button "SUBMIT" at bounding box center [556, 475] width 128 height 30
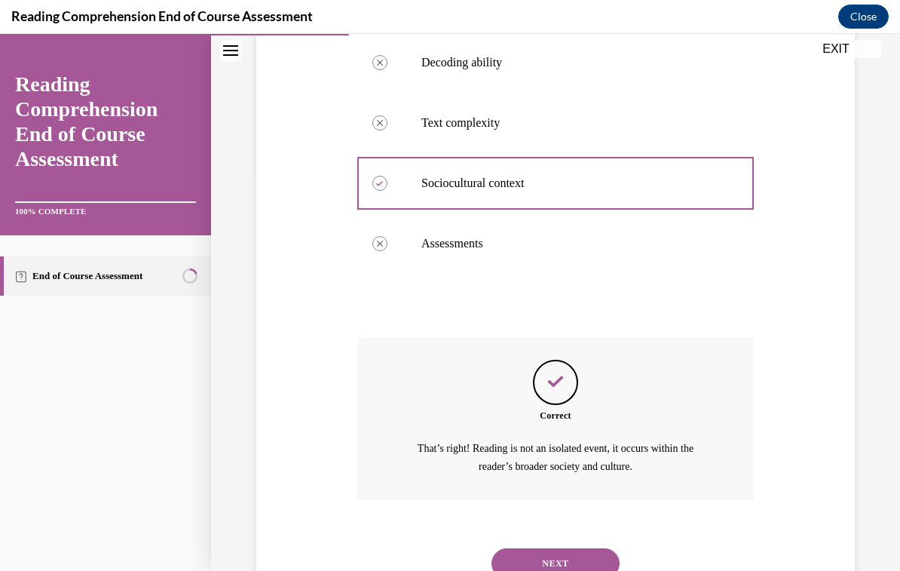
scroll to position [415, 0]
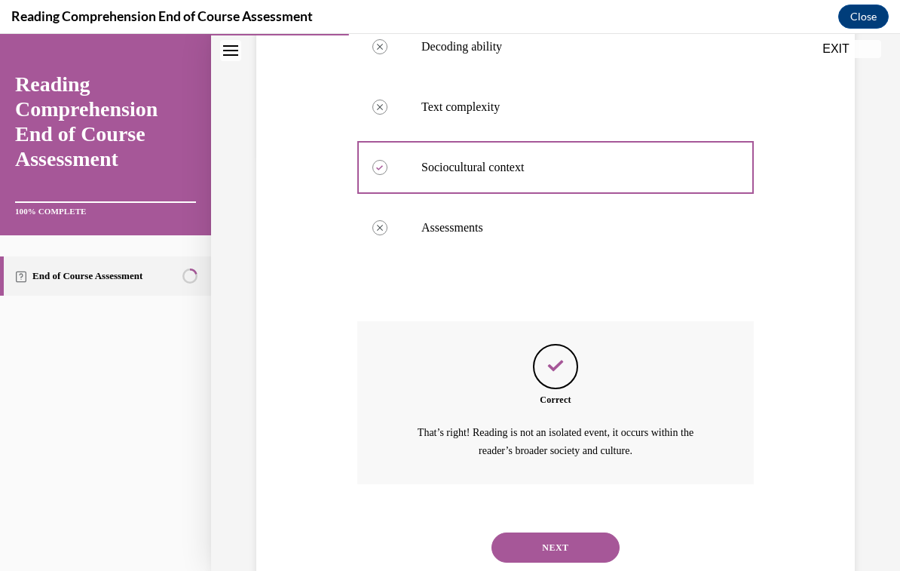
click at [596, 532] on button "NEXT" at bounding box center [556, 547] width 128 height 30
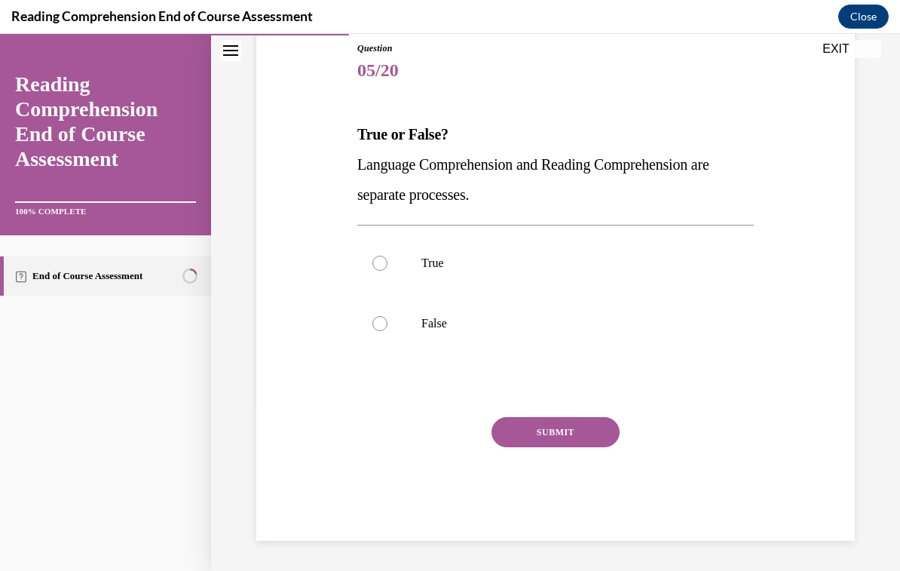
scroll to position [125, 0]
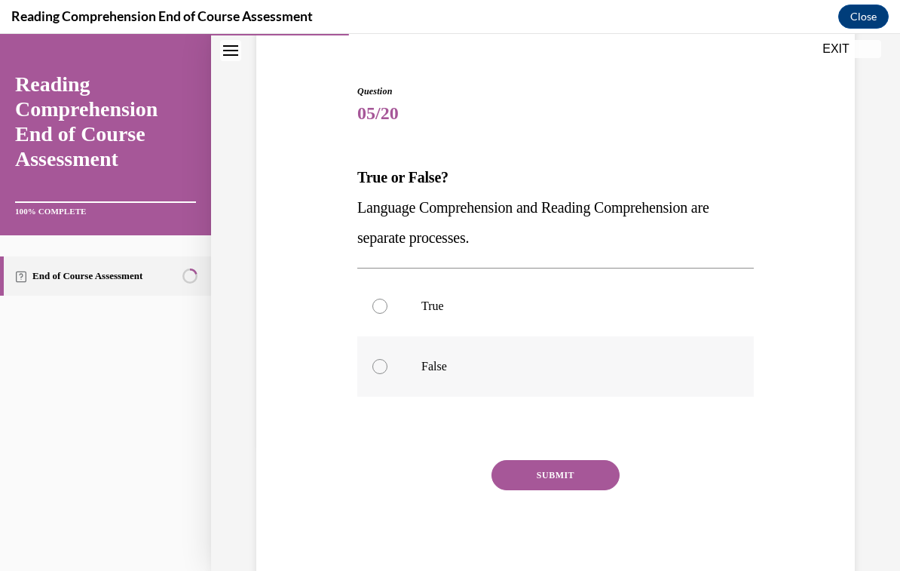
click at [440, 370] on p "False" at bounding box center [568, 366] width 295 height 15
click at [388, 370] on input "False" at bounding box center [379, 366] width 15 height 15
radio input "true"
click at [584, 475] on button "SUBMIT" at bounding box center [556, 475] width 128 height 30
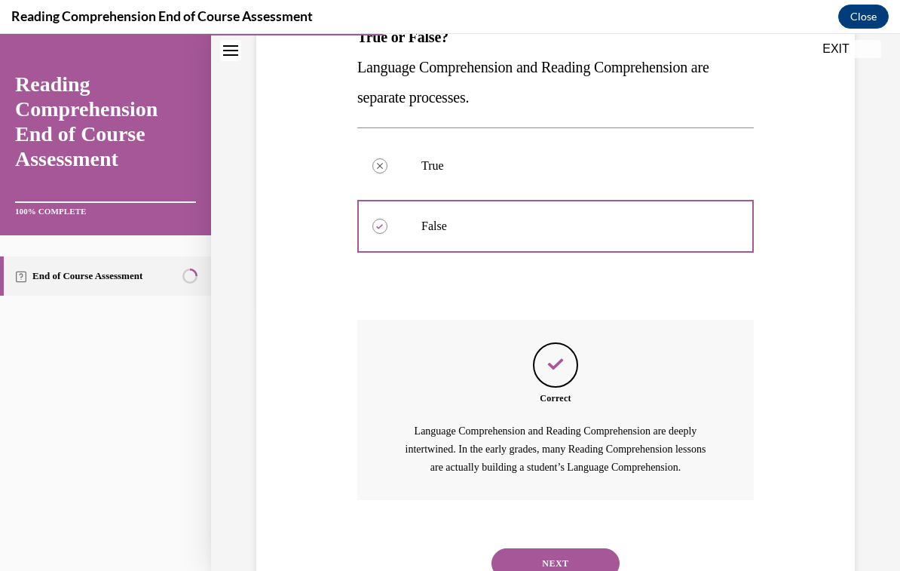
scroll to position [281, 0]
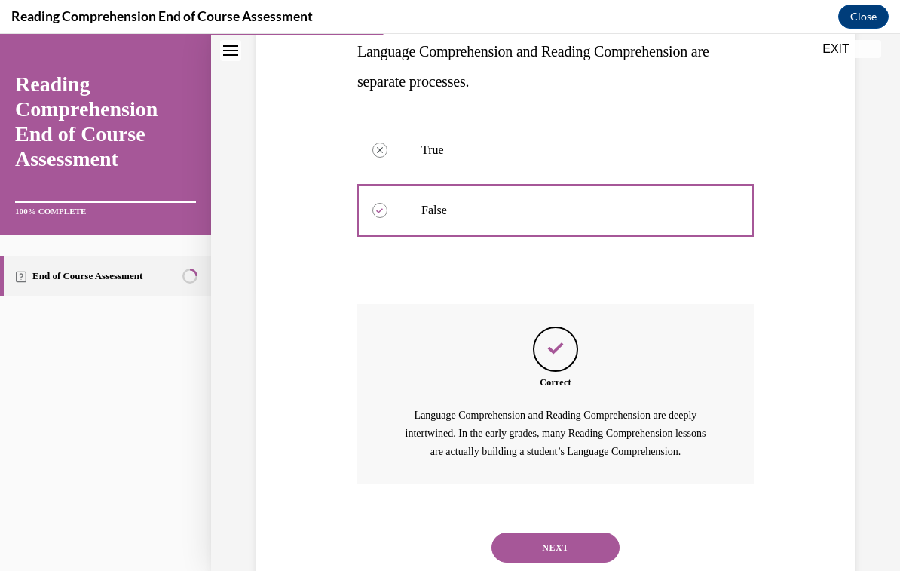
click at [596, 532] on button "NEXT" at bounding box center [556, 547] width 128 height 30
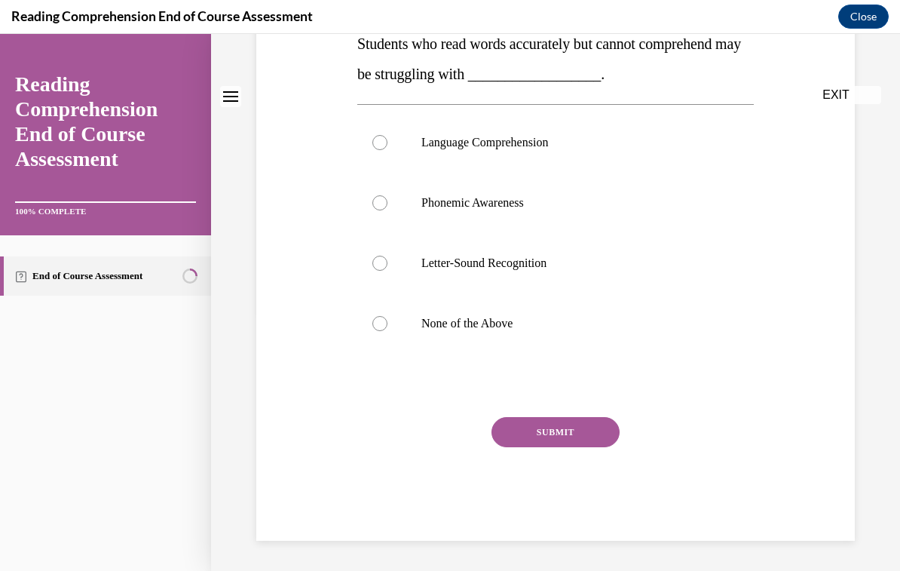
scroll to position [0, 0]
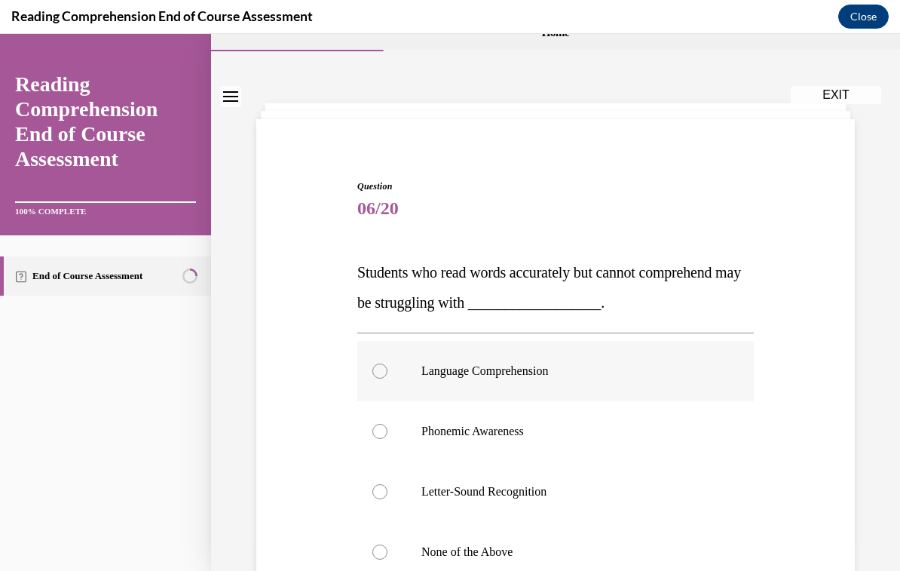
click at [550, 371] on p "Language Comprehension" at bounding box center [568, 370] width 295 height 15
click at [388, 371] on input "Language Comprehension" at bounding box center [379, 370] width 15 height 15
radio input "true"
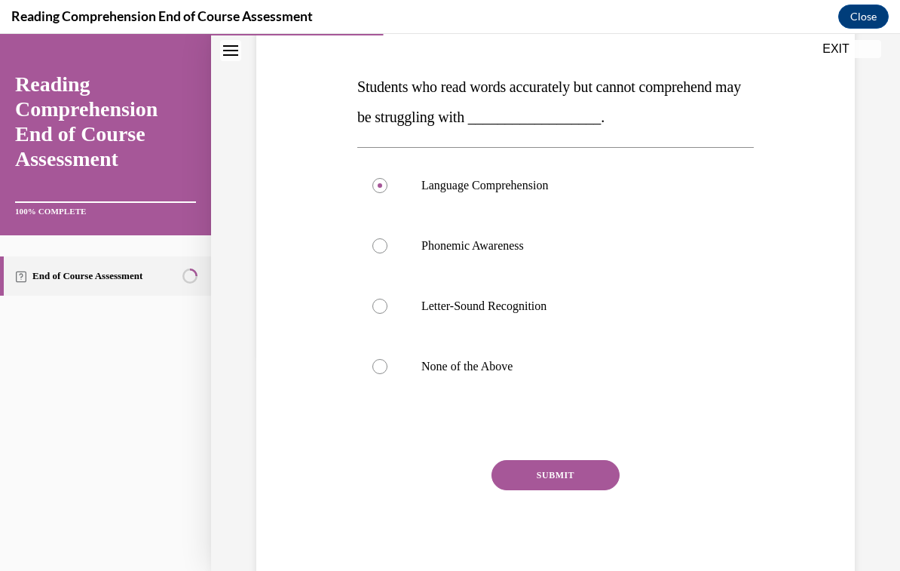
click at [598, 483] on button "SUBMIT" at bounding box center [556, 475] width 128 height 30
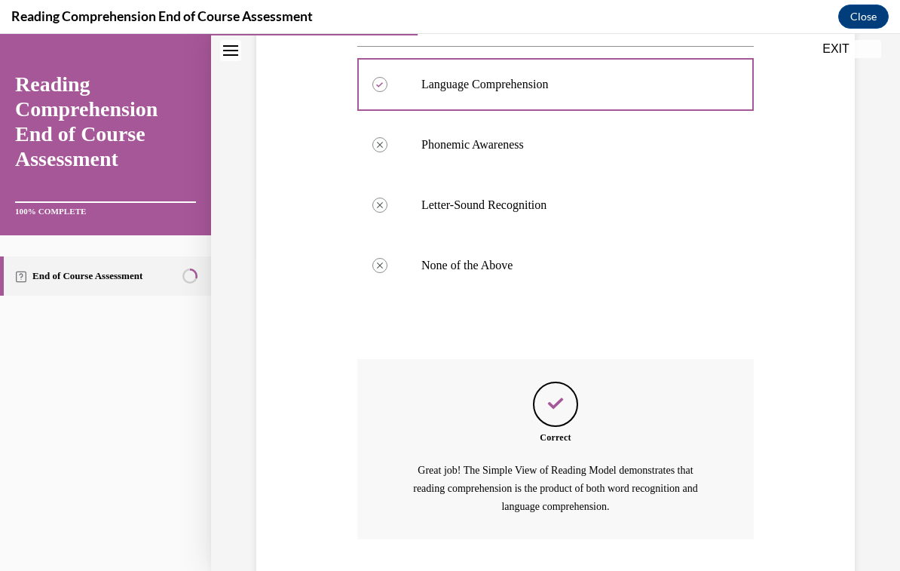
scroll to position [372, 0]
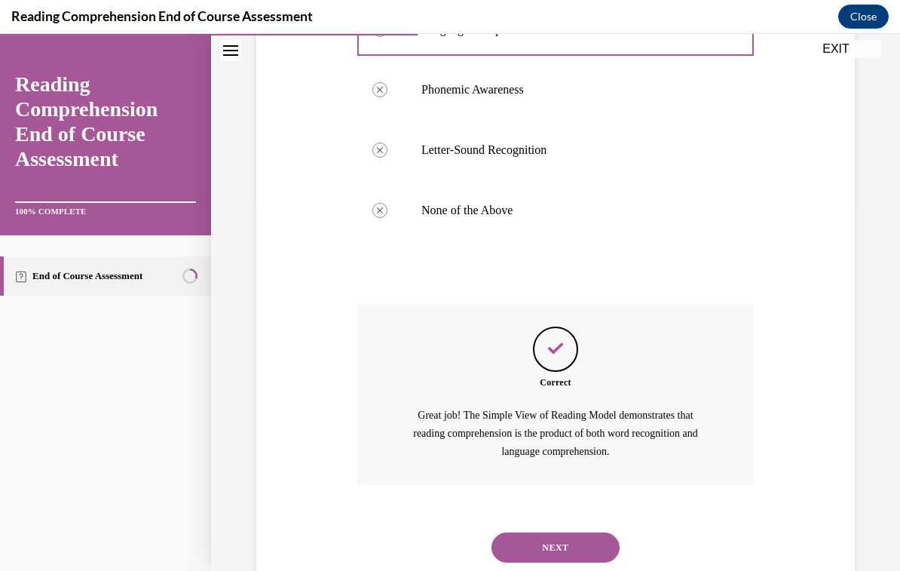
click at [575, 536] on button "NEXT" at bounding box center [556, 547] width 128 height 30
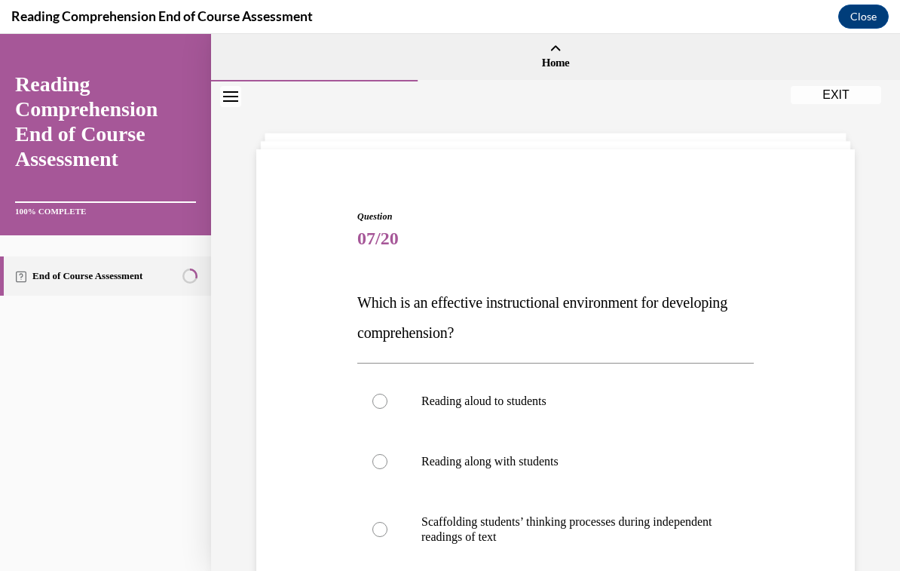
scroll to position [82, 0]
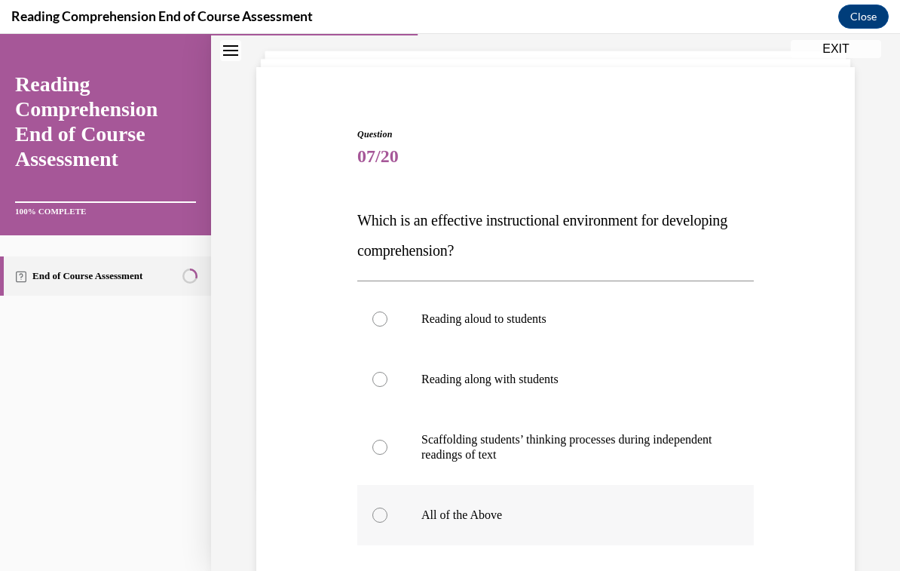
click at [487, 518] on p "All of the Above" at bounding box center [568, 514] width 295 height 15
click at [388, 518] on input "All of the Above" at bounding box center [379, 514] width 15 height 15
radio input "true"
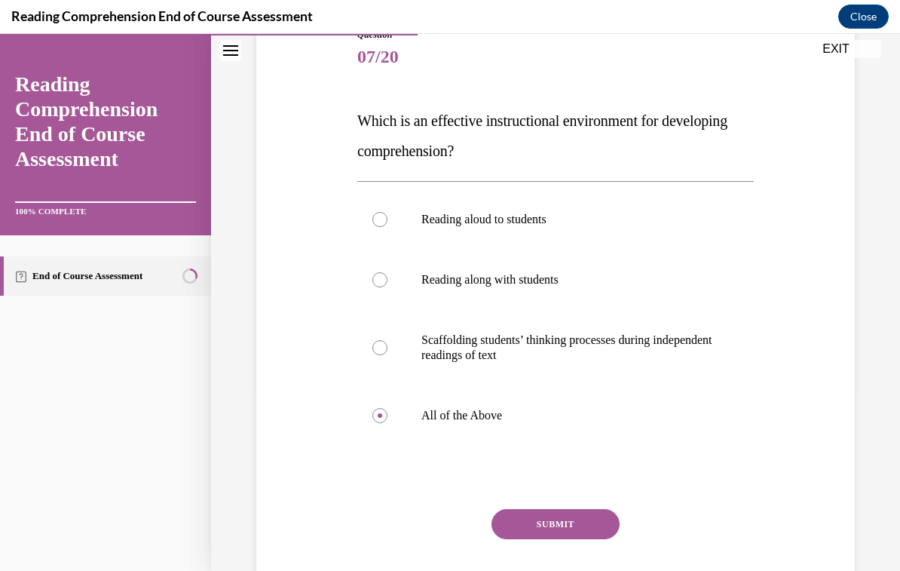
click at [590, 535] on button "SUBMIT" at bounding box center [556, 524] width 128 height 30
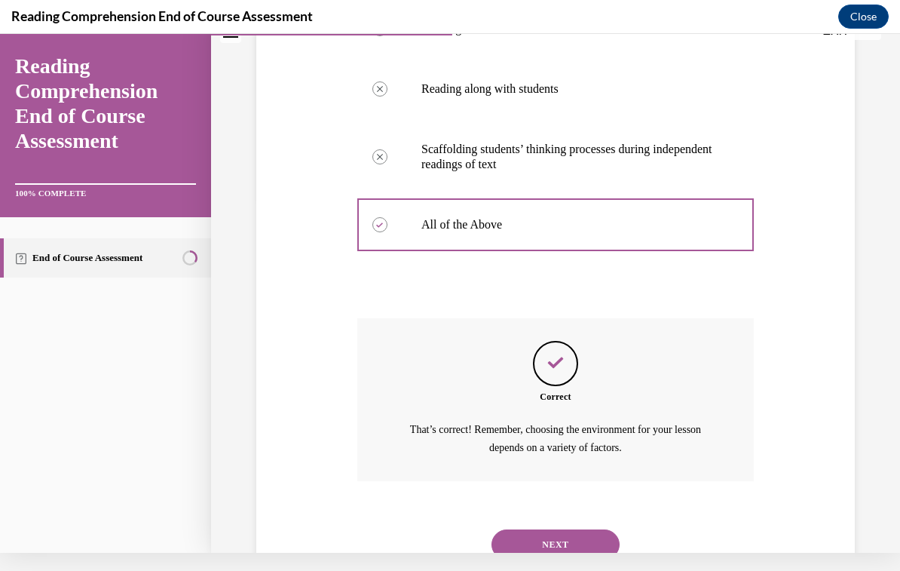
scroll to position [369, 0]
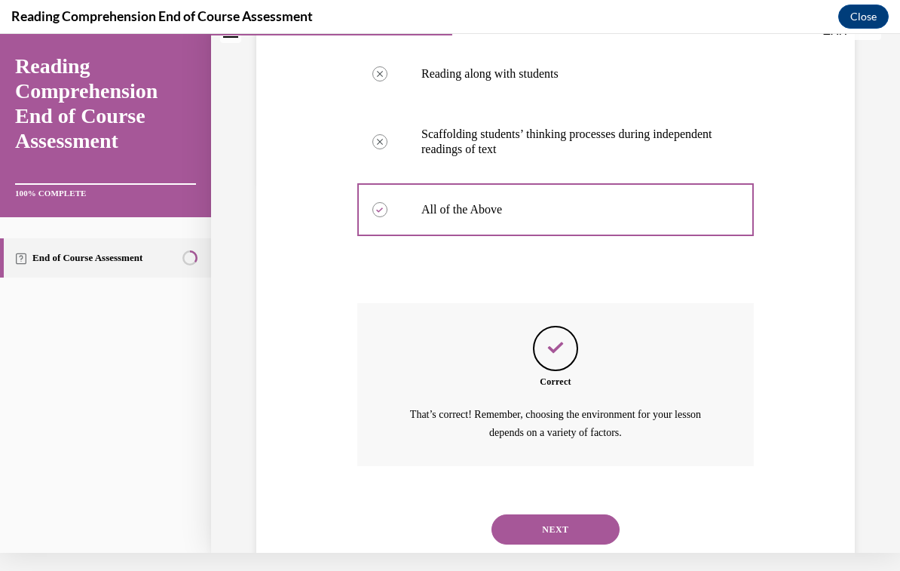
click at [578, 519] on button "NEXT" at bounding box center [556, 529] width 128 height 30
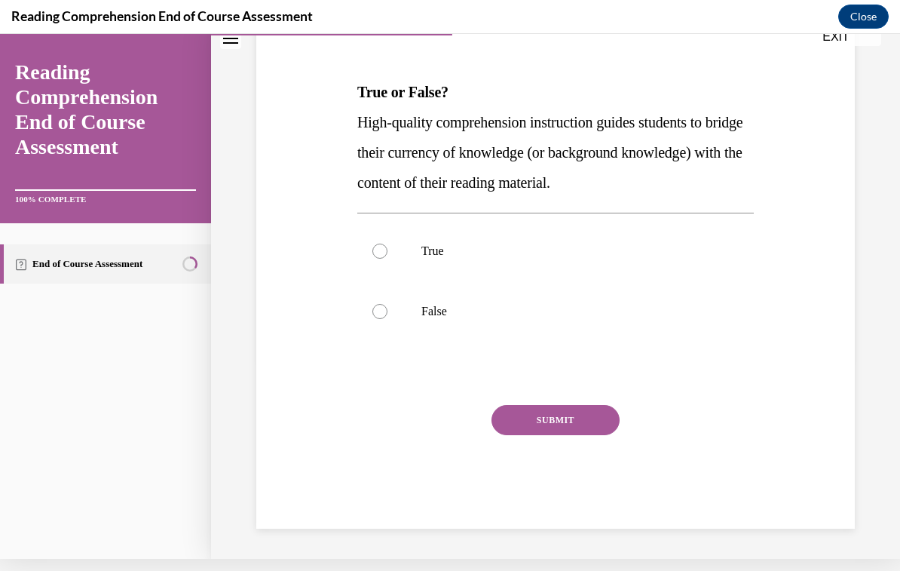
scroll to position [155, 0]
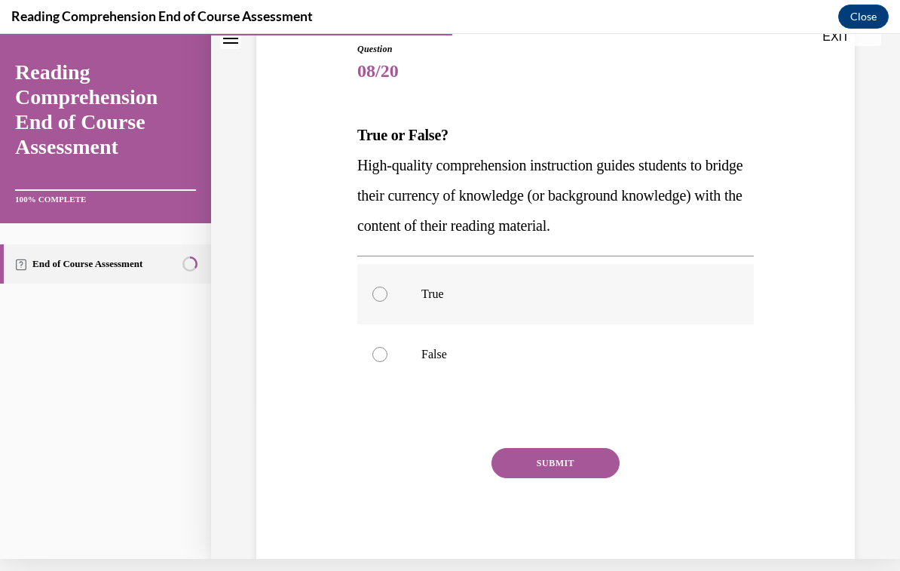
click at [440, 297] on p "True" at bounding box center [568, 293] width 295 height 15
click at [388, 297] on input "True" at bounding box center [379, 293] width 15 height 15
radio input "true"
click at [573, 464] on button "SUBMIT" at bounding box center [556, 463] width 128 height 30
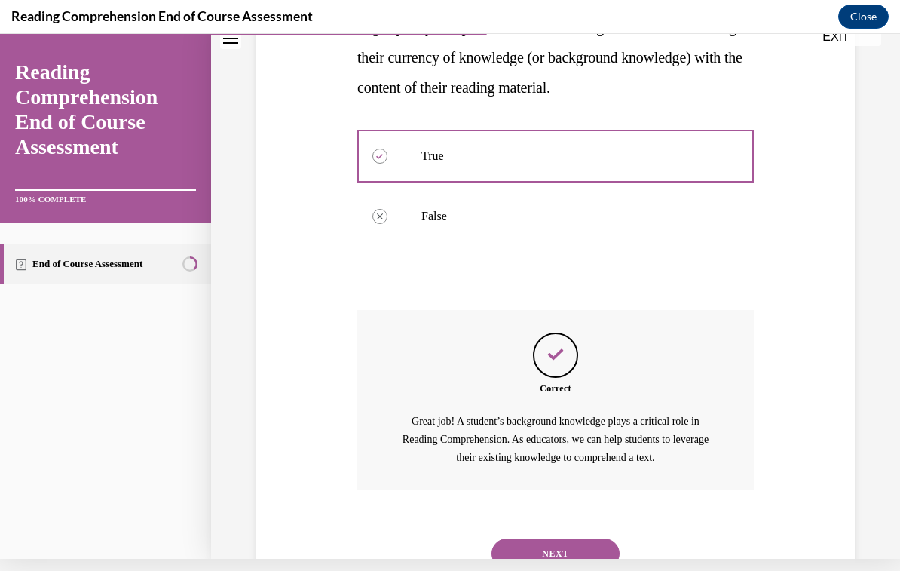
scroll to position [311, 0]
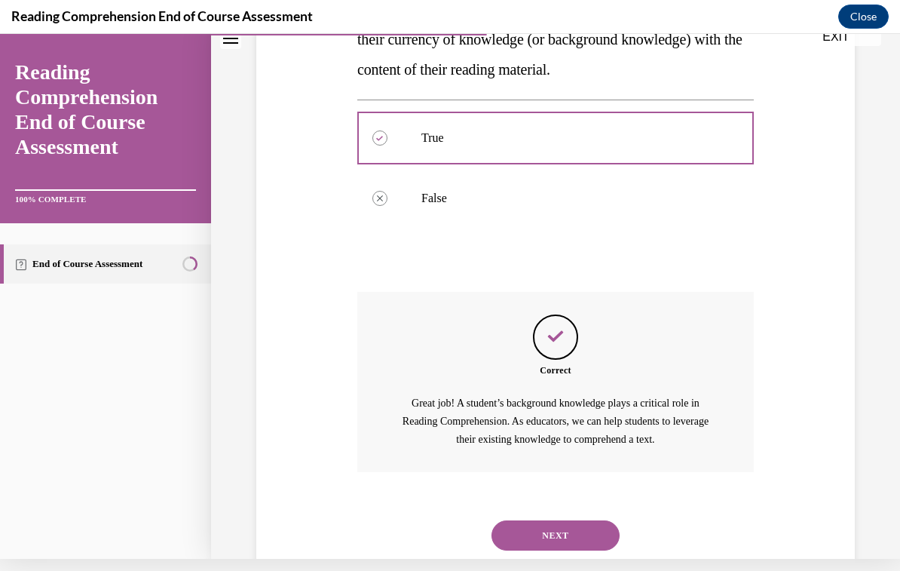
click at [558, 525] on button "NEXT" at bounding box center [556, 535] width 128 height 30
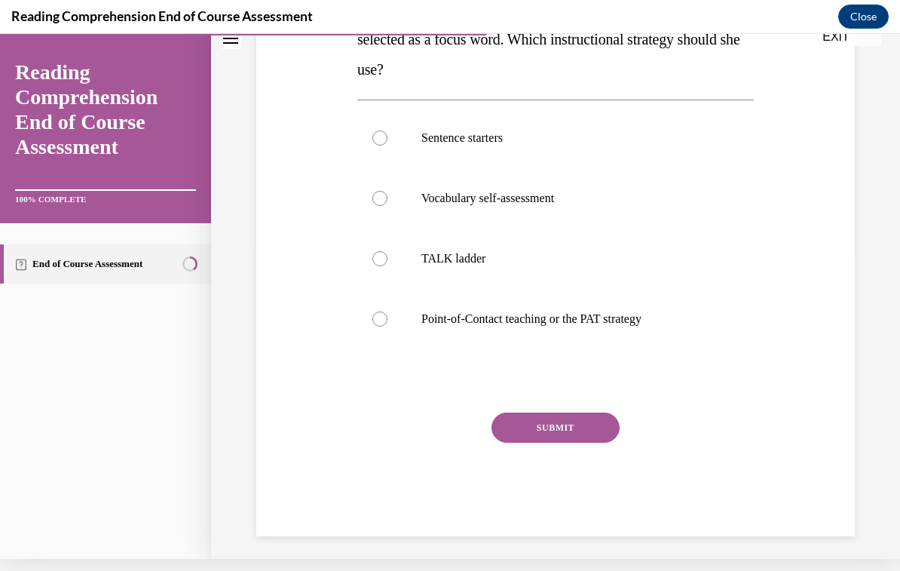
scroll to position [0, 0]
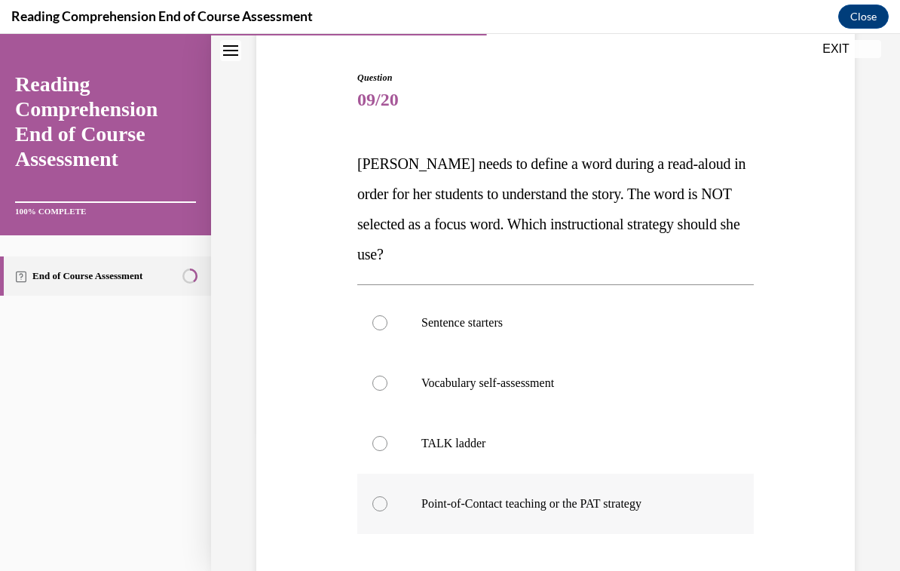
click at [535, 506] on p "Point-of-Contact teaching or the PAT strategy" at bounding box center [568, 503] width 295 height 15
click at [388, 506] on input "Point-of-Contact teaching or the PAT strategy" at bounding box center [379, 503] width 15 height 15
radio input "true"
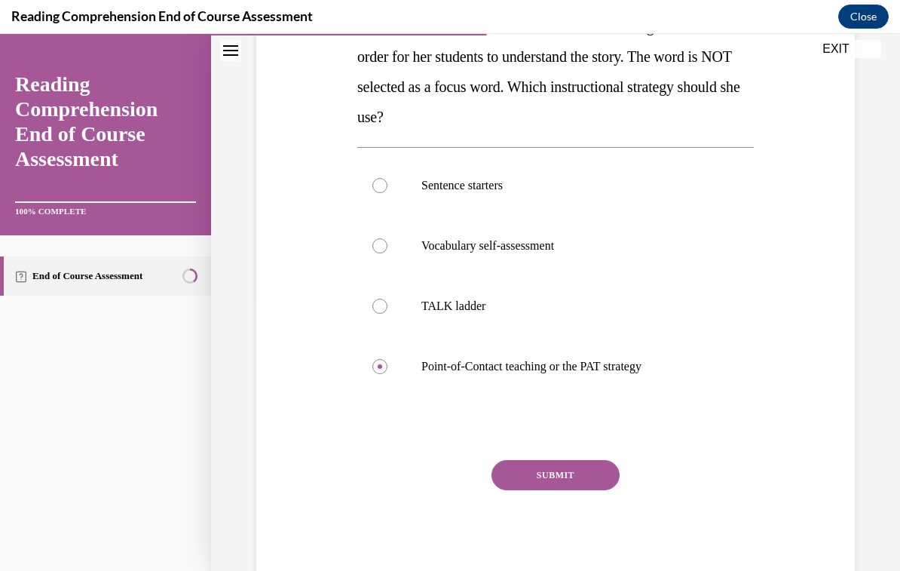
click at [588, 474] on button "SUBMIT" at bounding box center [556, 475] width 128 height 30
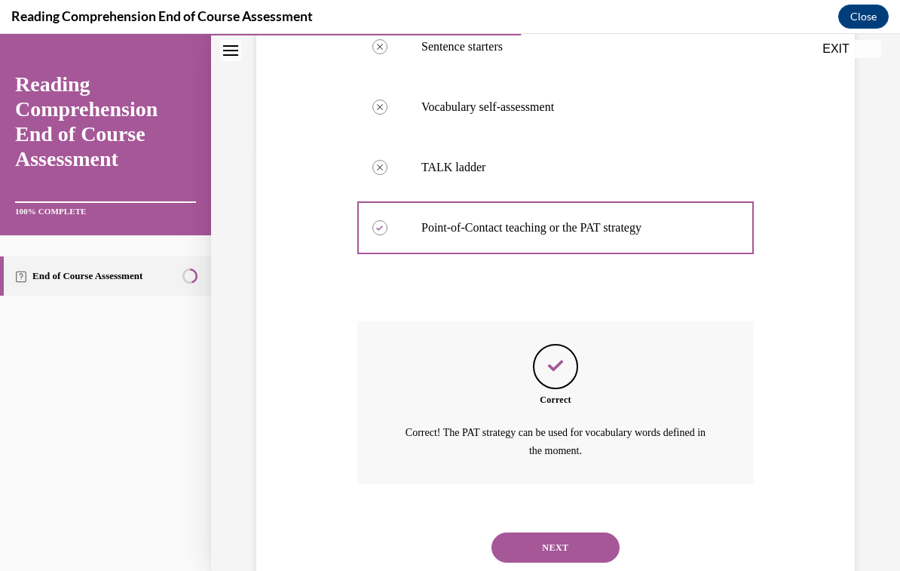
click at [599, 532] on button "NEXT" at bounding box center [556, 547] width 128 height 30
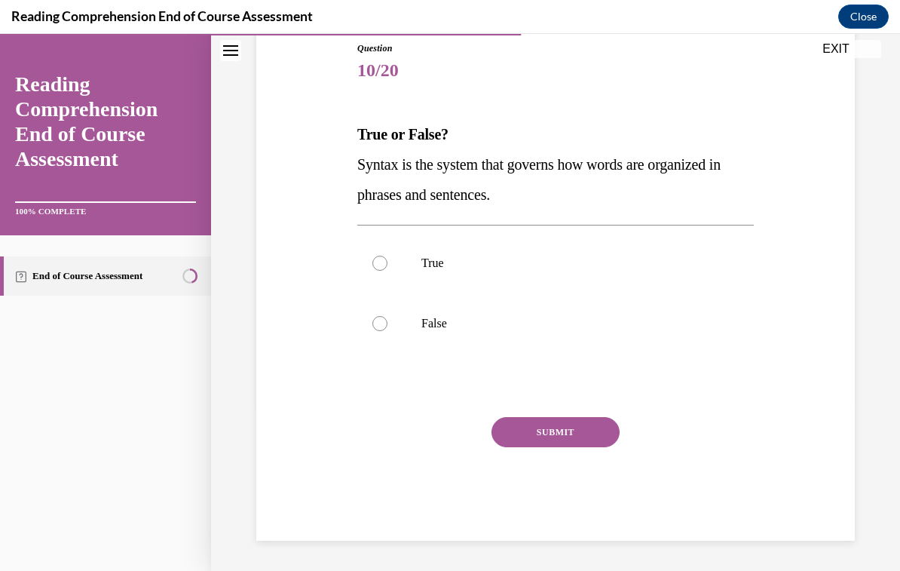
scroll to position [125, 0]
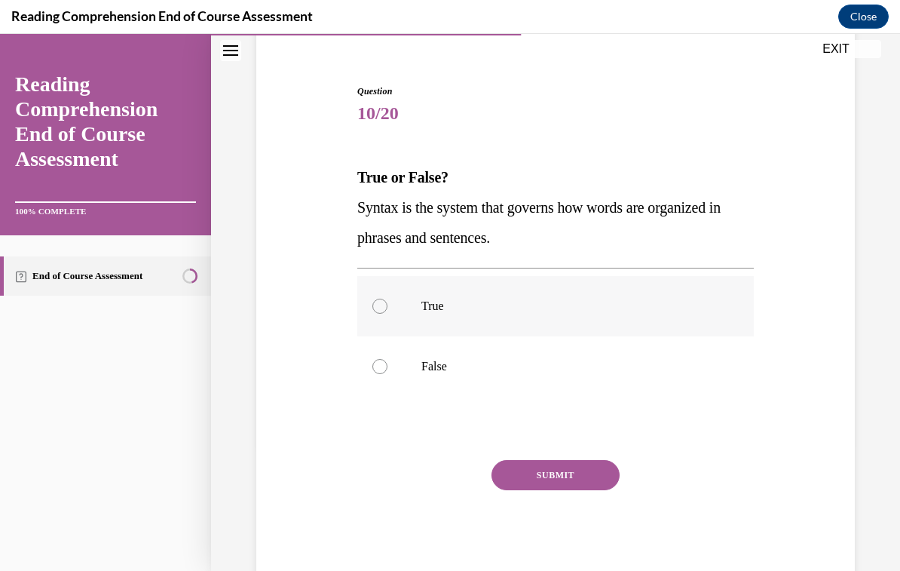
click at [440, 310] on p "True" at bounding box center [568, 306] width 295 height 15
click at [388, 310] on input "True" at bounding box center [379, 306] width 15 height 15
radio input "true"
click at [575, 480] on button "SUBMIT" at bounding box center [556, 475] width 128 height 30
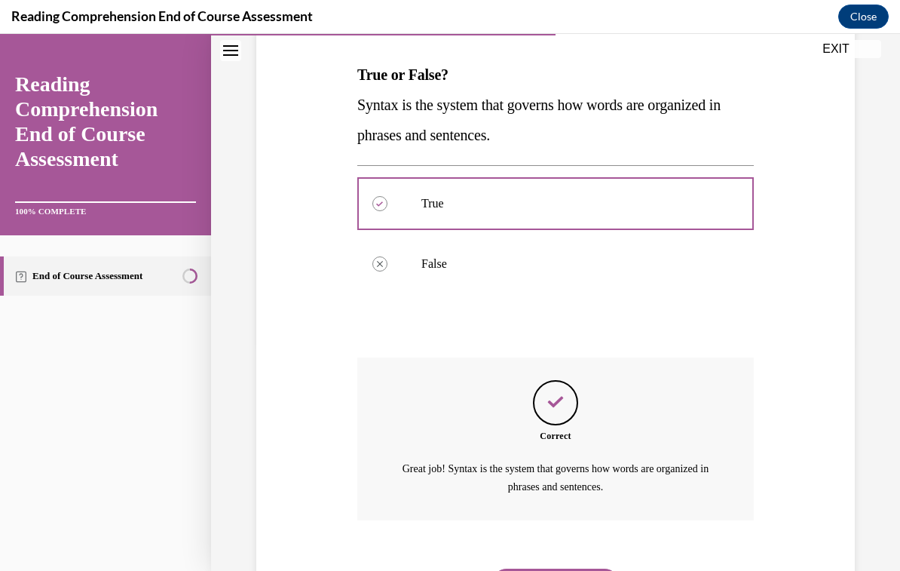
scroll to position [264, 0]
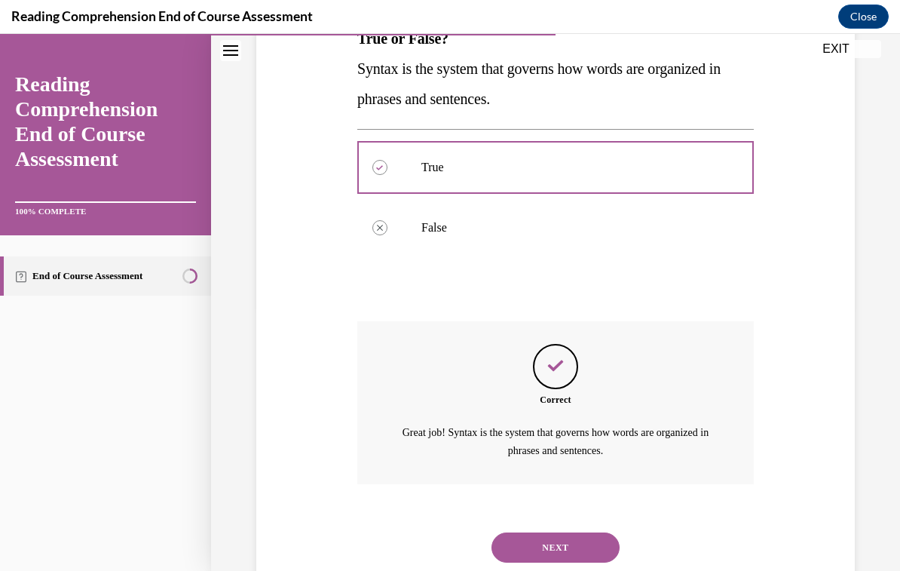
click at [582, 532] on button "NEXT" at bounding box center [556, 547] width 128 height 30
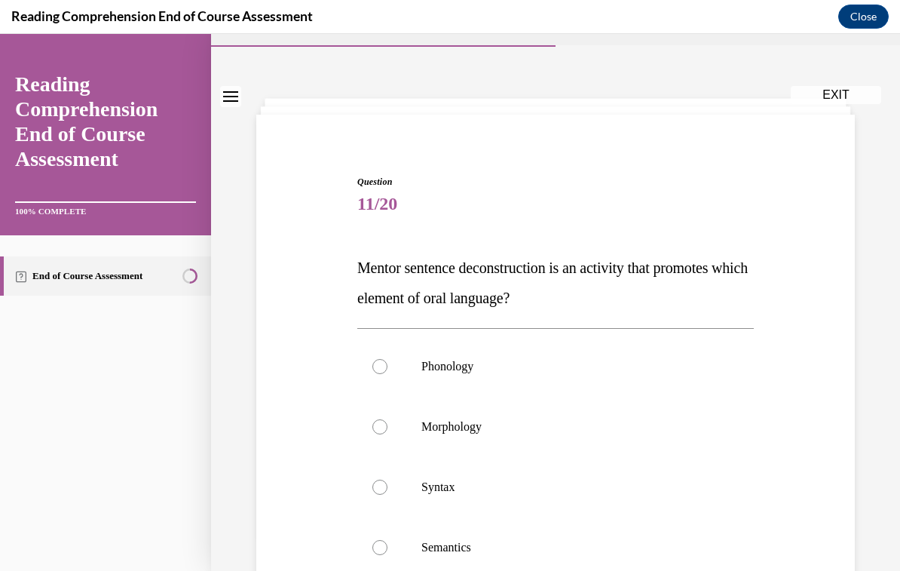
scroll to position [60, 0]
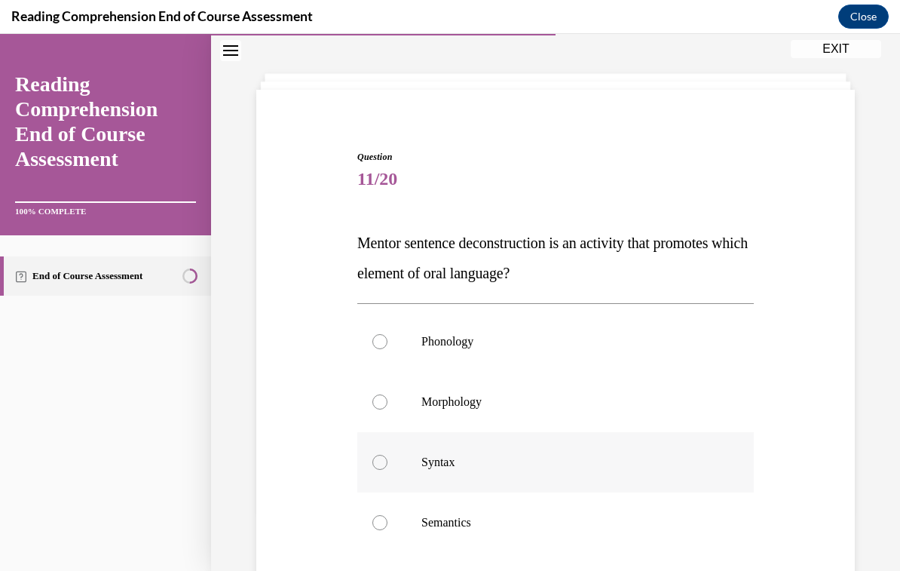
click at [476, 467] on p "Syntax" at bounding box center [568, 462] width 295 height 15
click at [388, 467] on input "Syntax" at bounding box center [379, 462] width 15 height 15
radio input "true"
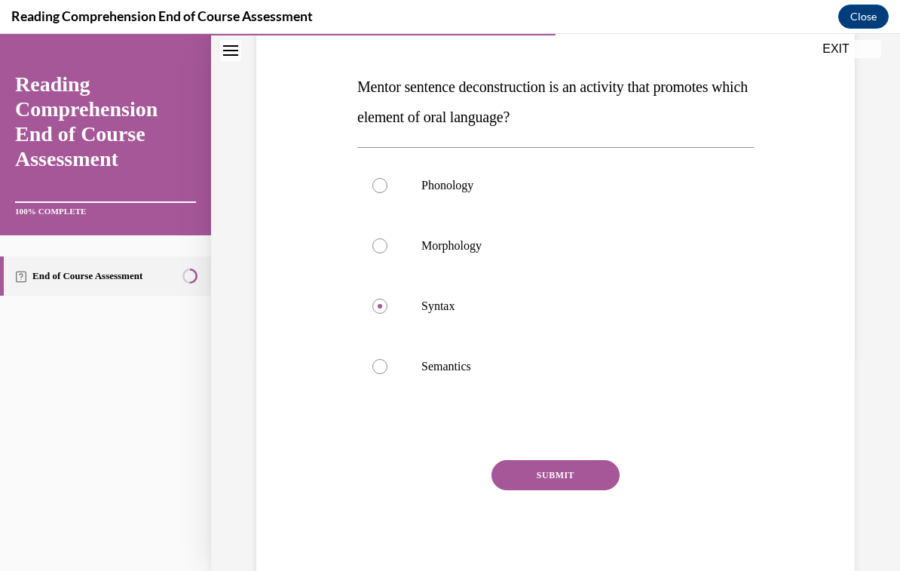
click at [586, 483] on button "SUBMIT" at bounding box center [556, 475] width 128 height 30
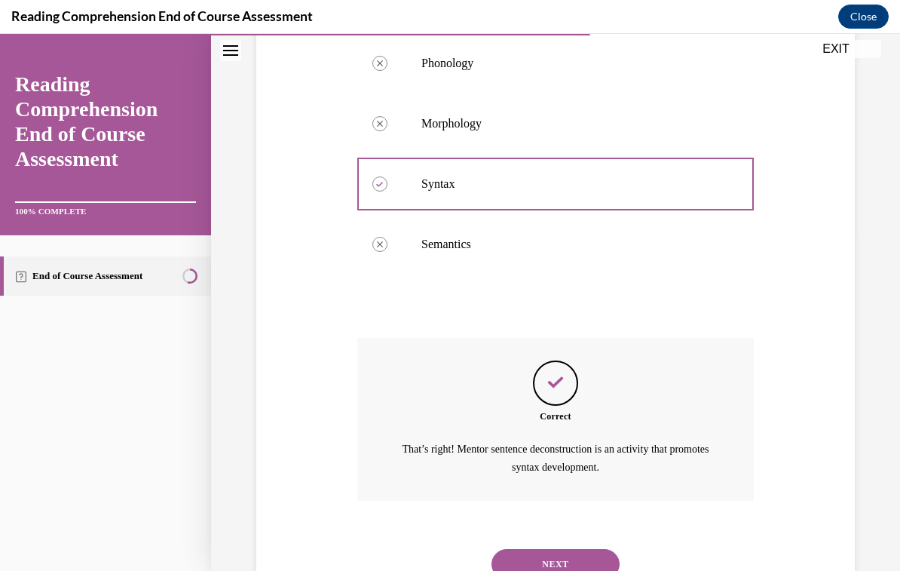
scroll to position [354, 0]
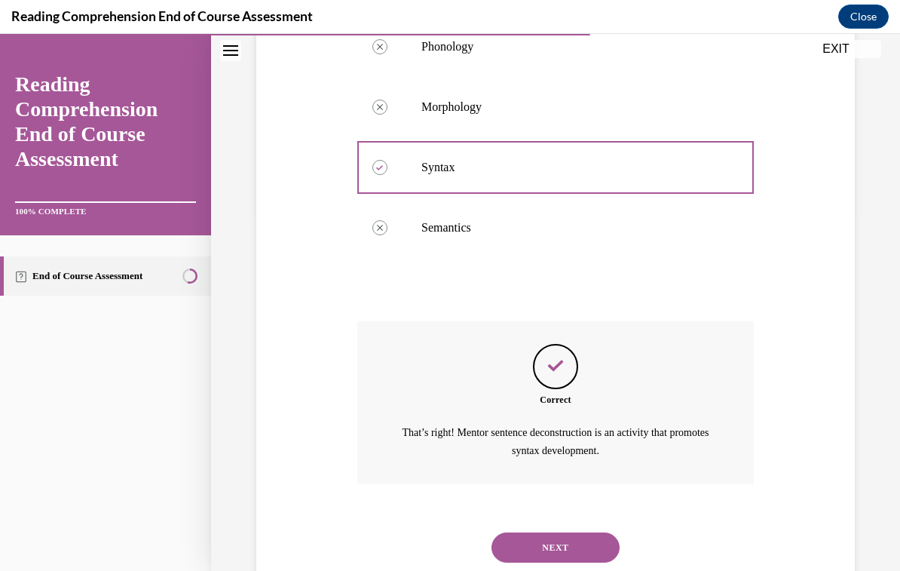
click at [595, 532] on button "NEXT" at bounding box center [556, 547] width 128 height 30
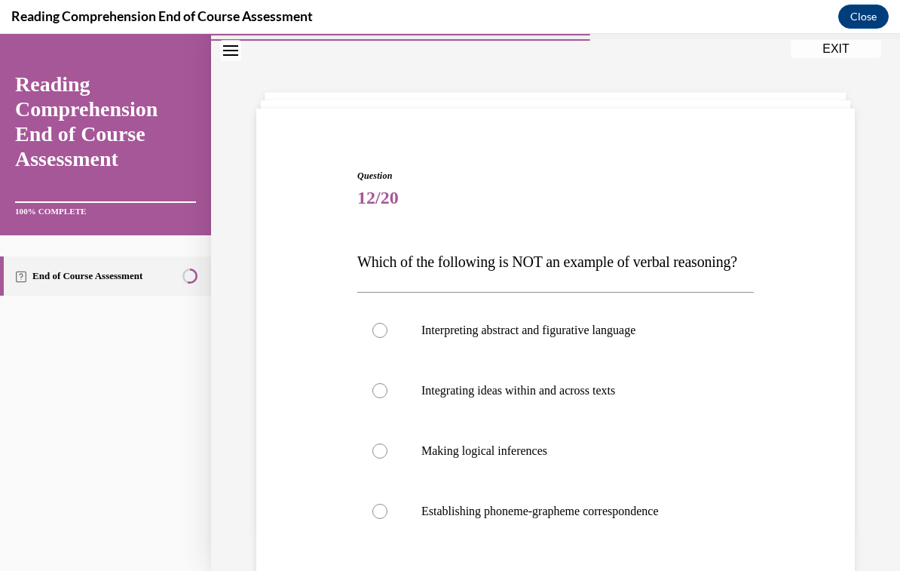
scroll to position [52, 0]
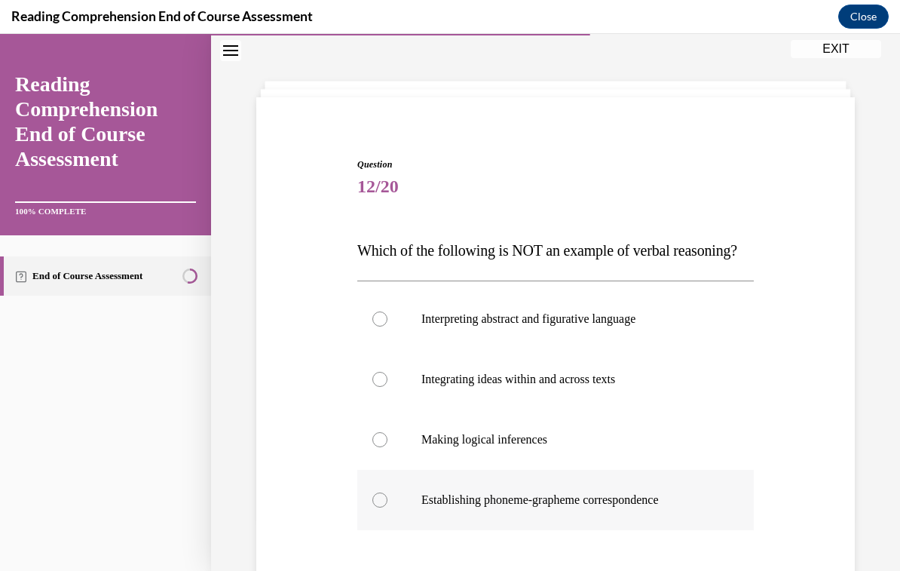
click at [594, 507] on p "Establishing phoneme-grapheme correspondence" at bounding box center [568, 499] width 295 height 15
click at [388, 507] on input "Establishing phoneme-grapheme correspondence" at bounding box center [379, 499] width 15 height 15
radio input "true"
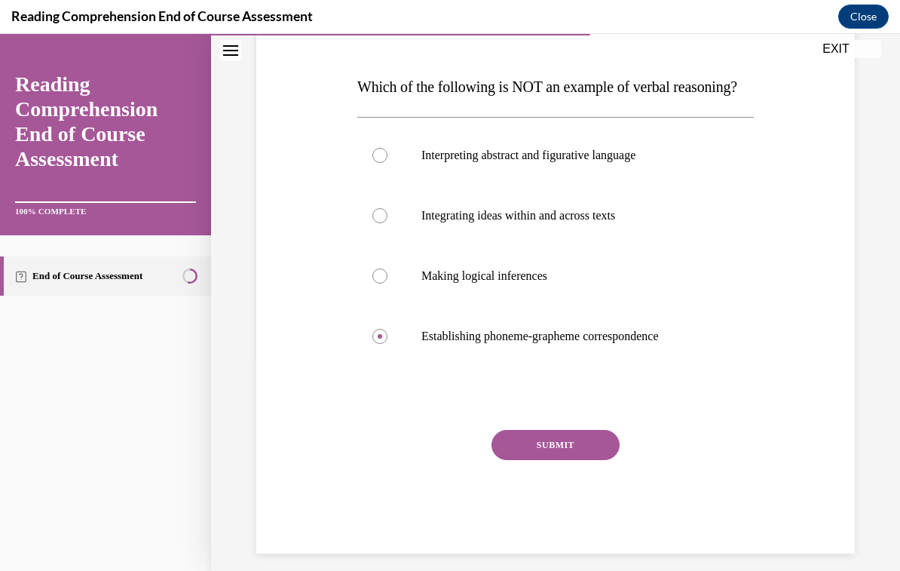
click at [593, 460] on button "SUBMIT" at bounding box center [556, 445] width 128 height 30
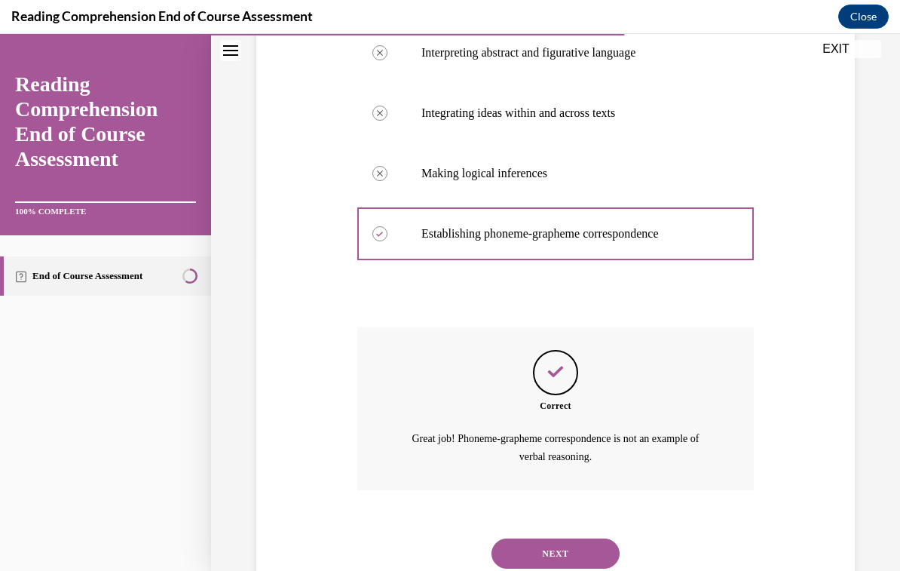
scroll to position [354, 0]
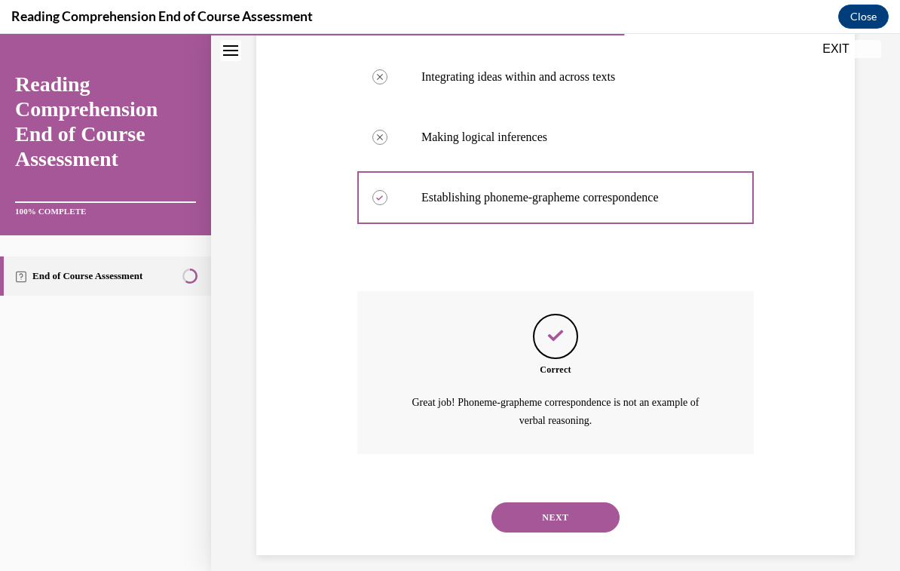
click at [599, 528] on button "NEXT" at bounding box center [556, 517] width 128 height 30
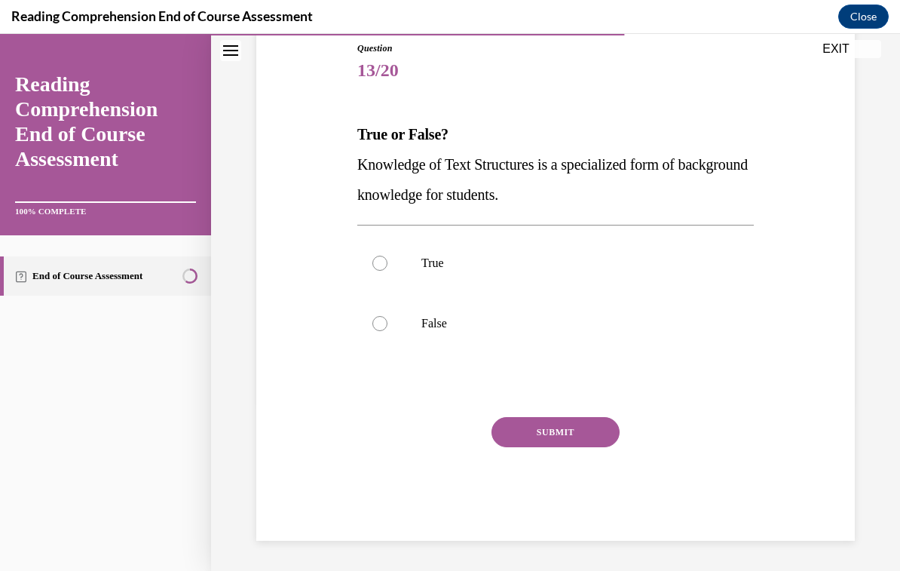
scroll to position [125, 0]
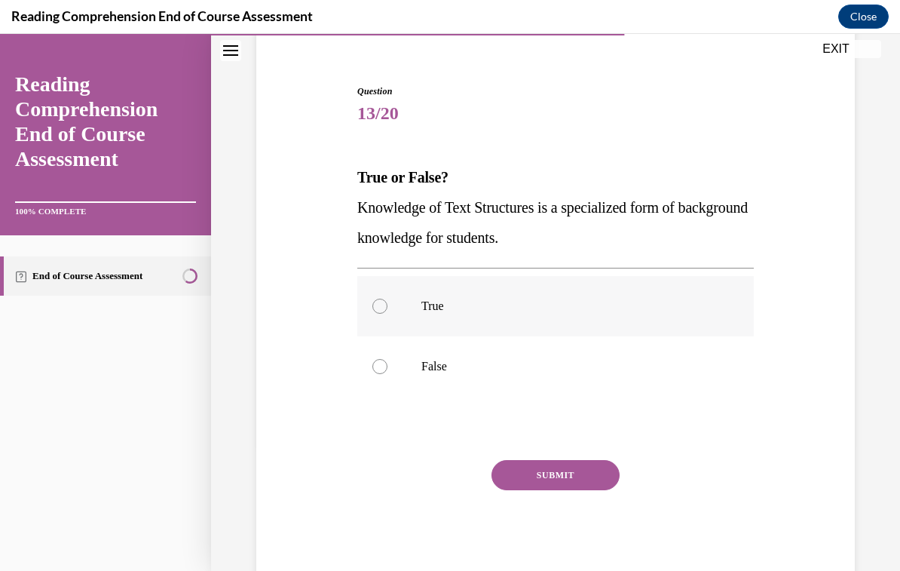
click at [446, 311] on p "True" at bounding box center [568, 306] width 295 height 15
click at [388, 311] on input "True" at bounding box center [379, 306] width 15 height 15
radio input "true"
click at [586, 477] on button "SUBMIT" at bounding box center [556, 475] width 128 height 30
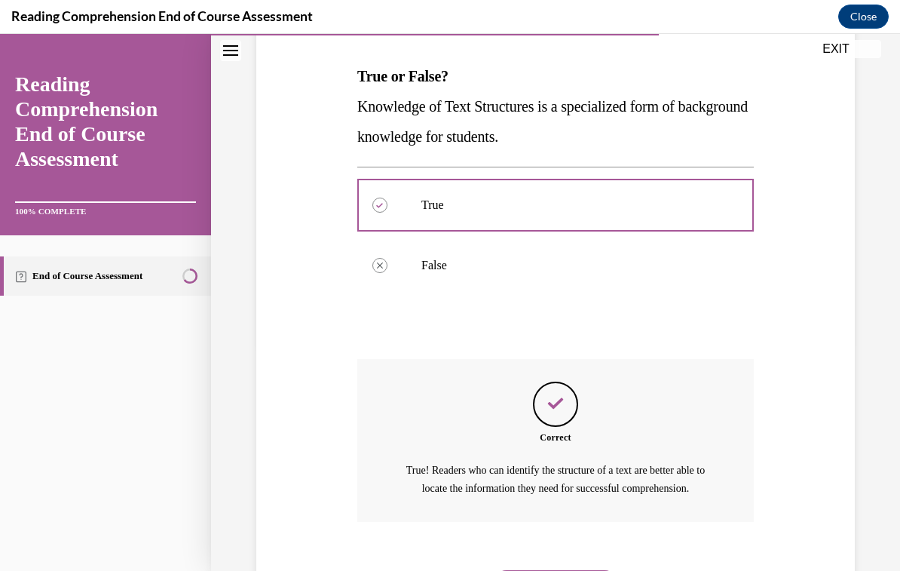
scroll to position [281, 0]
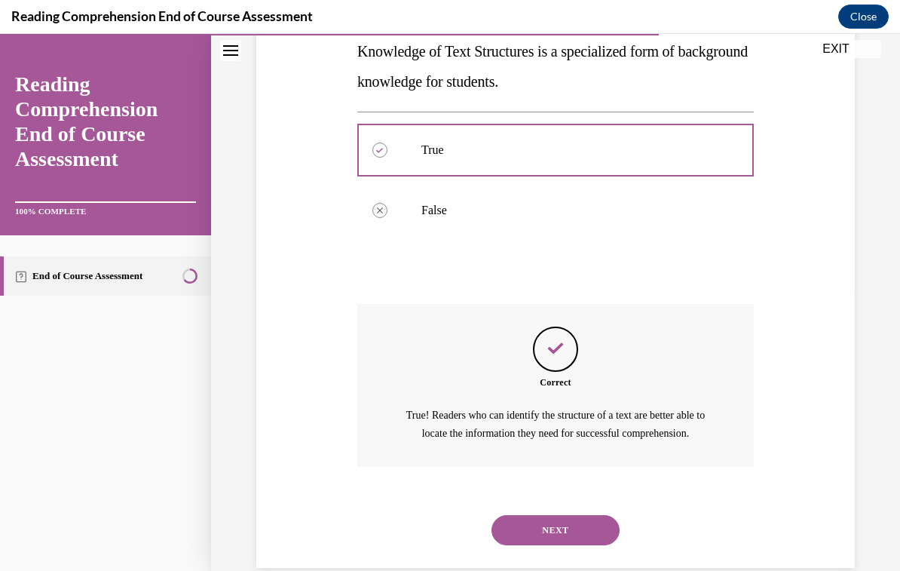
click at [587, 532] on button "NEXT" at bounding box center [556, 530] width 128 height 30
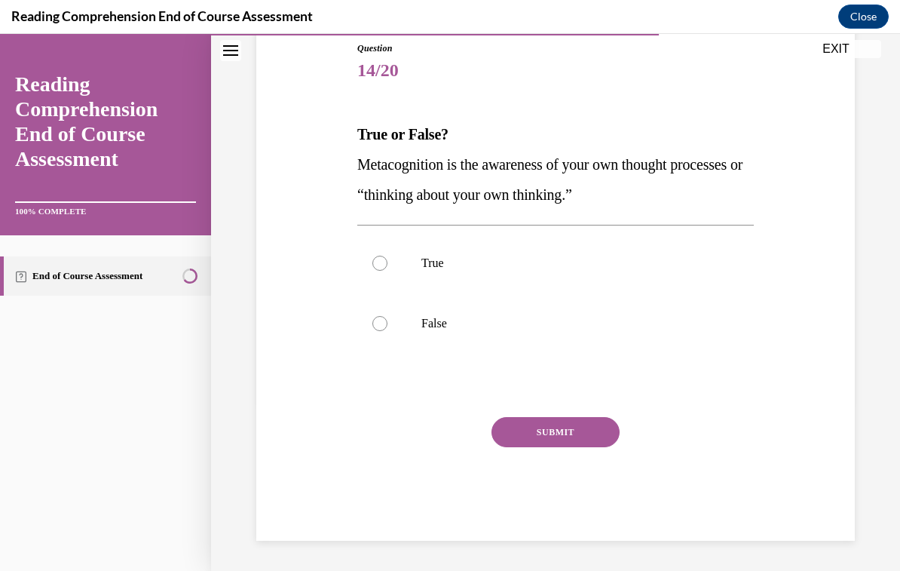
scroll to position [125, 0]
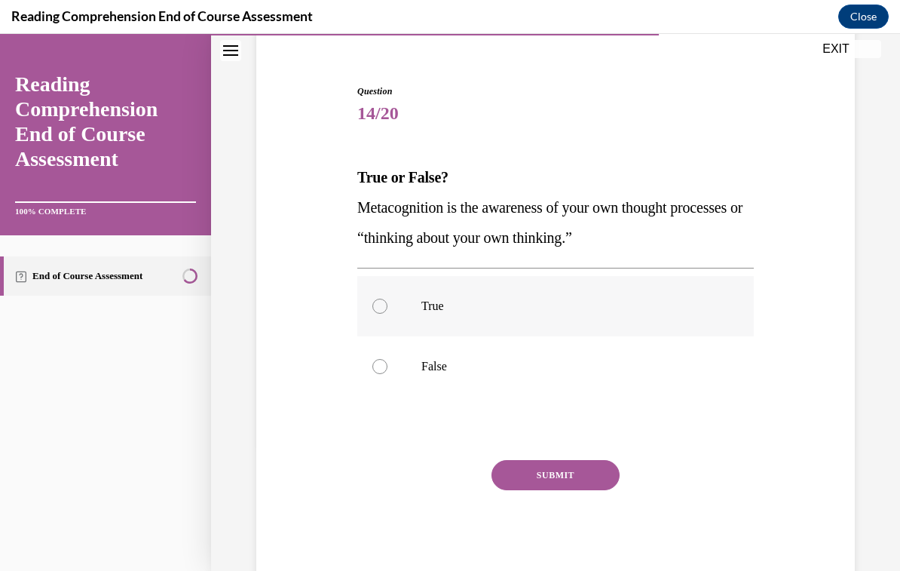
click at [450, 316] on label "True" at bounding box center [555, 306] width 397 height 60
click at [388, 314] on input "True" at bounding box center [379, 306] width 15 height 15
radio input "true"
click at [593, 483] on button "SUBMIT" at bounding box center [556, 475] width 128 height 30
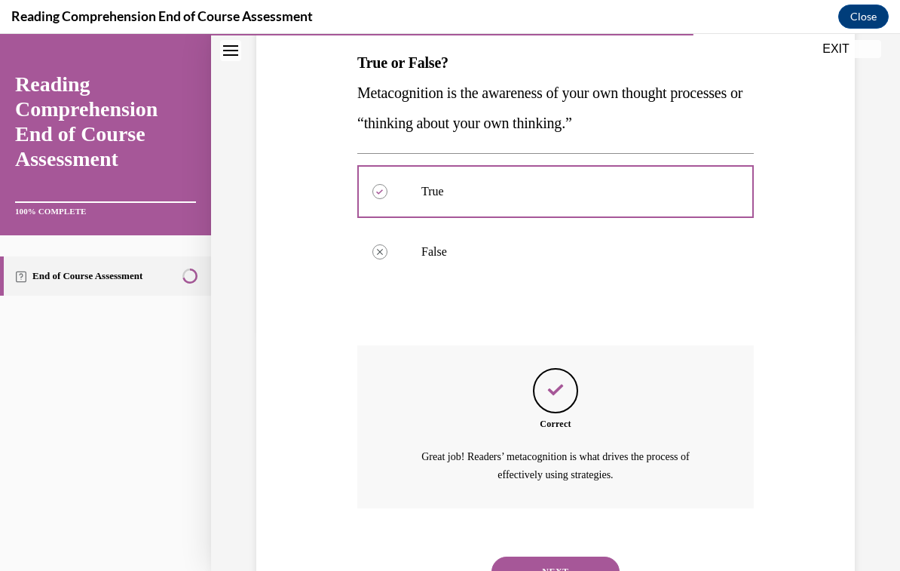
scroll to position [264, 0]
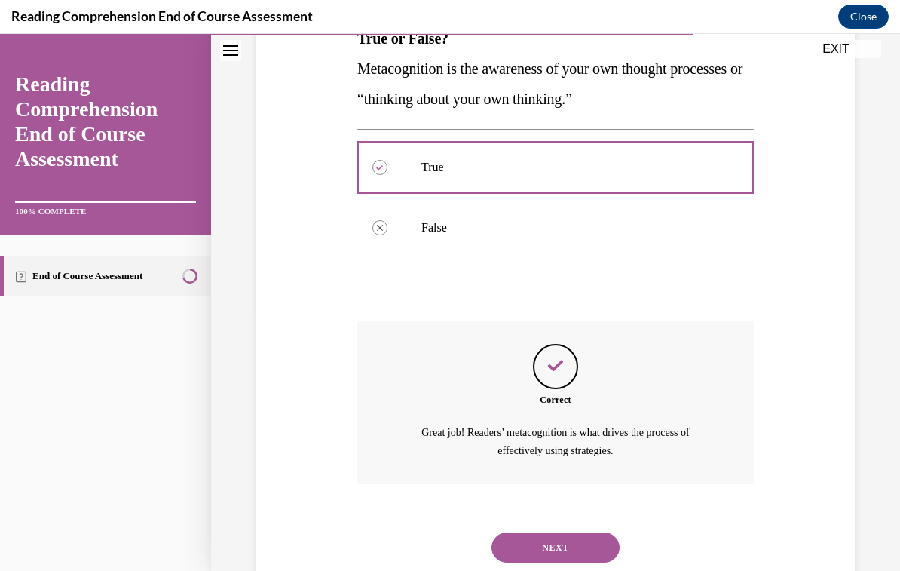
click at [602, 532] on button "NEXT" at bounding box center [556, 547] width 128 height 30
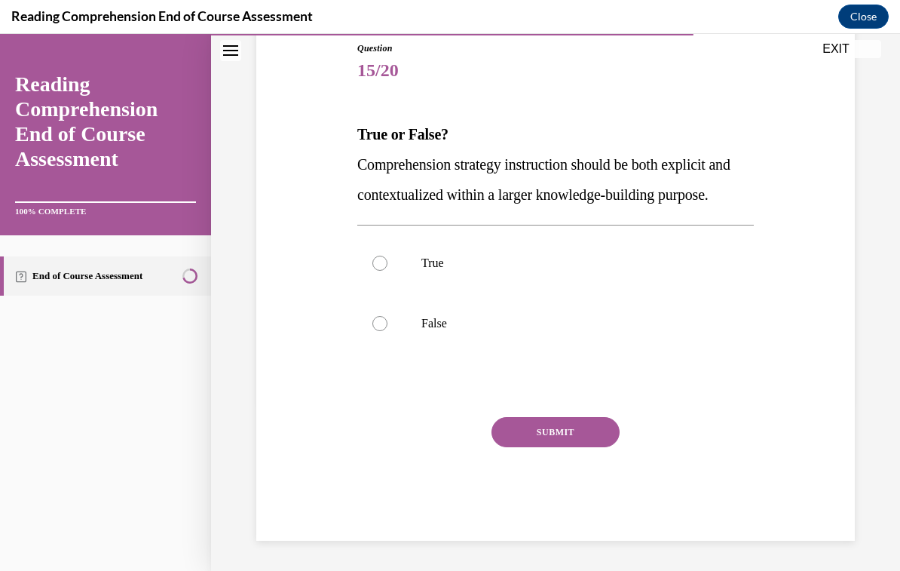
scroll to position [155, 0]
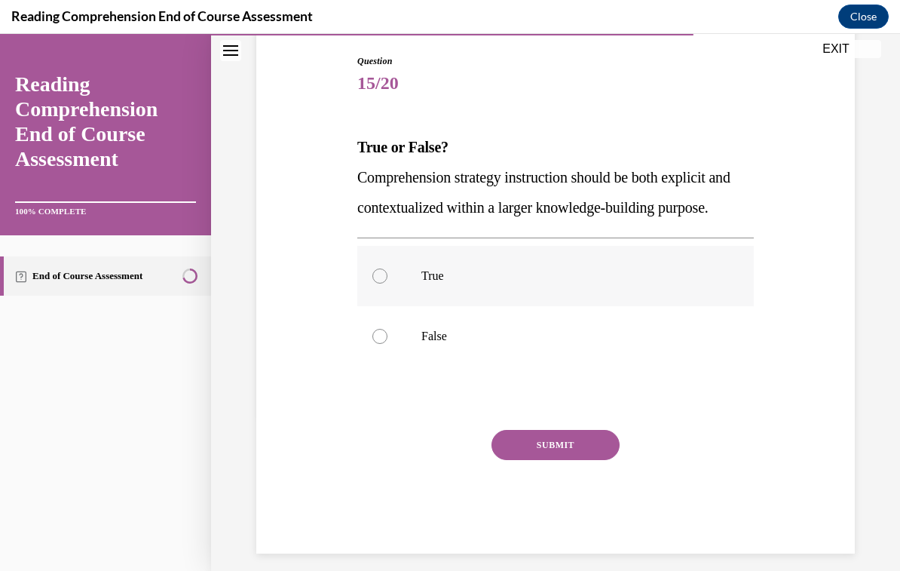
click at [443, 283] on p "True" at bounding box center [568, 275] width 295 height 15
click at [388, 283] on input "True" at bounding box center [379, 275] width 15 height 15
radio input "true"
click at [583, 460] on button "SUBMIT" at bounding box center [556, 445] width 128 height 30
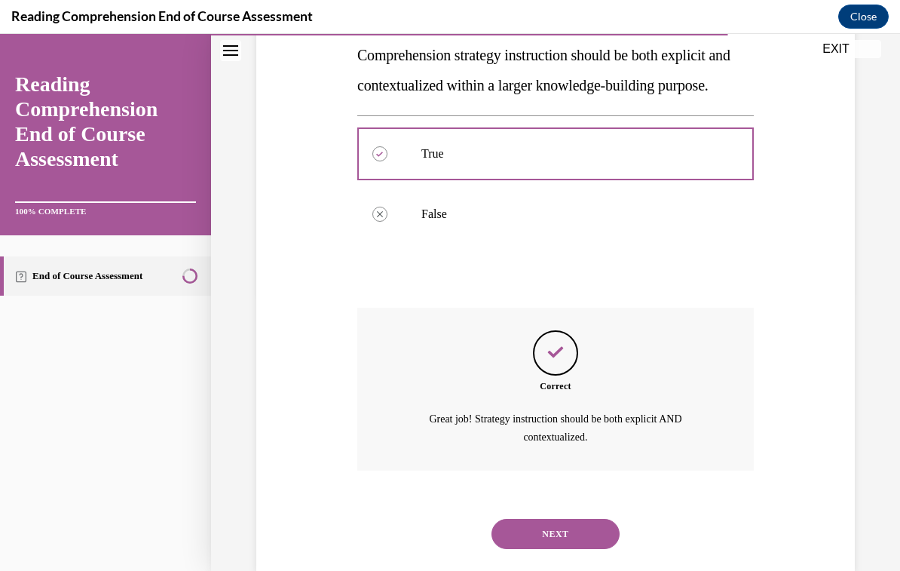
scroll to position [294, 0]
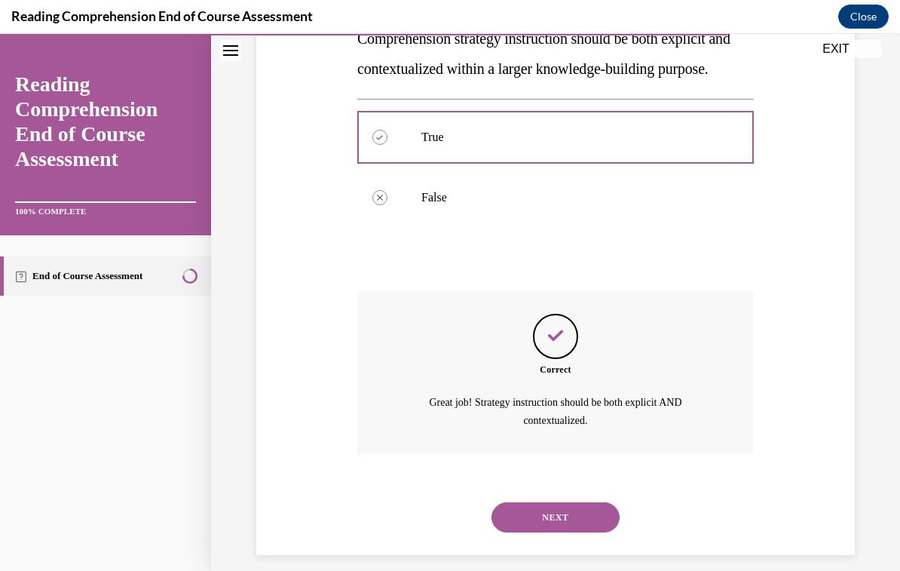
click at [589, 532] on button "NEXT" at bounding box center [556, 517] width 128 height 30
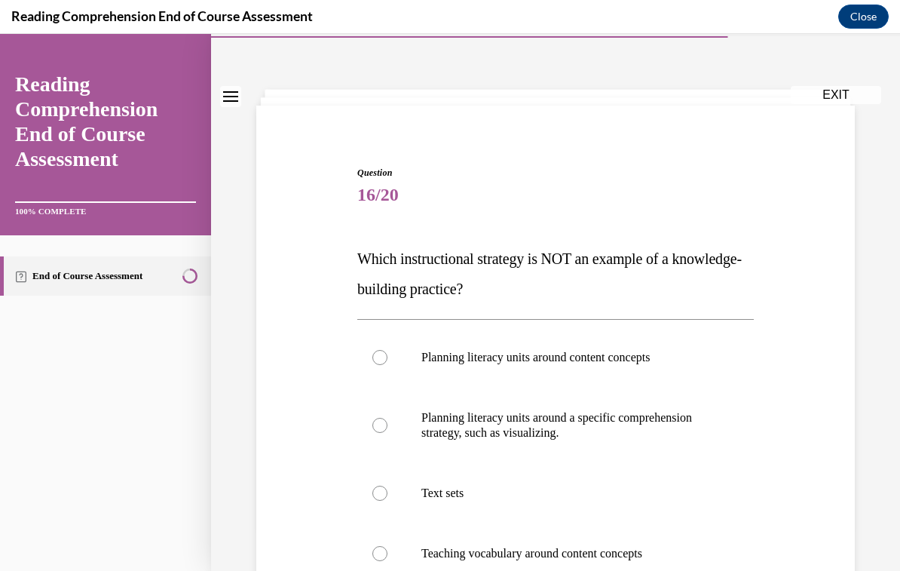
scroll to position [44, 0]
click at [637, 421] on p "Planning literacy units around a specific comprehension strategy, such as visua…" at bounding box center [568, 425] width 295 height 30
click at [388, 421] on input "Planning literacy units around a specific comprehension strategy, such as visua…" at bounding box center [379, 425] width 15 height 15
radio input "true"
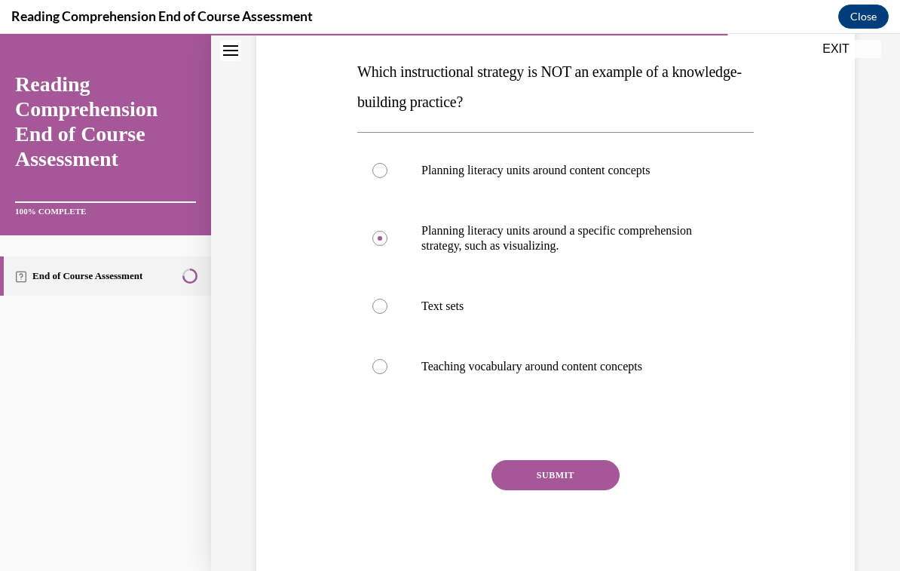
click at [602, 479] on button "SUBMIT" at bounding box center [556, 475] width 128 height 30
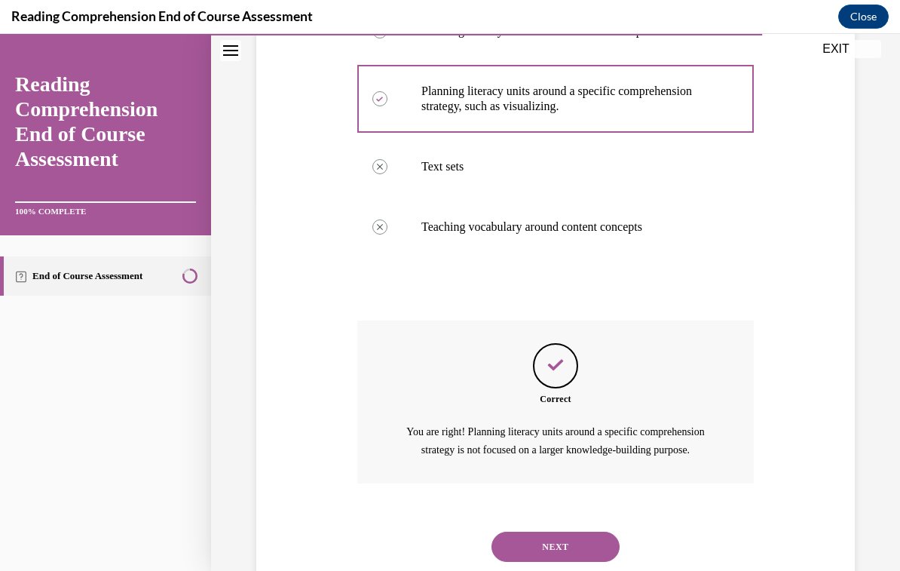
scroll to position [387, 0]
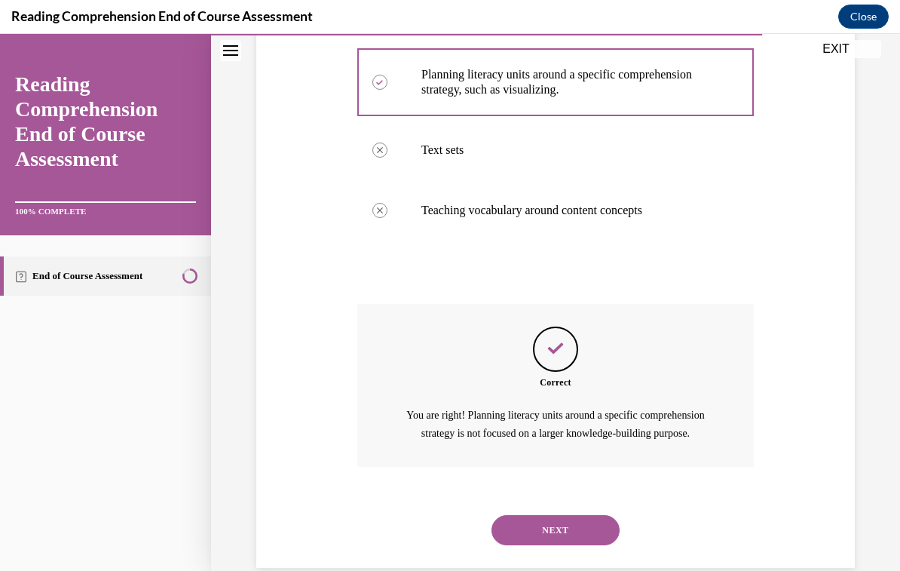
click at [614, 529] on button "NEXT" at bounding box center [556, 530] width 128 height 30
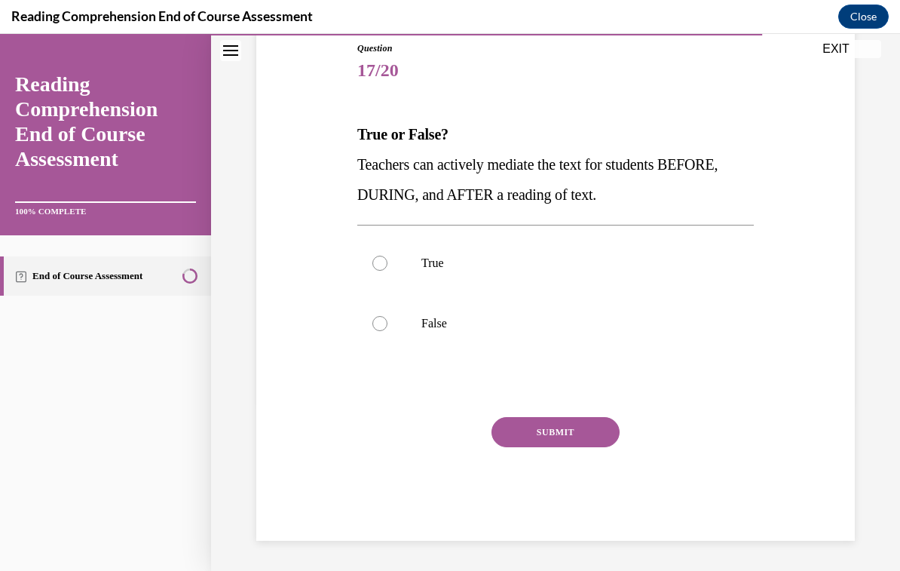
scroll to position [125, 0]
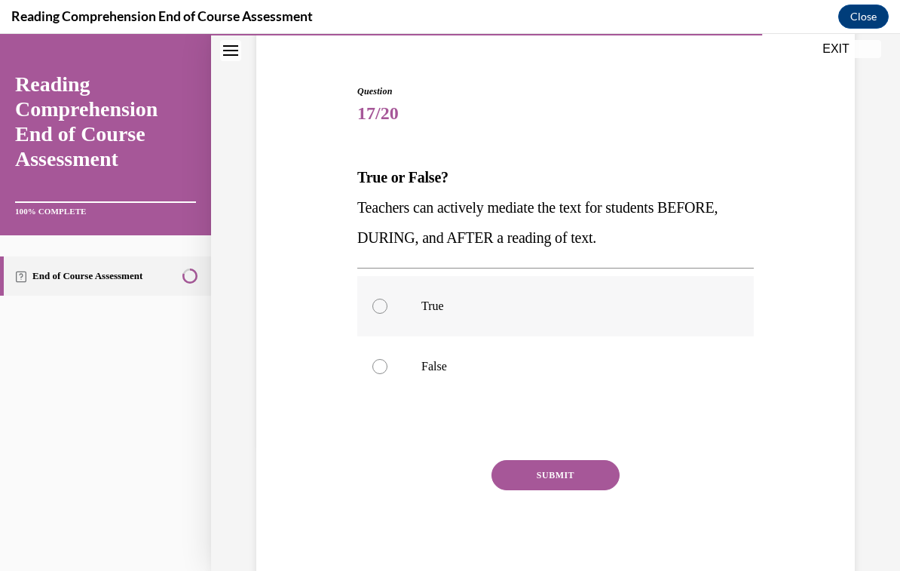
click at [440, 309] on p "True" at bounding box center [568, 306] width 295 height 15
click at [388, 309] on input "True" at bounding box center [379, 306] width 15 height 15
radio input "true"
click at [593, 485] on button "SUBMIT" at bounding box center [556, 475] width 128 height 30
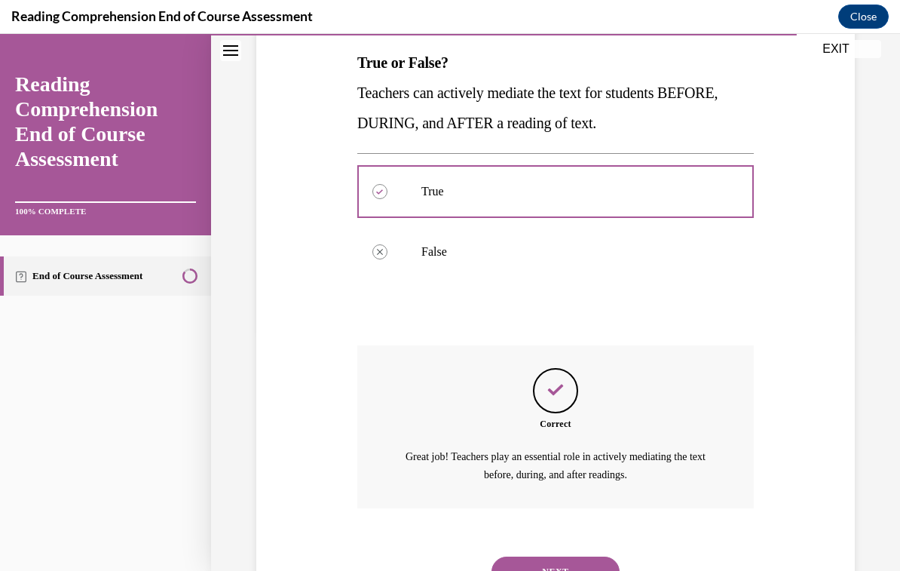
scroll to position [264, 0]
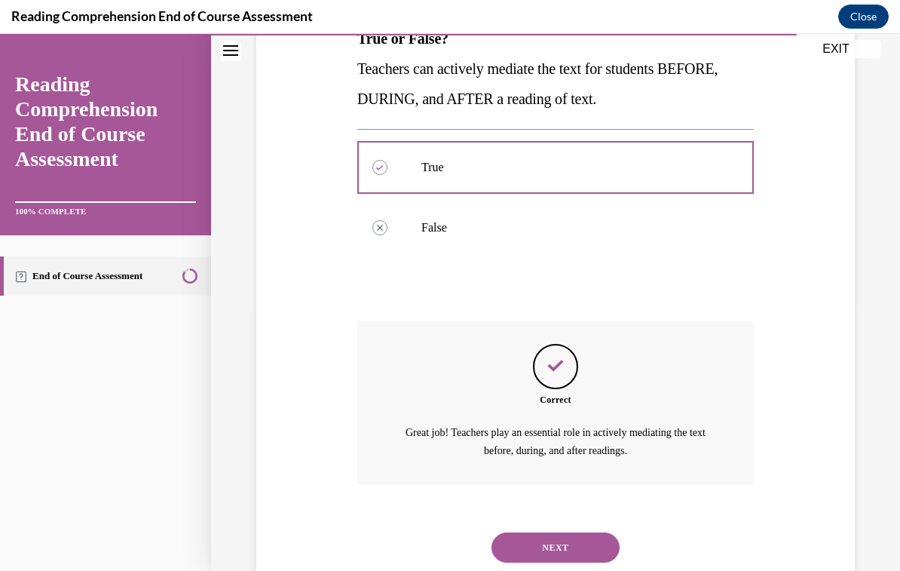
click at [597, 532] on button "NEXT" at bounding box center [556, 547] width 128 height 30
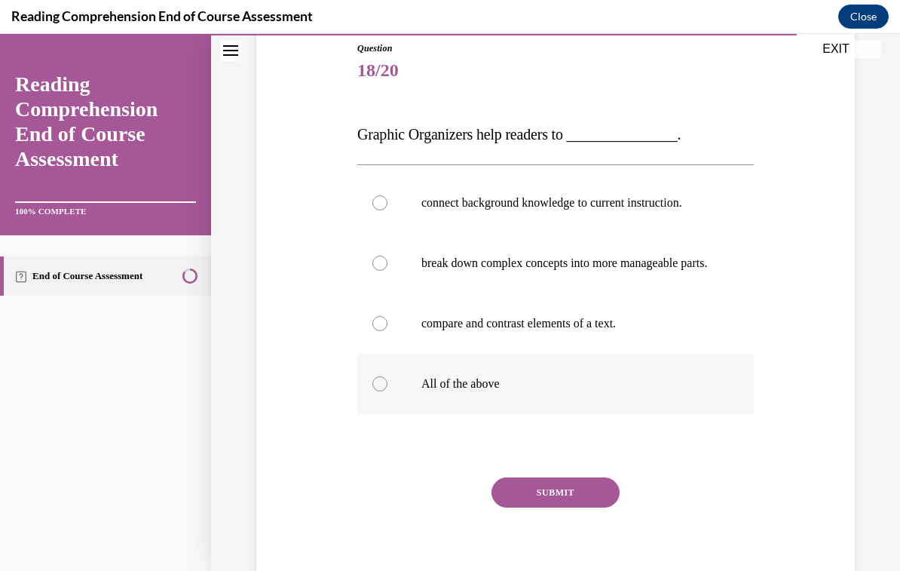
click at [453, 391] on p "All of the above" at bounding box center [568, 383] width 295 height 15
click at [388, 391] on input "All of the above" at bounding box center [379, 383] width 15 height 15
radio input "true"
click at [564, 507] on button "SUBMIT" at bounding box center [556, 492] width 128 height 30
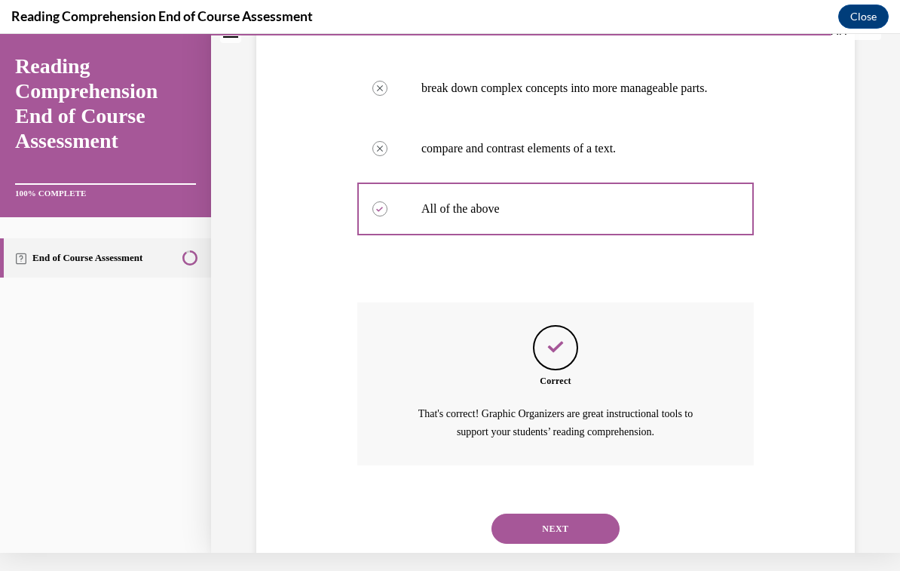
scroll to position [339, 0]
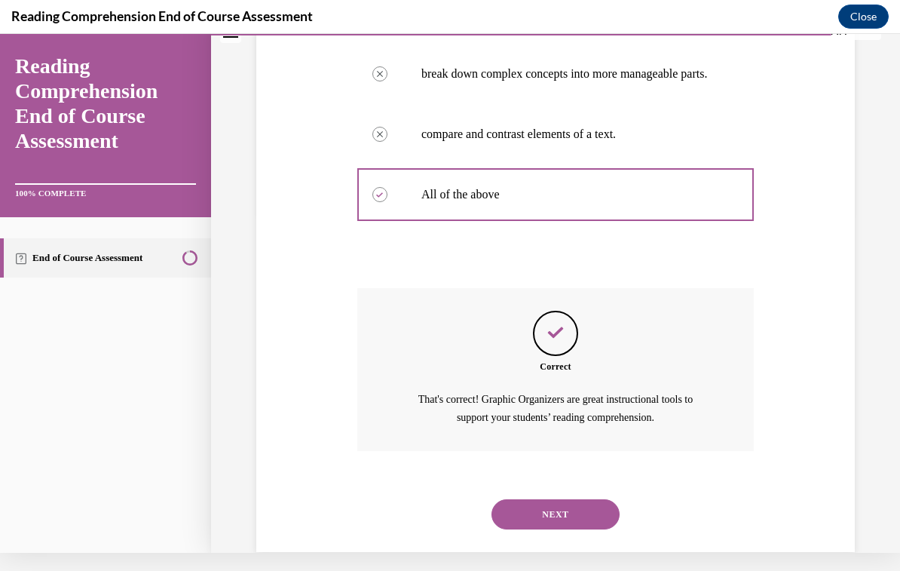
click at [579, 514] on button "NEXT" at bounding box center [556, 514] width 128 height 30
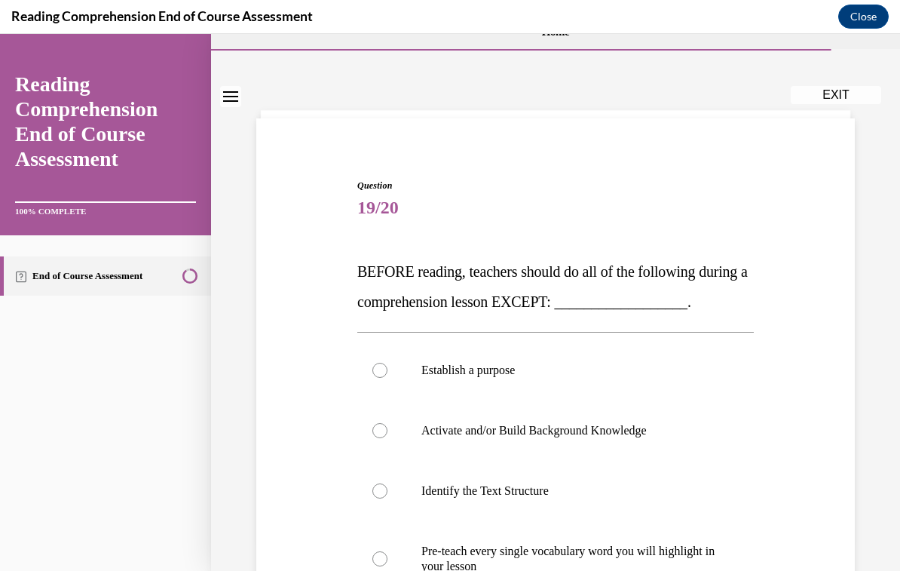
scroll to position [54, 0]
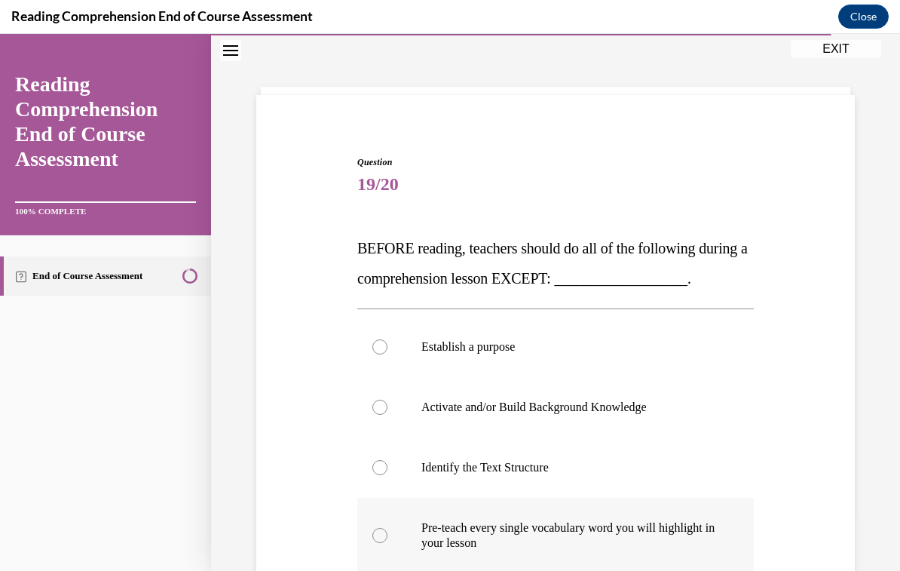
click at [633, 550] on p "Pre-teach every single vocabulary word you will highlight in your lesson" at bounding box center [568, 535] width 295 height 30
click at [388, 543] on input "Pre-teach every single vocabulary word you will highlight in your lesson" at bounding box center [379, 535] width 15 height 15
radio input "true"
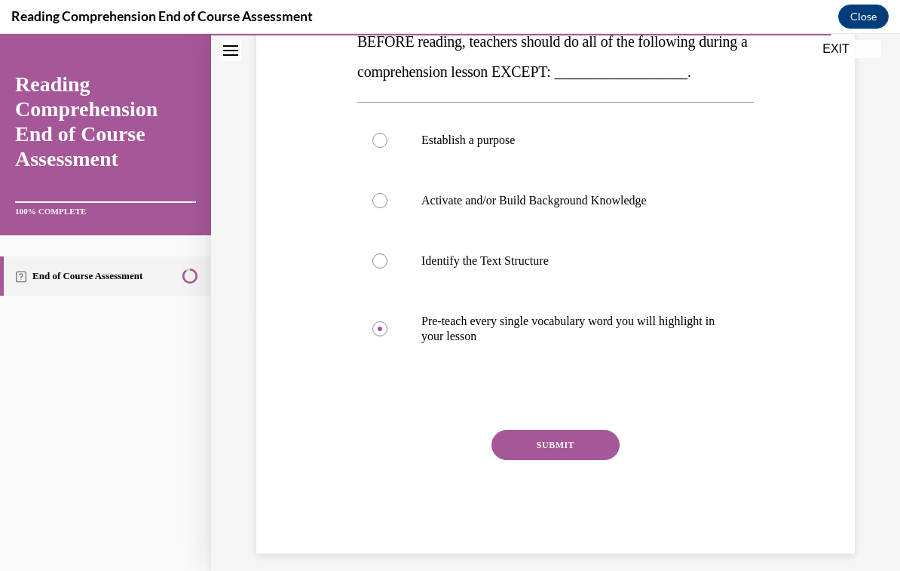
click at [595, 460] on button "SUBMIT" at bounding box center [556, 445] width 128 height 30
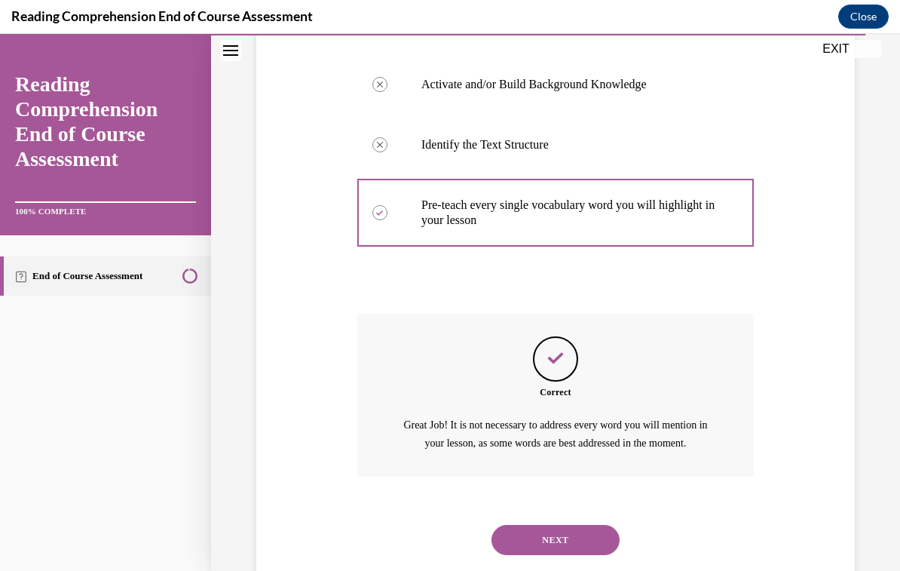
scroll to position [417, 0]
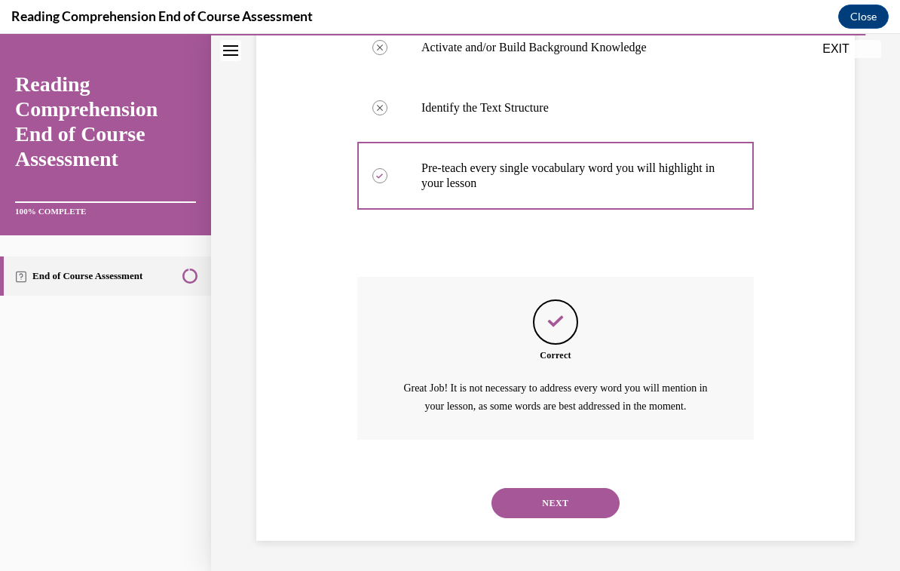
click at [610, 518] on button "NEXT" at bounding box center [556, 503] width 128 height 30
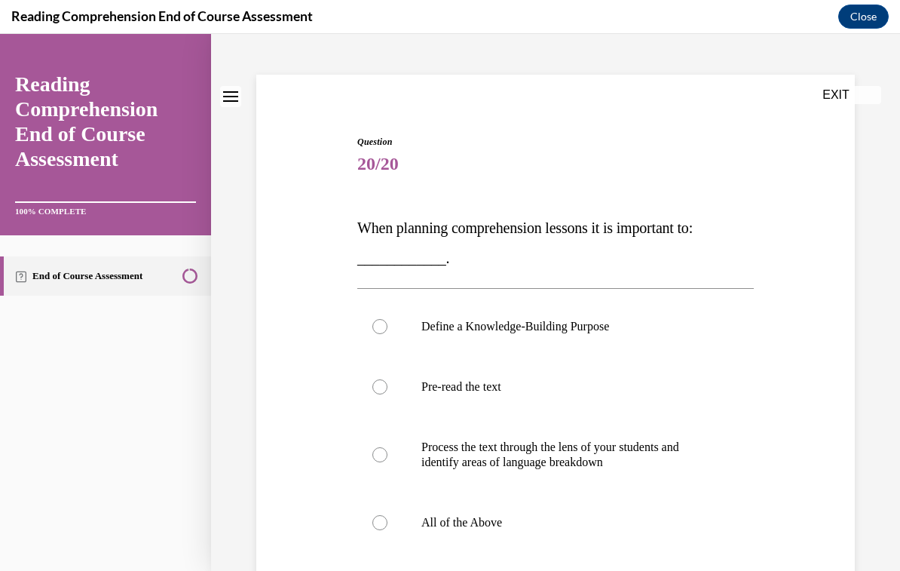
scroll to position [85, 0]
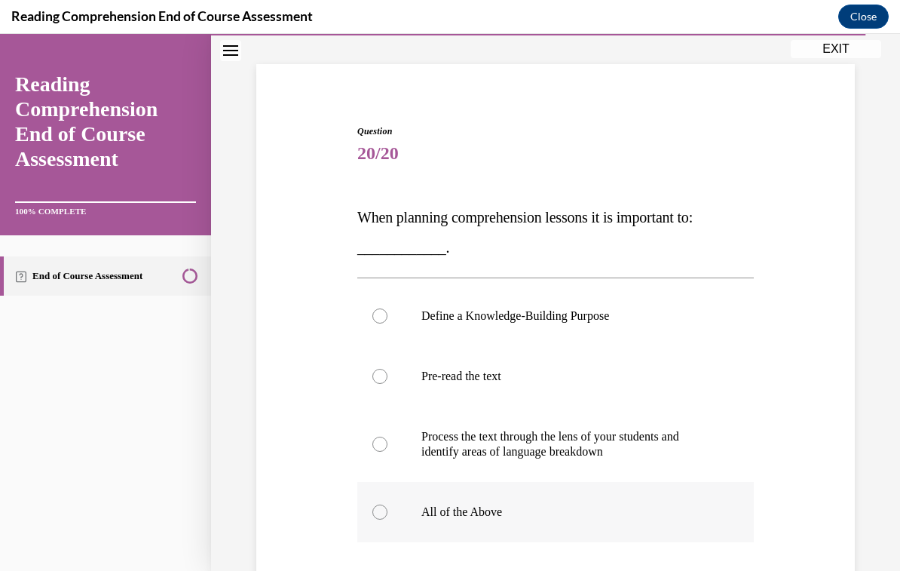
click at [480, 512] on p "All of the Above" at bounding box center [568, 511] width 295 height 15
click at [388, 512] on input "All of the Above" at bounding box center [379, 511] width 15 height 15
radio input "true"
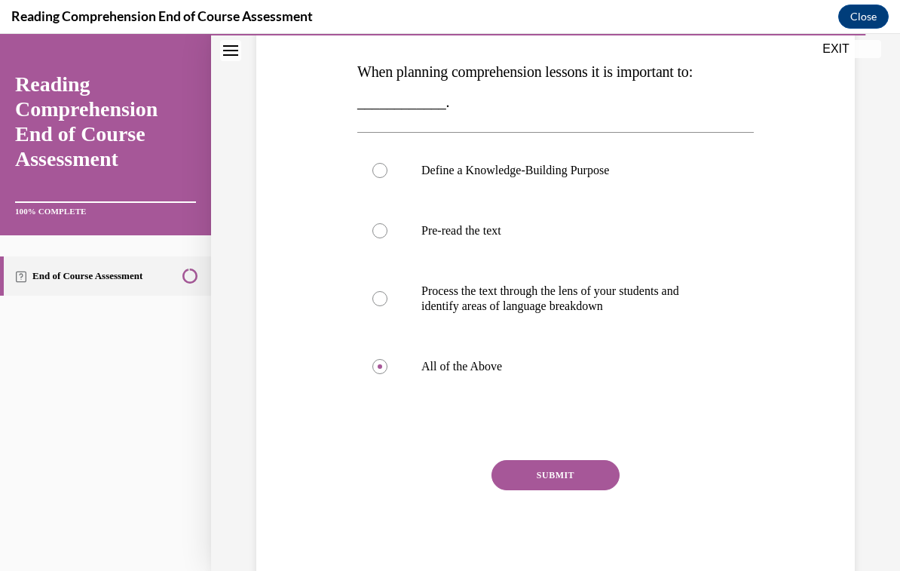
click at [585, 479] on button "SUBMIT" at bounding box center [556, 475] width 128 height 30
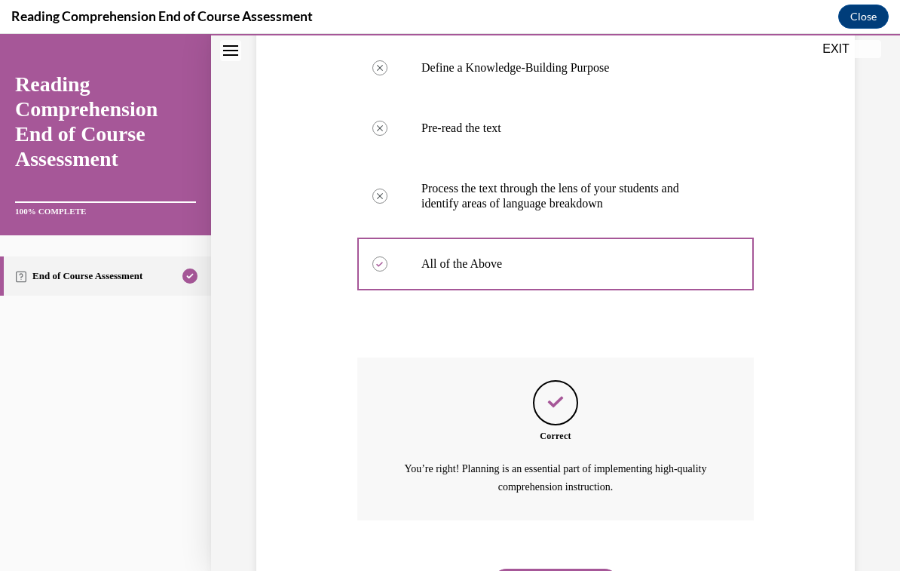
scroll to position [369, 0]
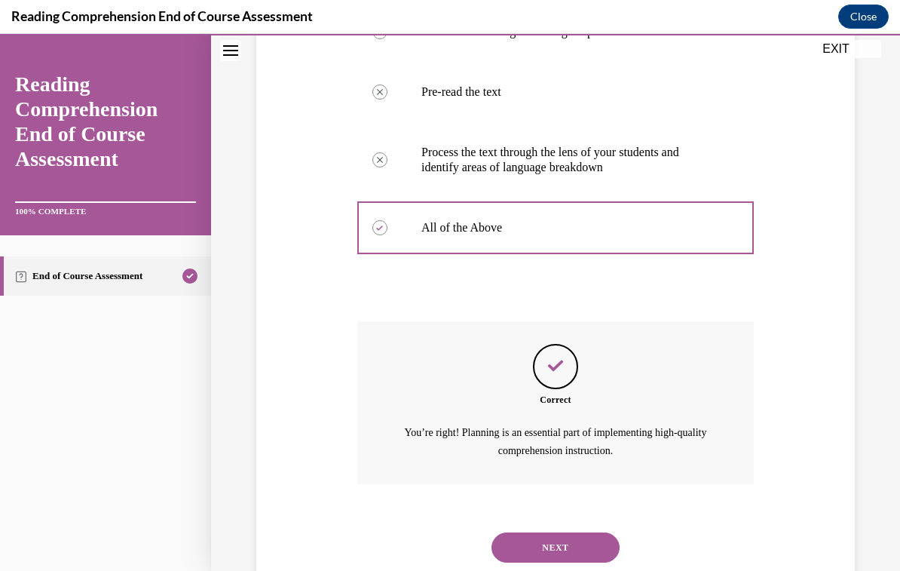
click at [599, 532] on button "NEXT" at bounding box center [556, 547] width 128 height 30
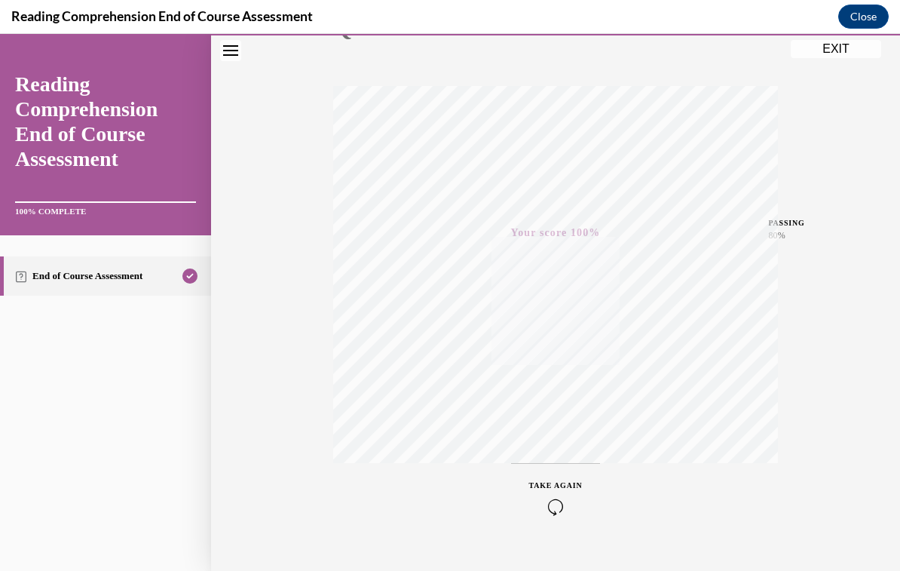
scroll to position [211, 0]
click at [819, 59] on div "Quiz Results PASSING 80% Your score 100% Passed PASSING 80% Your score Your sco…" at bounding box center [555, 232] width 689 height 725
click at [831, 53] on button "EXIT" at bounding box center [836, 49] width 90 height 18
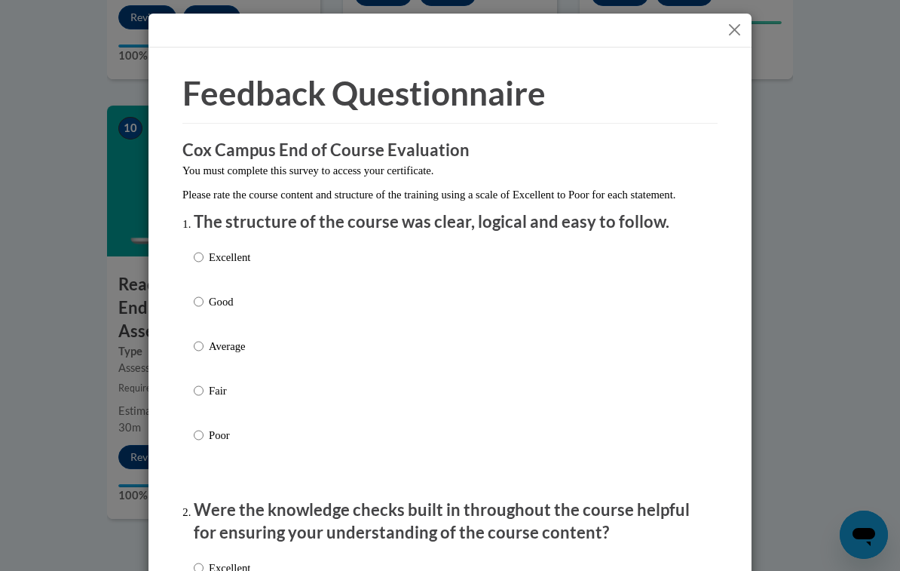
click at [197, 259] on input "Excellent" at bounding box center [199, 257] width 10 height 17
radio input "true"
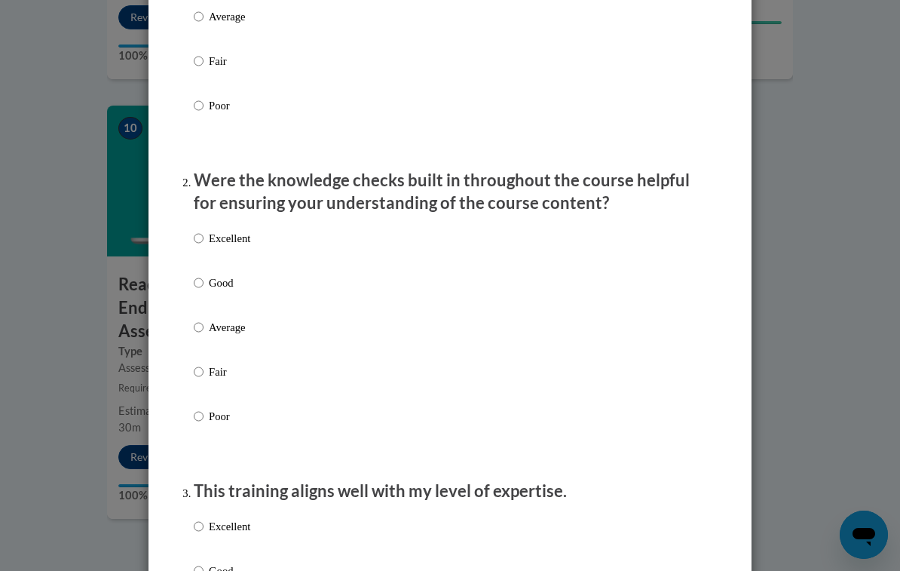
scroll to position [331, 0]
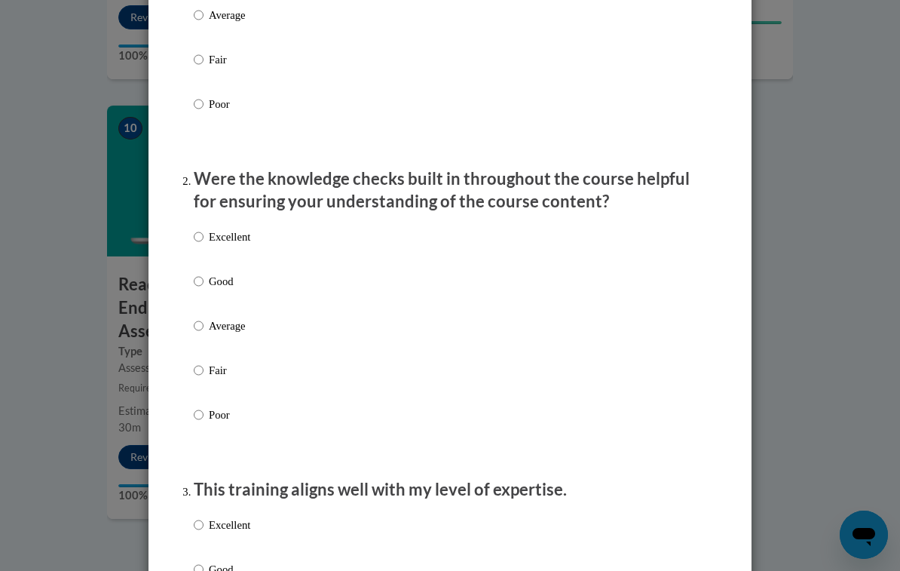
click at [204, 231] on input "Excellent" at bounding box center [199, 236] width 10 height 17
radio input "true"
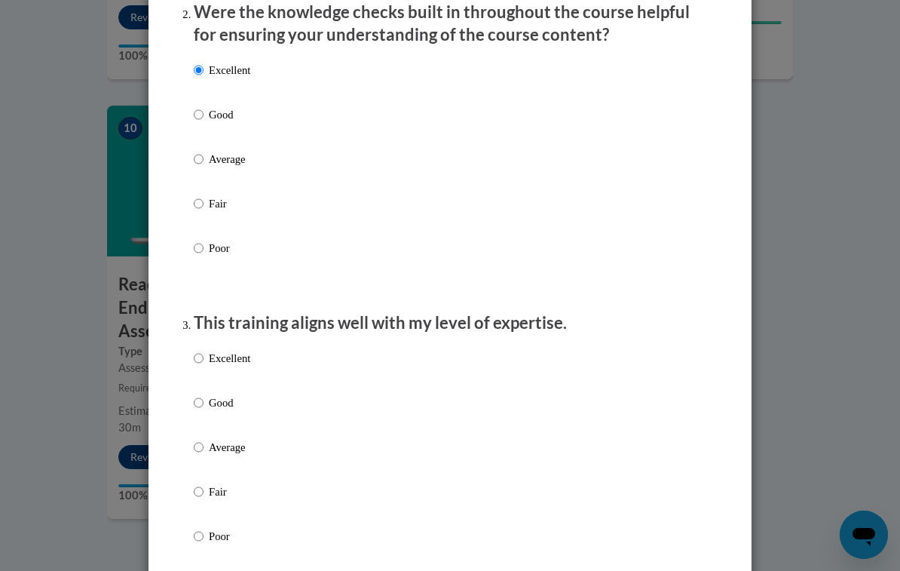
click at [202, 354] on input "Excellent" at bounding box center [199, 358] width 10 height 17
radio input "true"
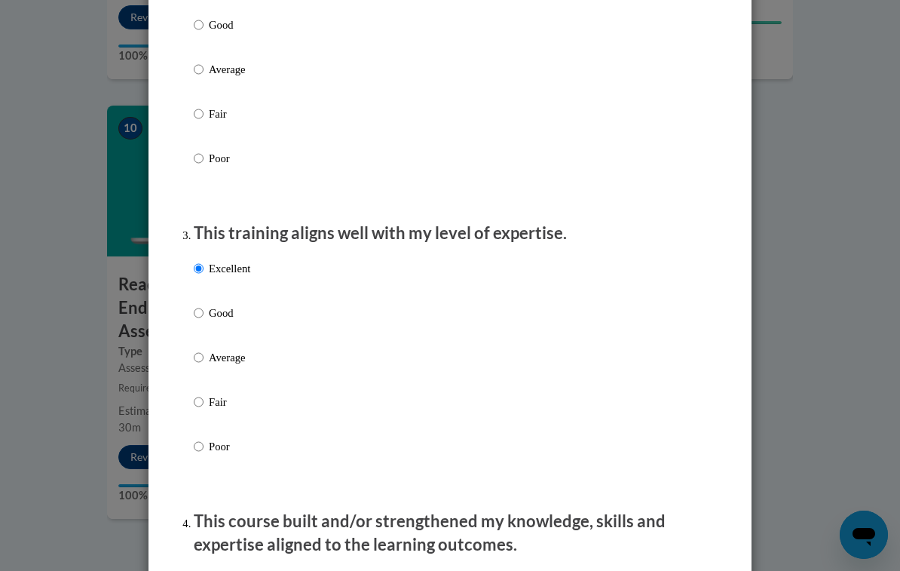
scroll to position [760, 0]
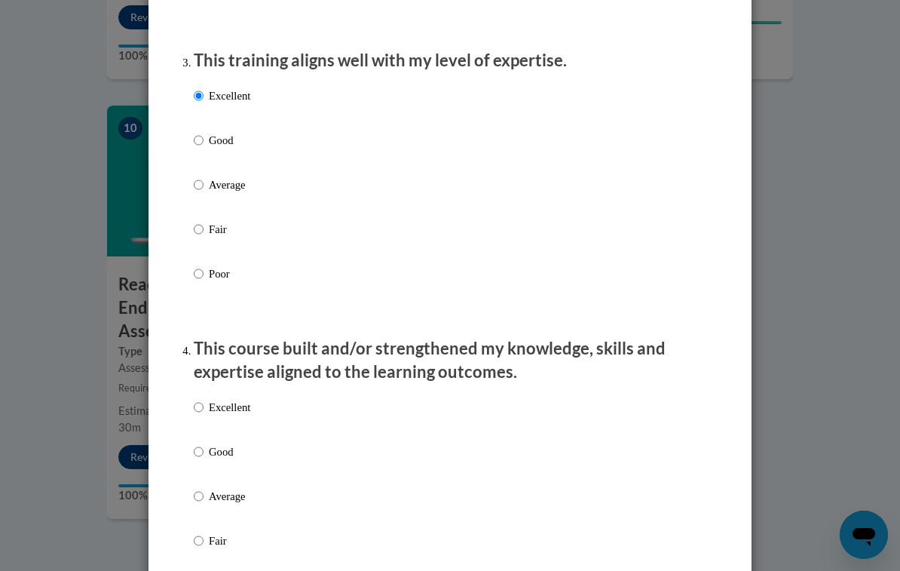
click at [204, 399] on input "Excellent" at bounding box center [199, 407] width 10 height 17
radio input "true"
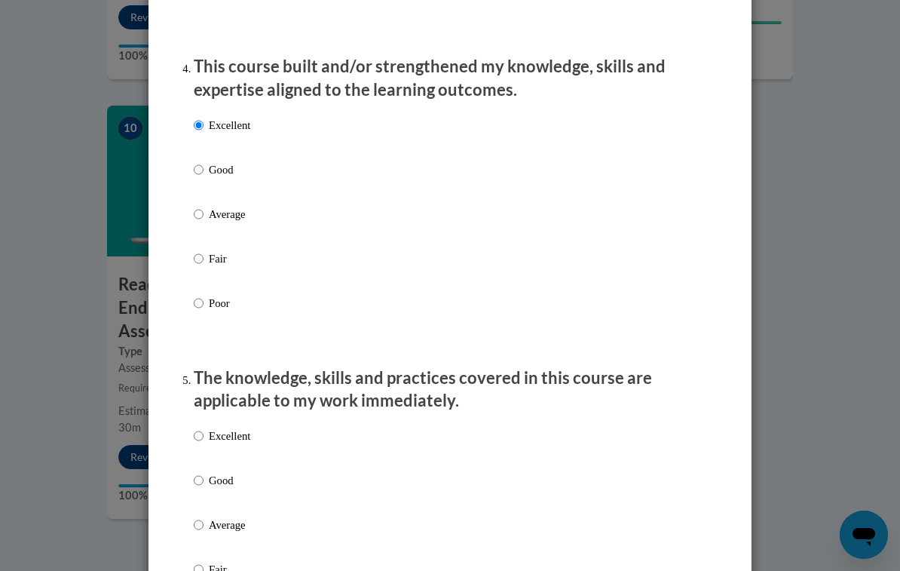
scroll to position [1044, 0]
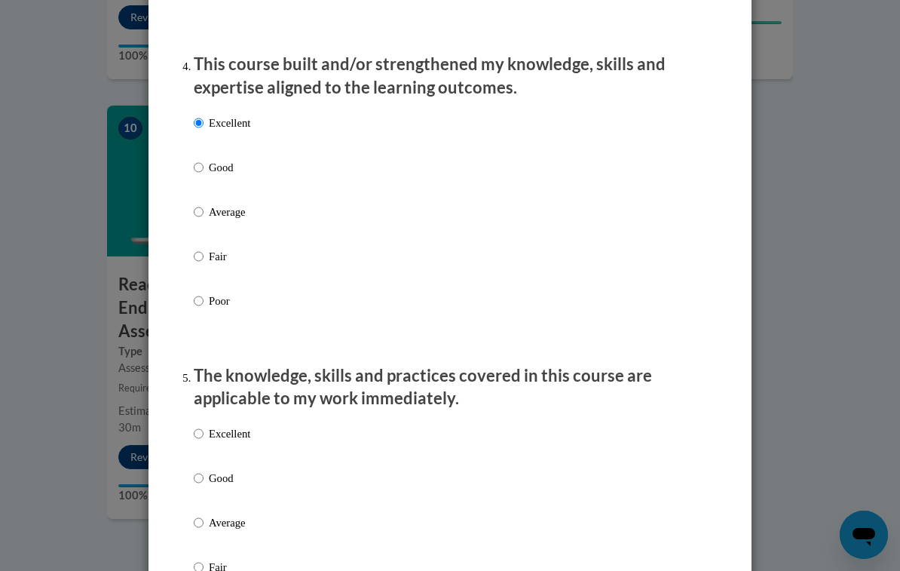
click at [198, 434] on input "Excellent" at bounding box center [199, 433] width 10 height 17
radio input "true"
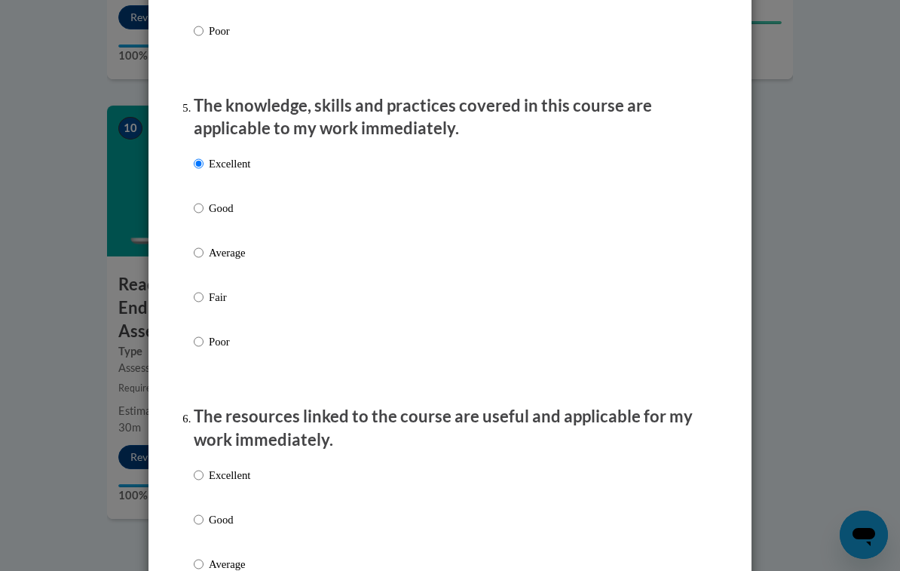
scroll to position [1368, 0]
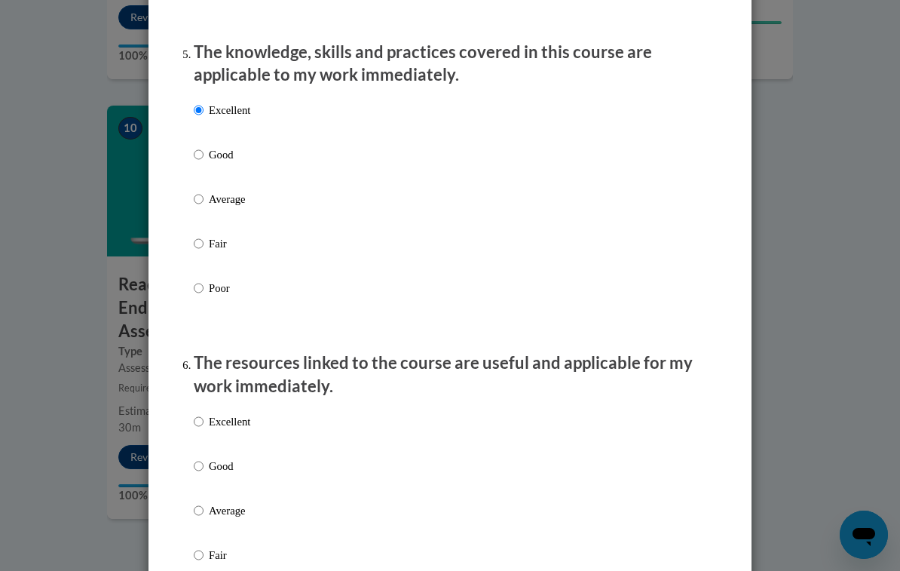
click at [204, 413] on input "Excellent" at bounding box center [199, 421] width 10 height 17
radio input "true"
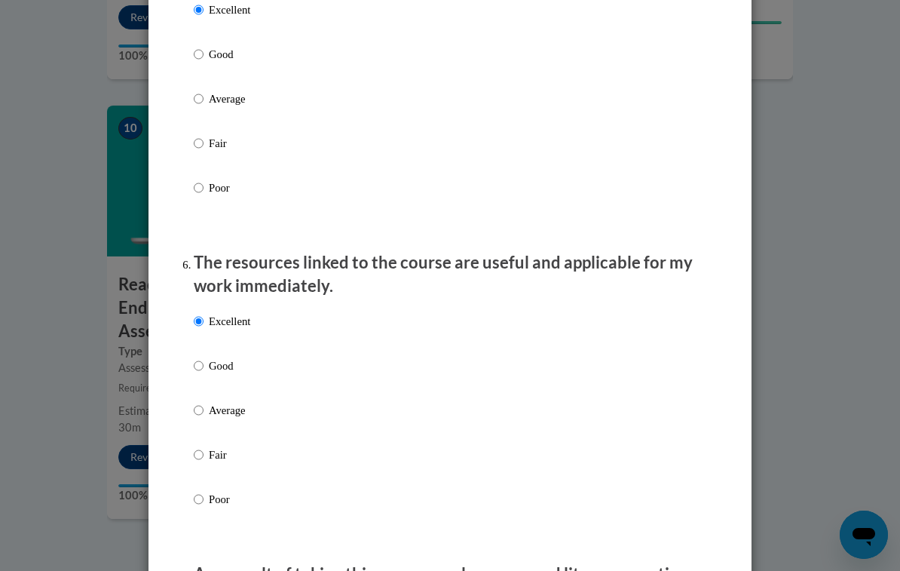
scroll to position [1668, 0]
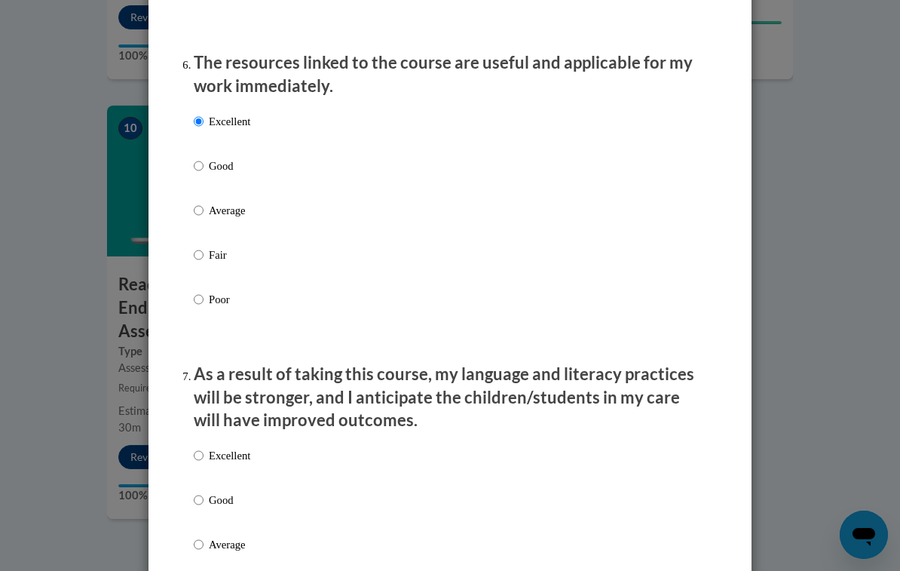
click at [198, 454] on input "Excellent" at bounding box center [199, 455] width 10 height 17
radio input "true"
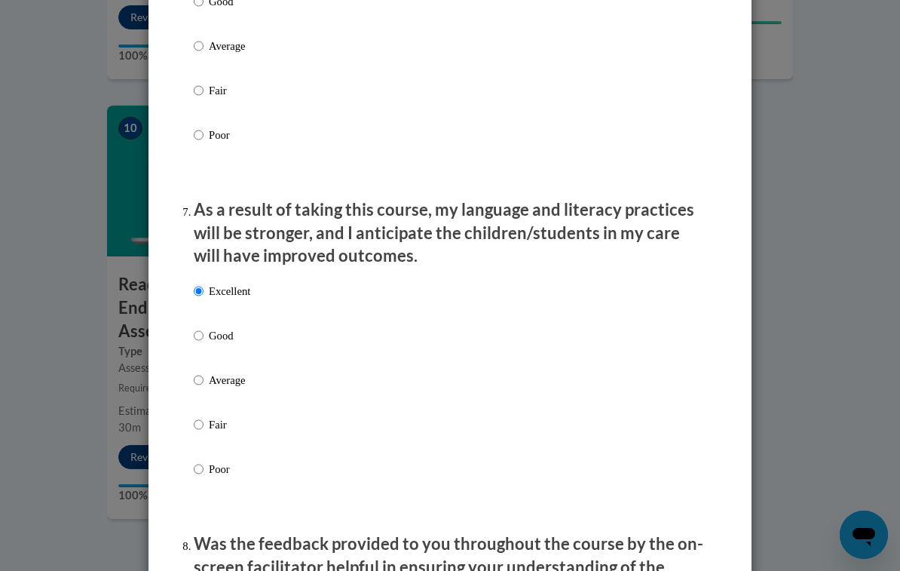
scroll to position [2002, 0]
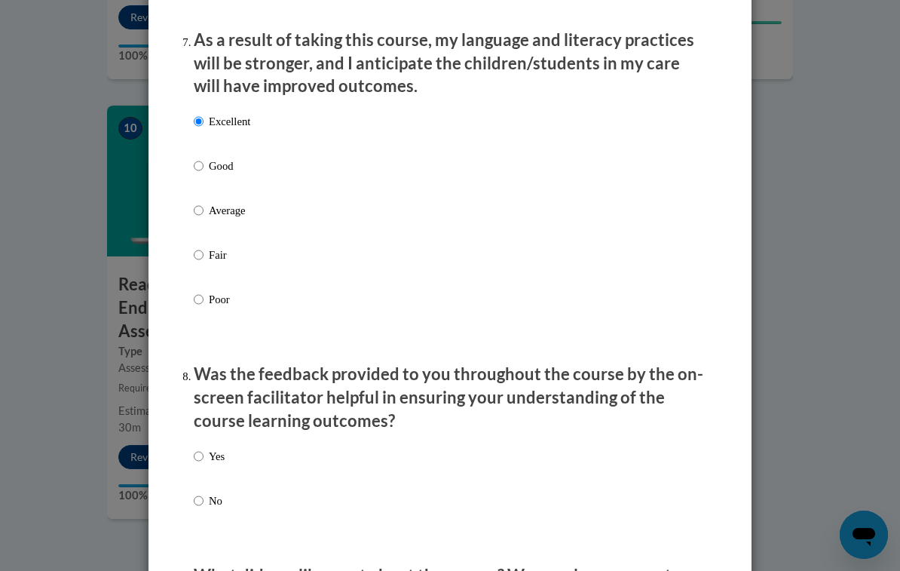
click at [202, 451] on input "Yes" at bounding box center [199, 456] width 10 height 17
radio input "true"
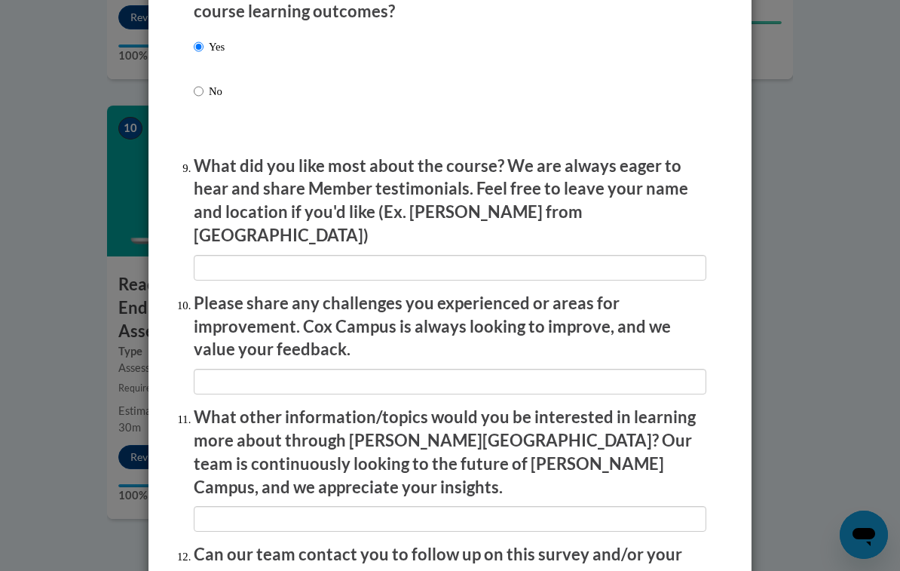
scroll to position [2511, 0]
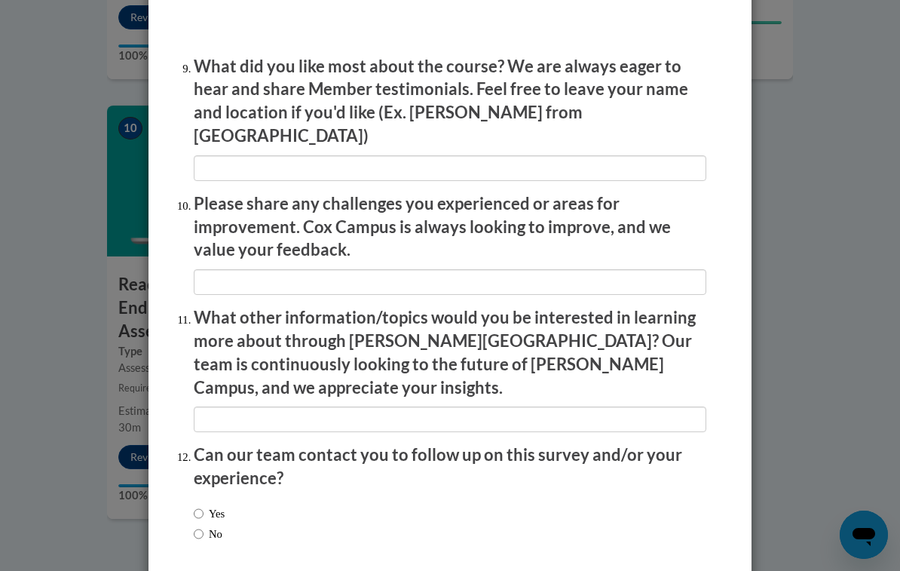
click at [203, 505] on input "Yes" at bounding box center [199, 513] width 10 height 17
radio input "true"
